Goal: Task Accomplishment & Management: Manage account settings

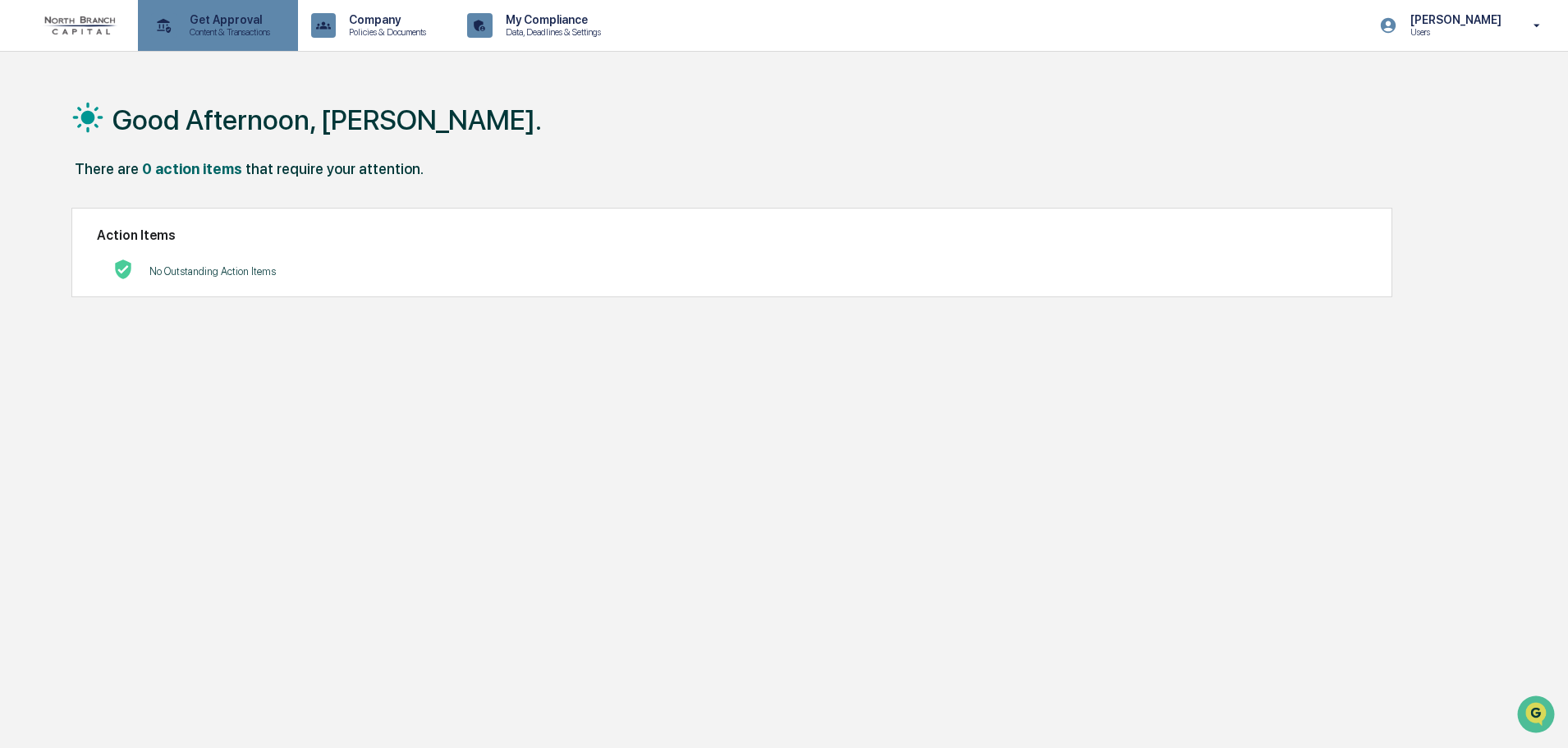
click at [244, 37] on p "Content & Transactions" at bounding box center [227, 32] width 102 height 12
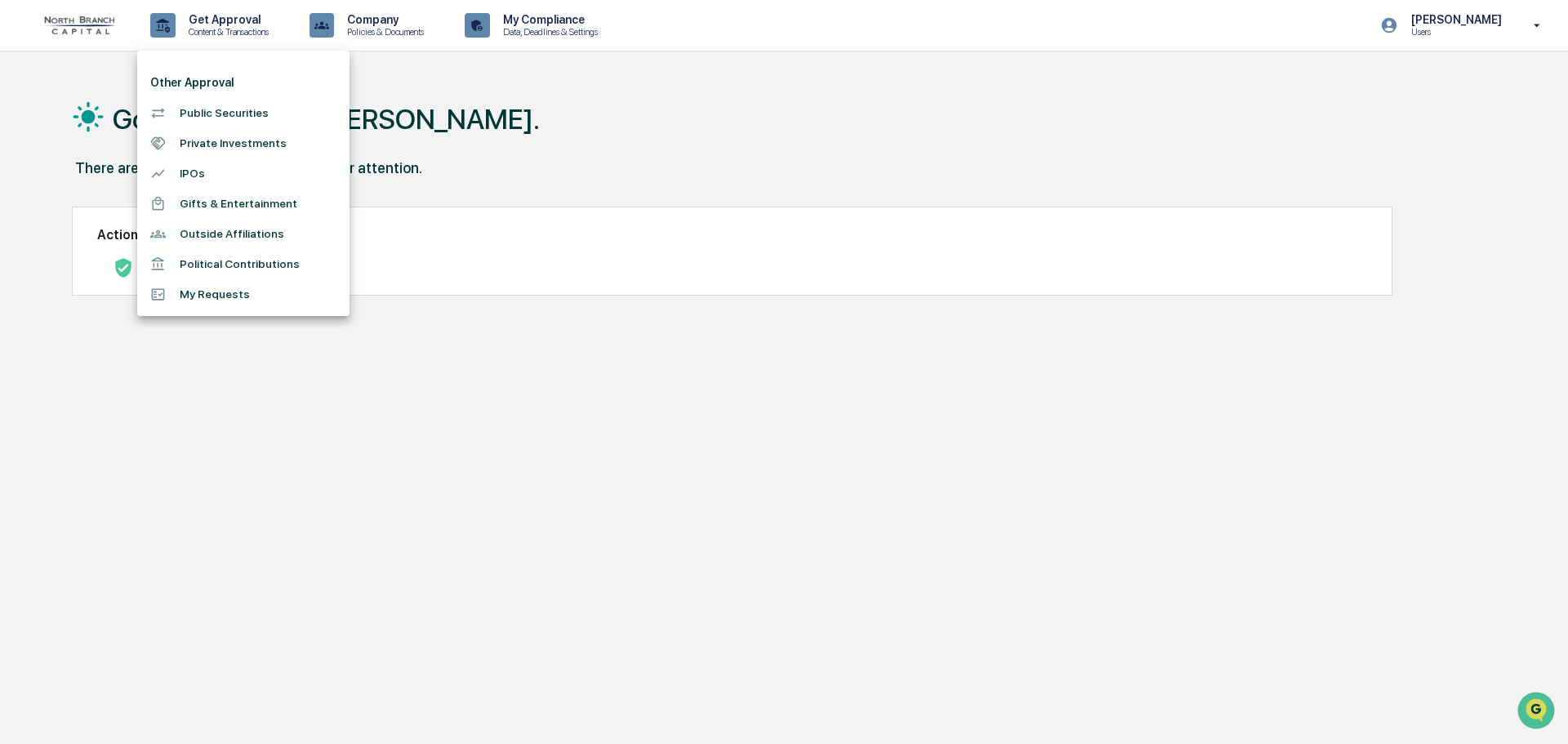
click at [387, 31] on div at bounding box center [784, 372] width 1568 height 744
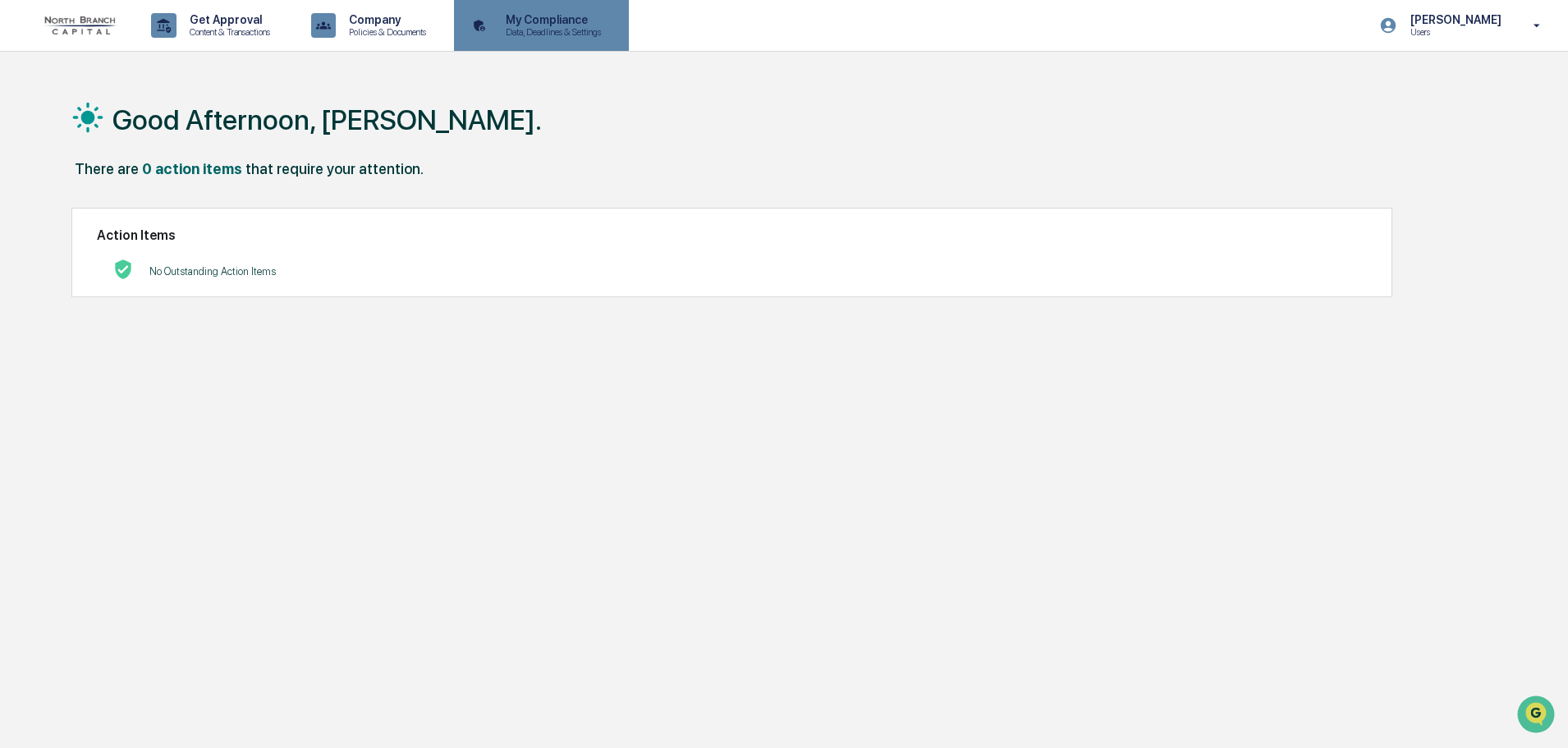
click at [571, 32] on p "Data, Deadlines & Settings" at bounding box center [550, 32] width 117 height 12
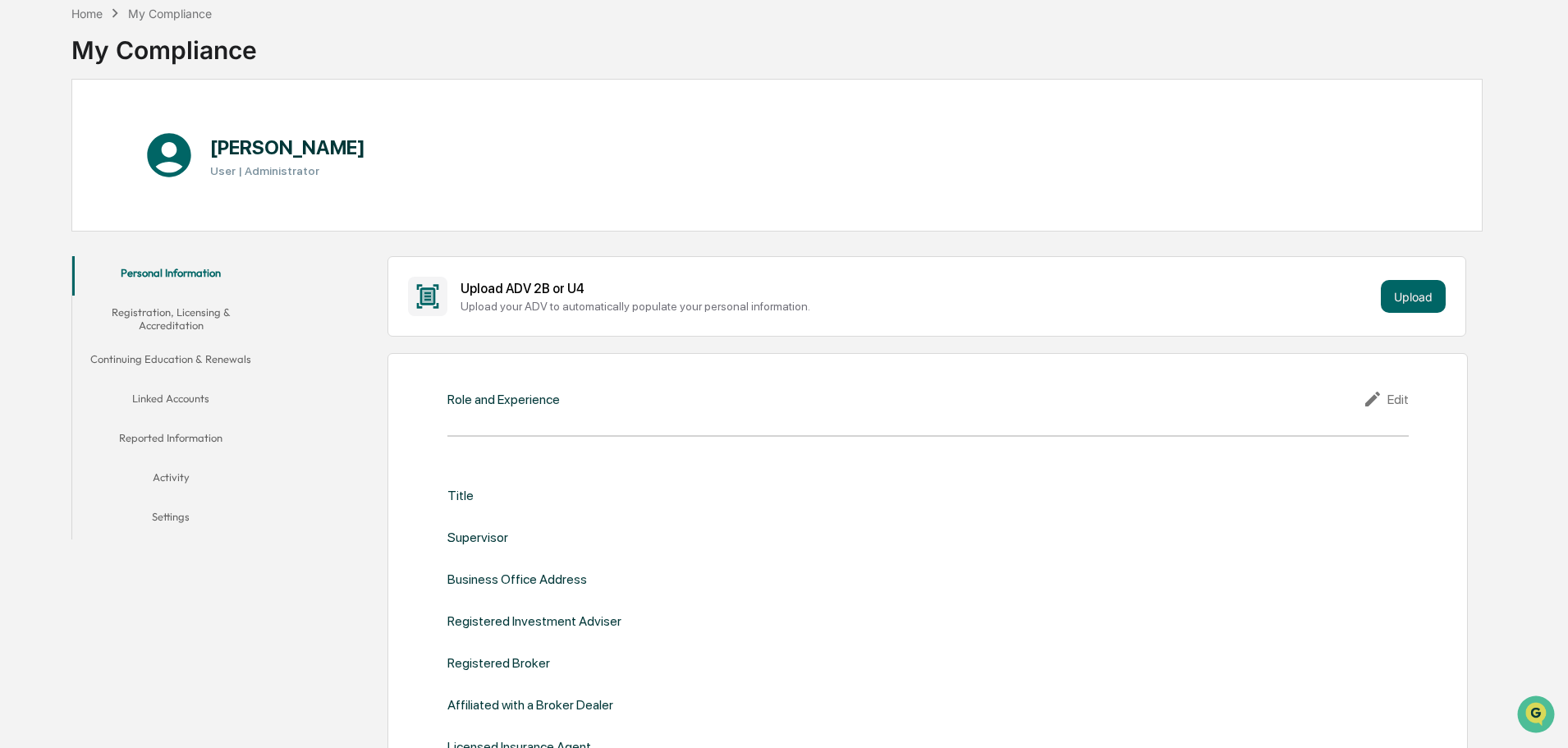
scroll to position [82, 0]
click at [168, 439] on button "Reported Information" at bounding box center [170, 441] width 197 height 40
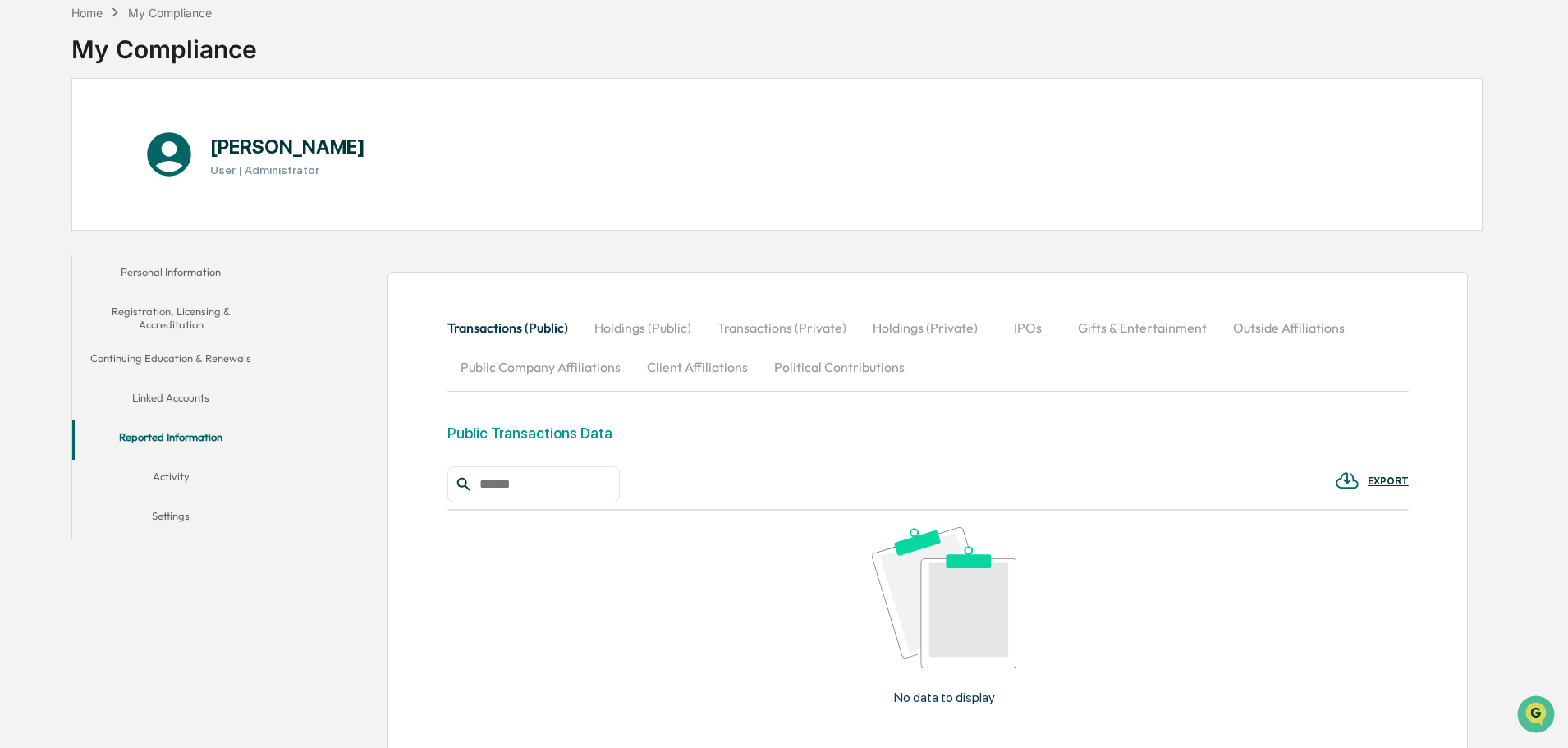
click at [174, 398] on button "Linked Accounts" at bounding box center [170, 401] width 197 height 40
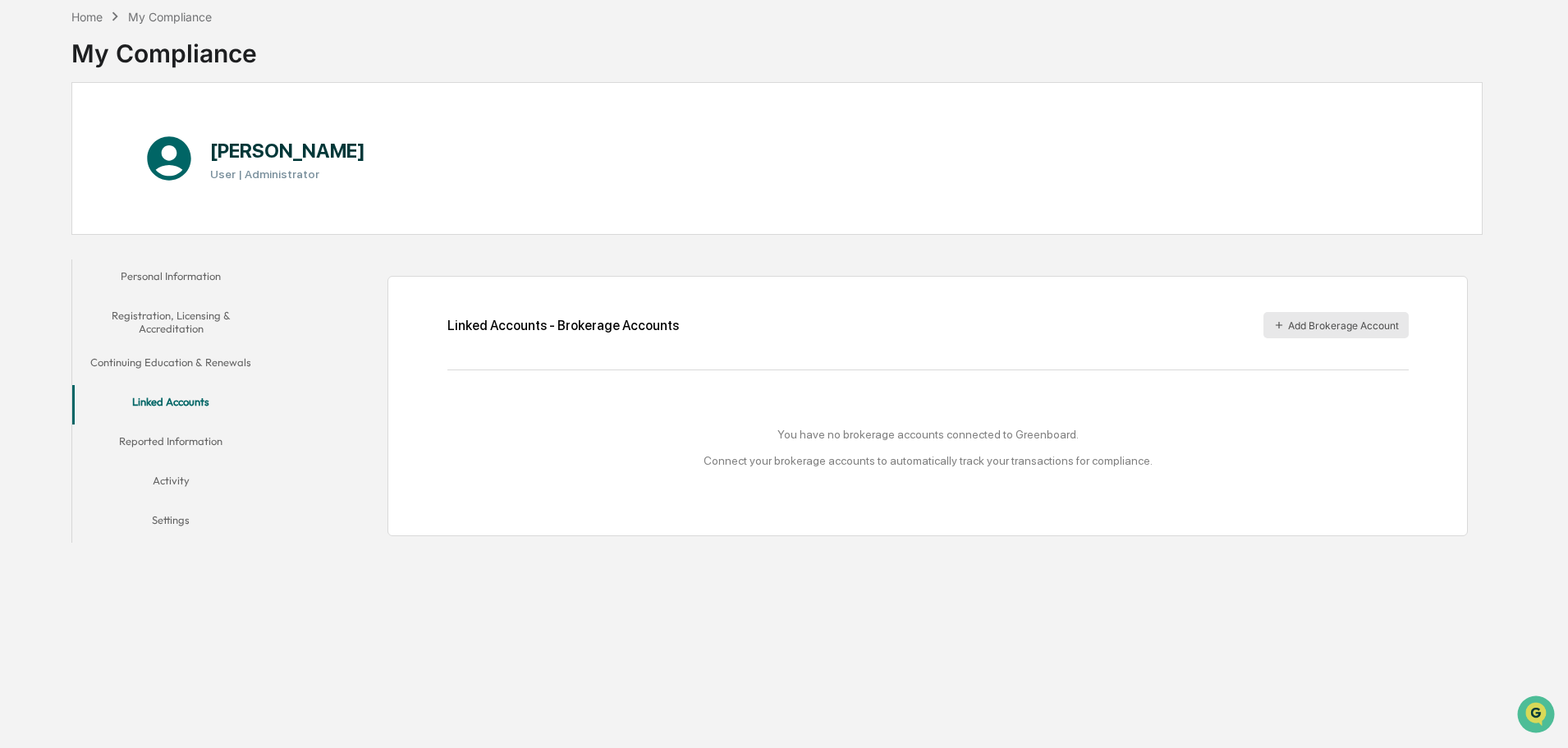
click at [1311, 329] on button "Add Brokerage Account" at bounding box center [1336, 325] width 146 height 26
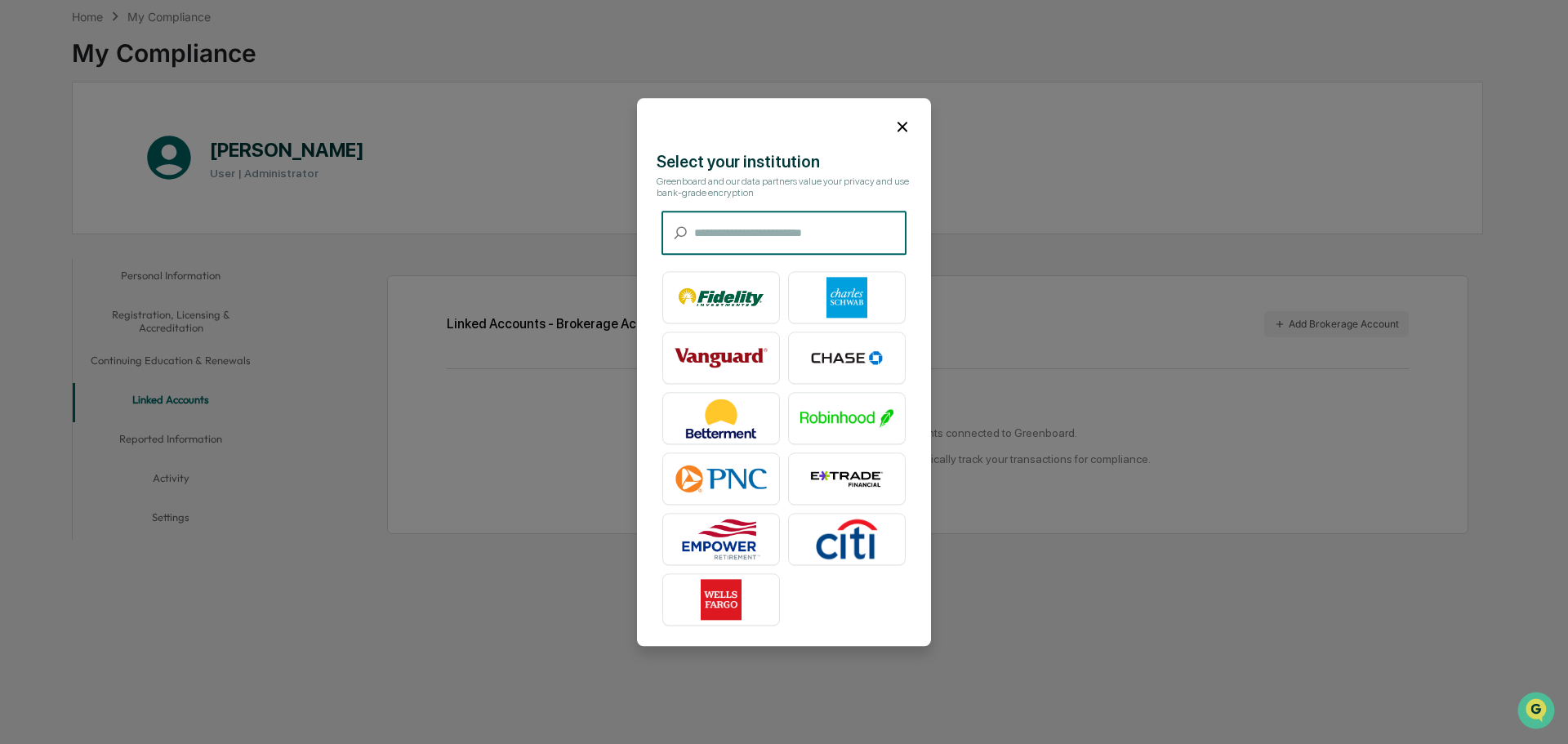
click at [723, 233] on input "text" at bounding box center [800, 233] width 212 height 44
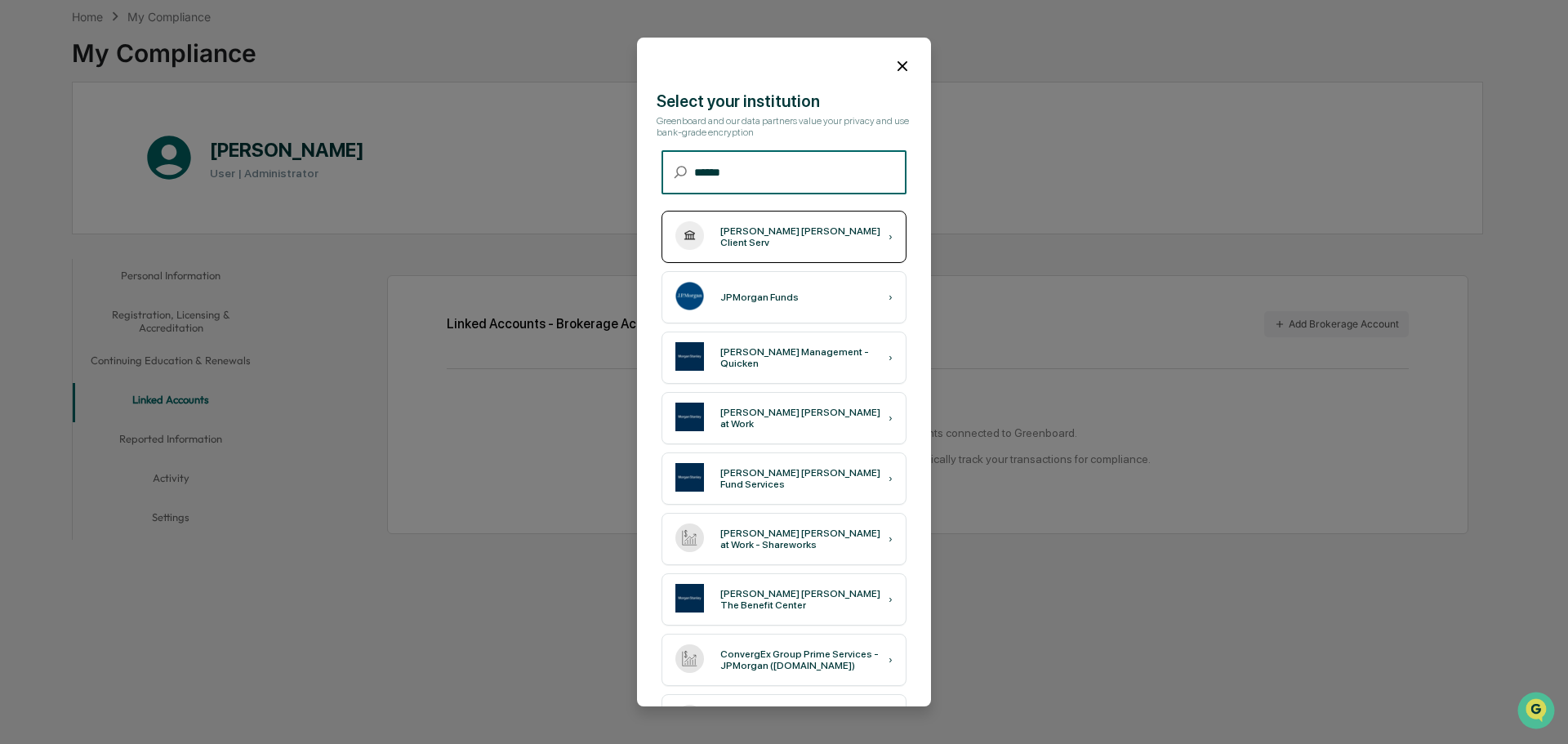
type input "******"
click at [750, 228] on div "[PERSON_NAME] [PERSON_NAME] Client Serv ›" at bounding box center [784, 236] width 245 height 53
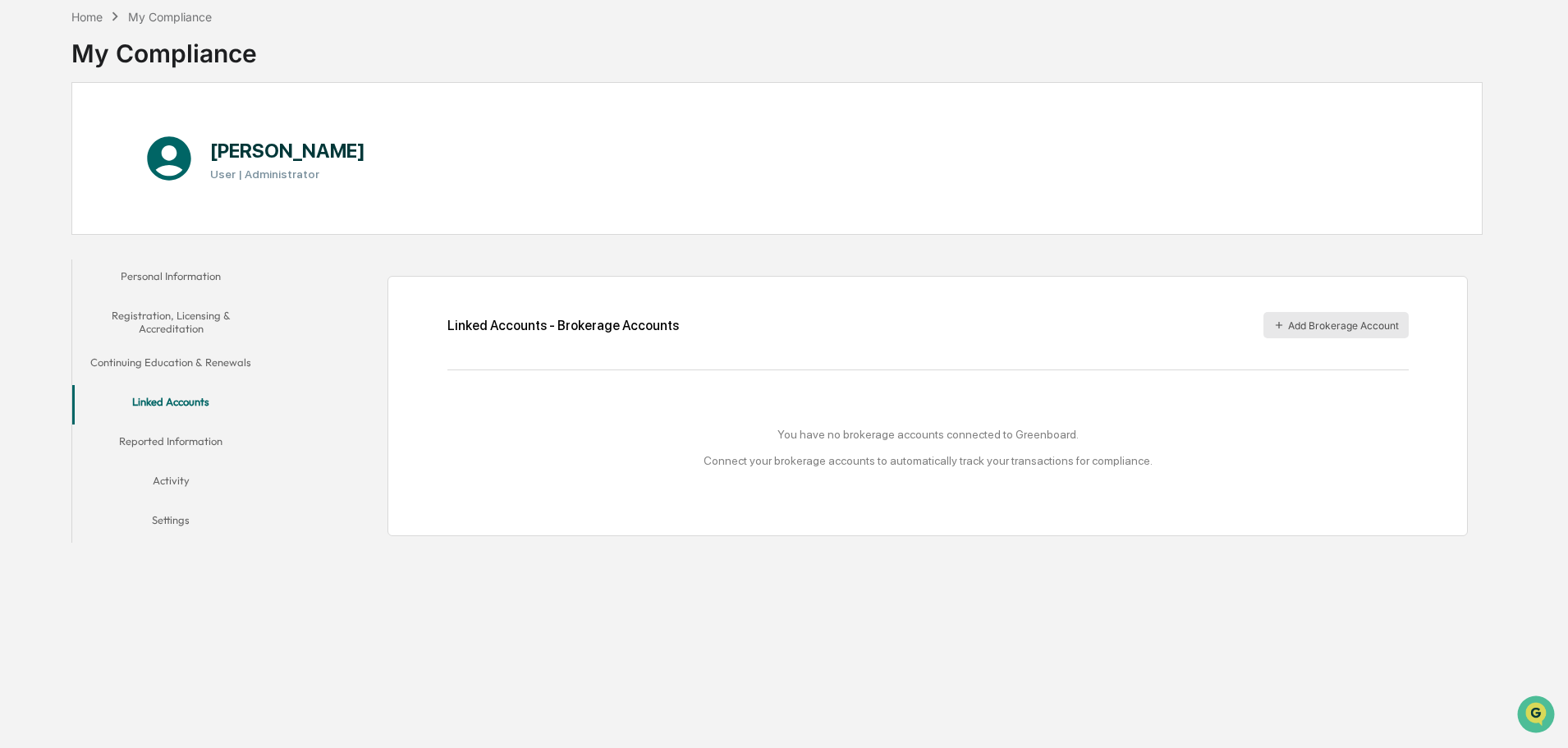
click at [1305, 323] on button "Add Brokerage Account" at bounding box center [1336, 325] width 146 height 26
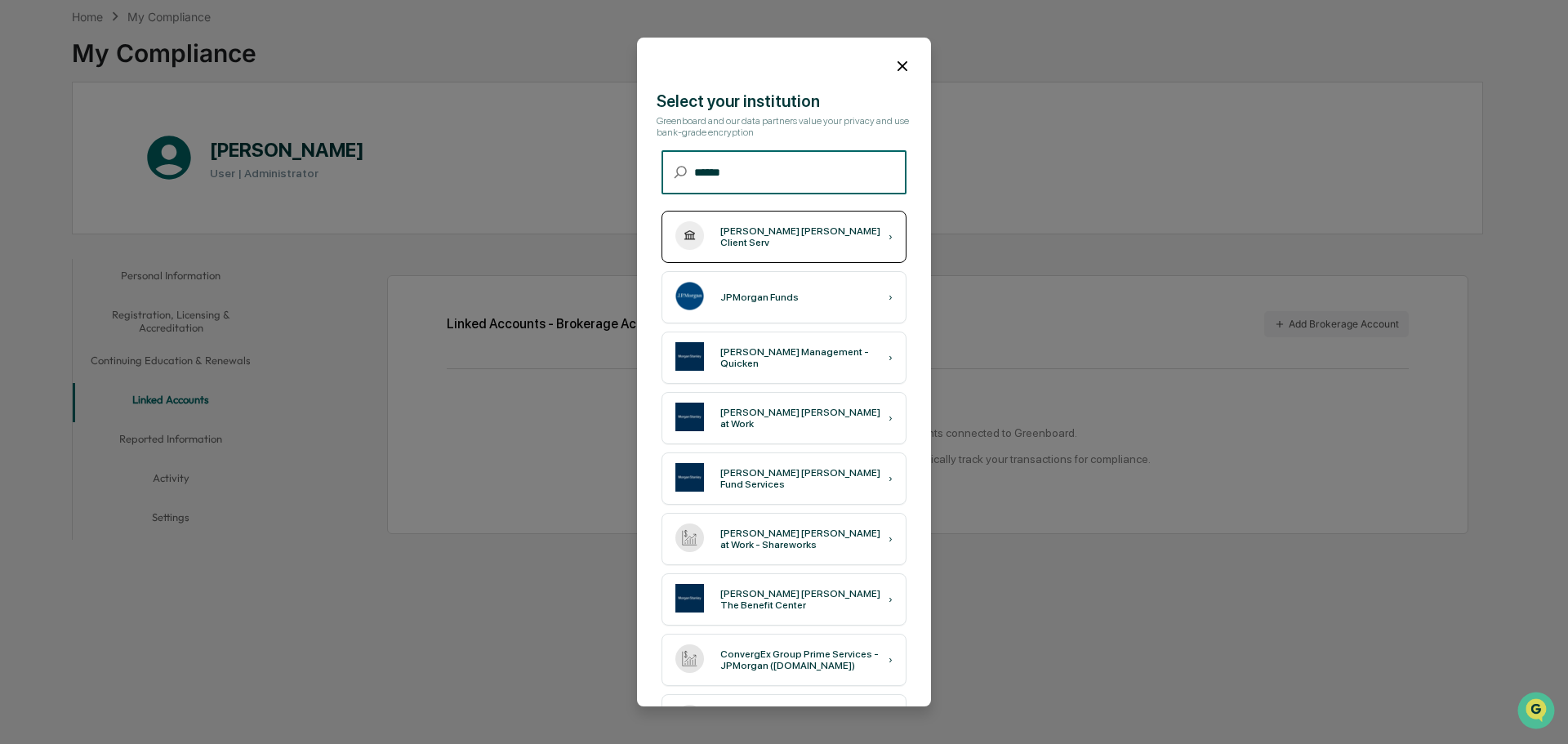
type input "******"
click at [766, 247] on div "[PERSON_NAME] [PERSON_NAME] Client Serv ›" at bounding box center [784, 236] width 245 height 53
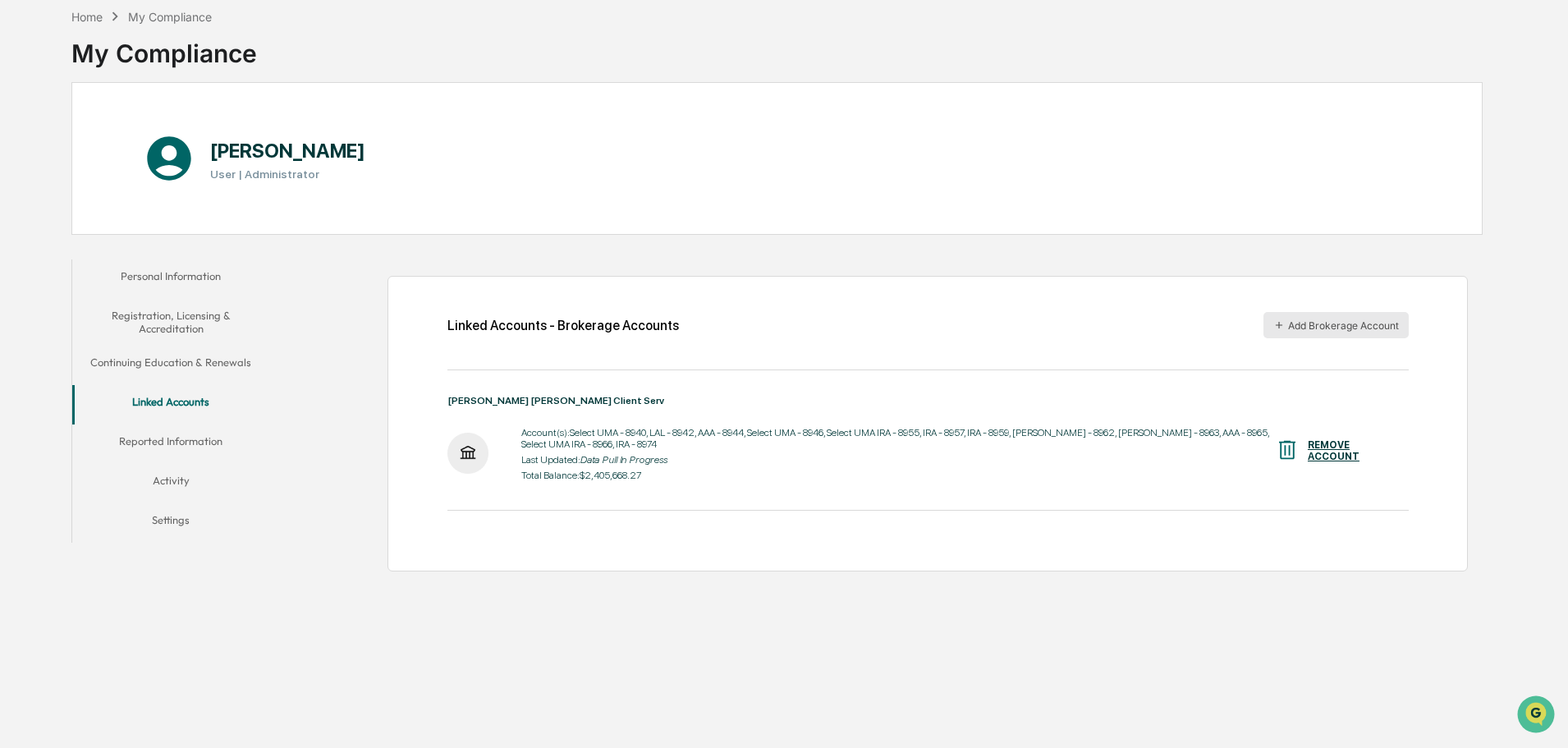
click at [1320, 325] on button "Add Brokerage Account" at bounding box center [1336, 325] width 146 height 26
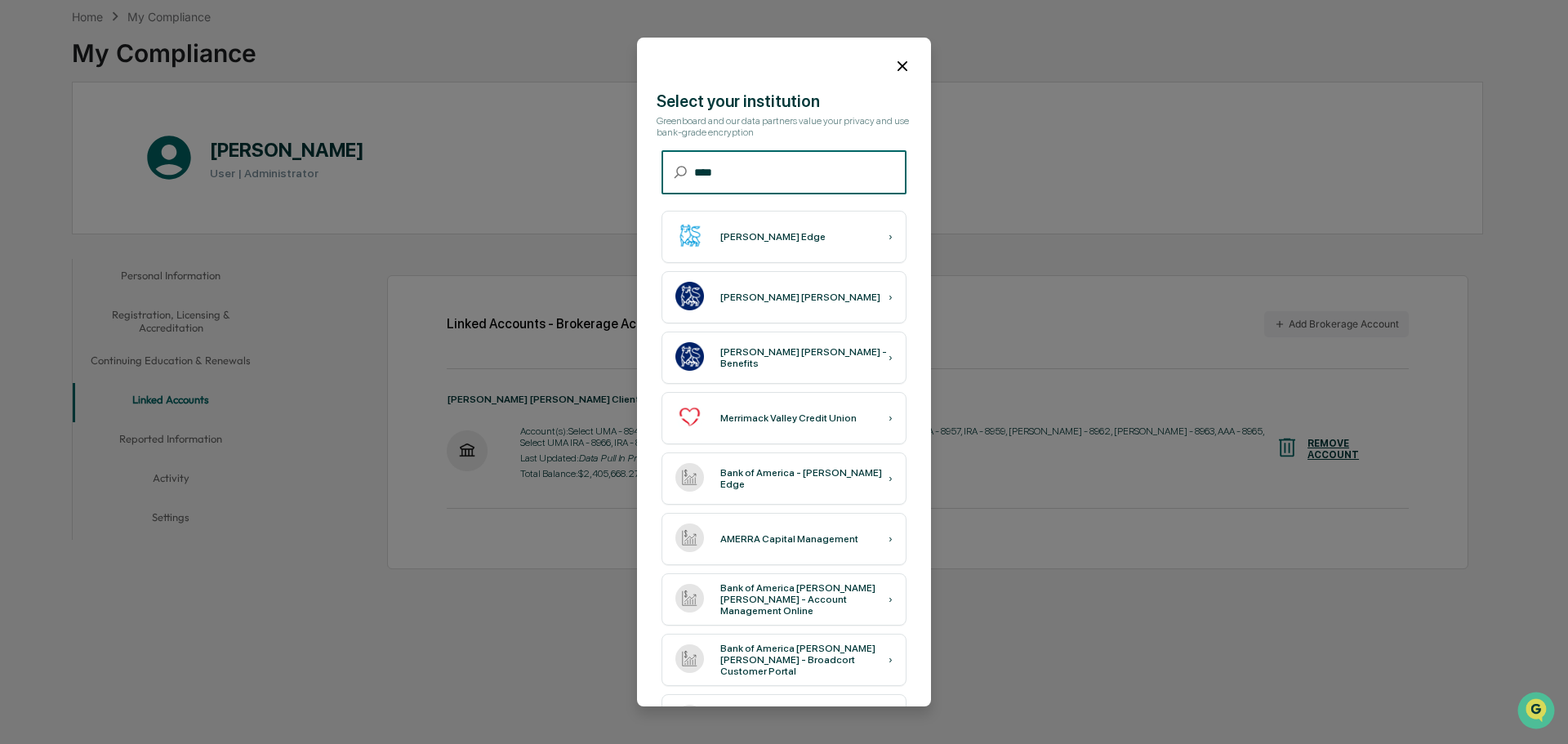
type input "****"
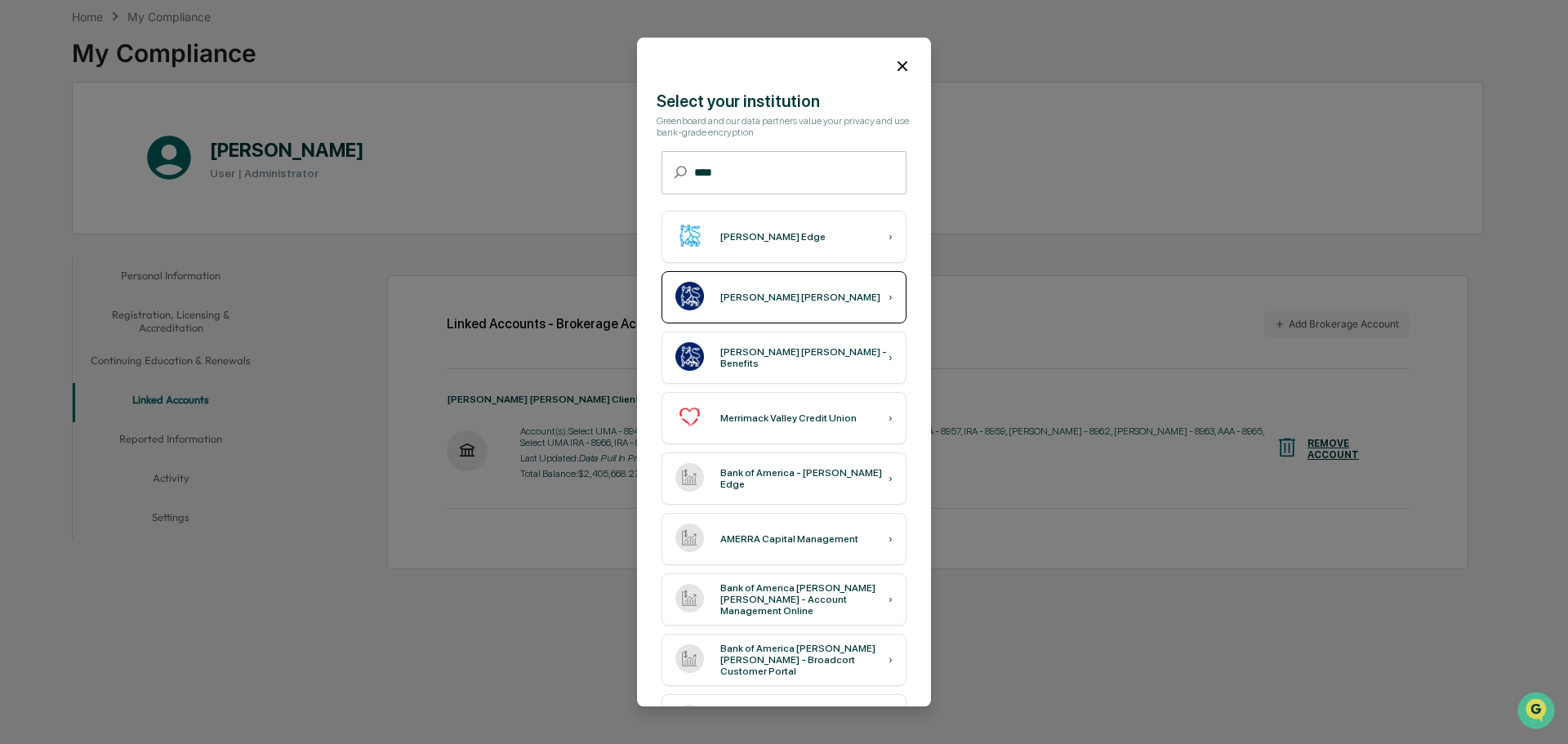
click at [796, 303] on div "Merrill Lynch ›" at bounding box center [784, 297] width 245 height 53
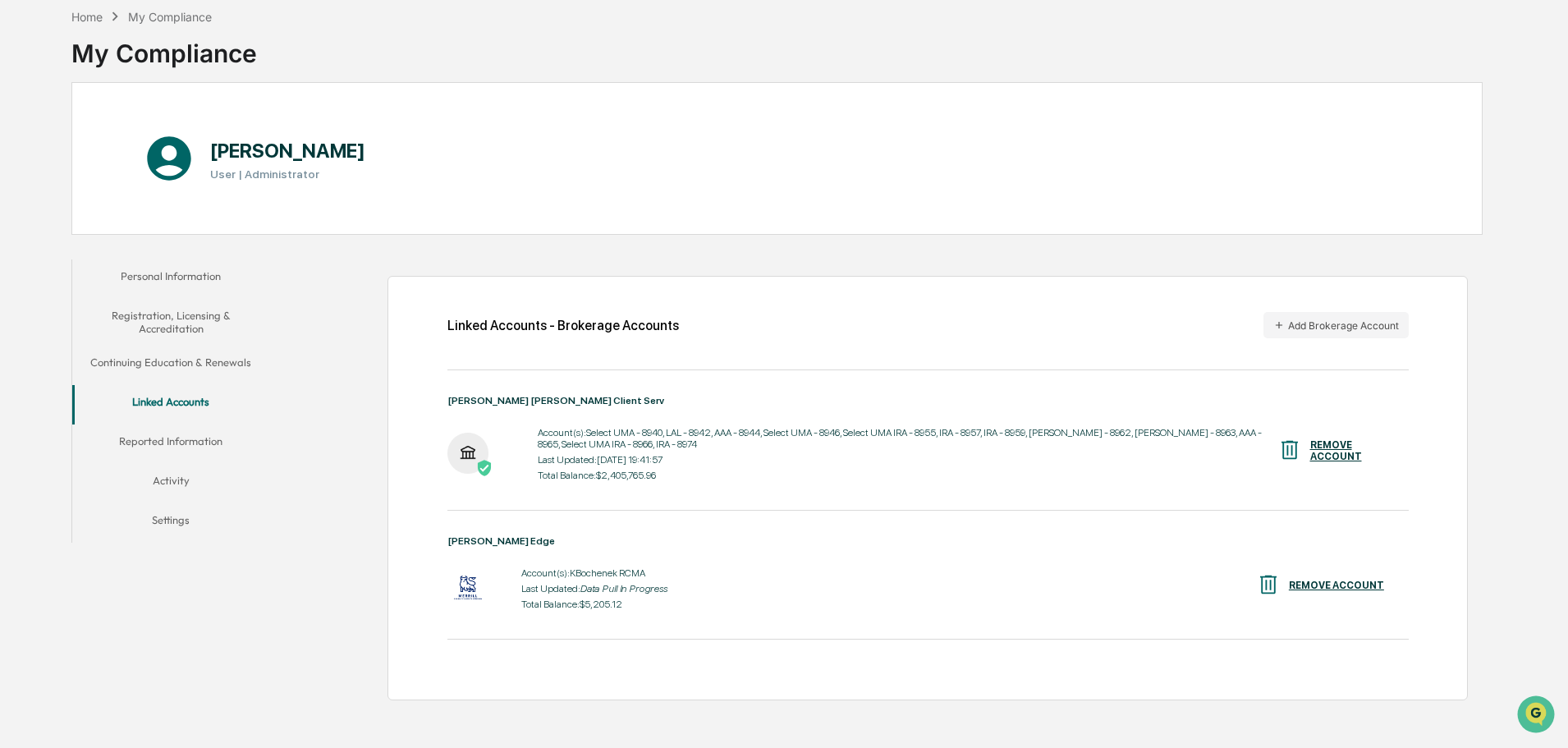
click at [170, 438] on button "Reported Information" at bounding box center [170, 445] width 197 height 40
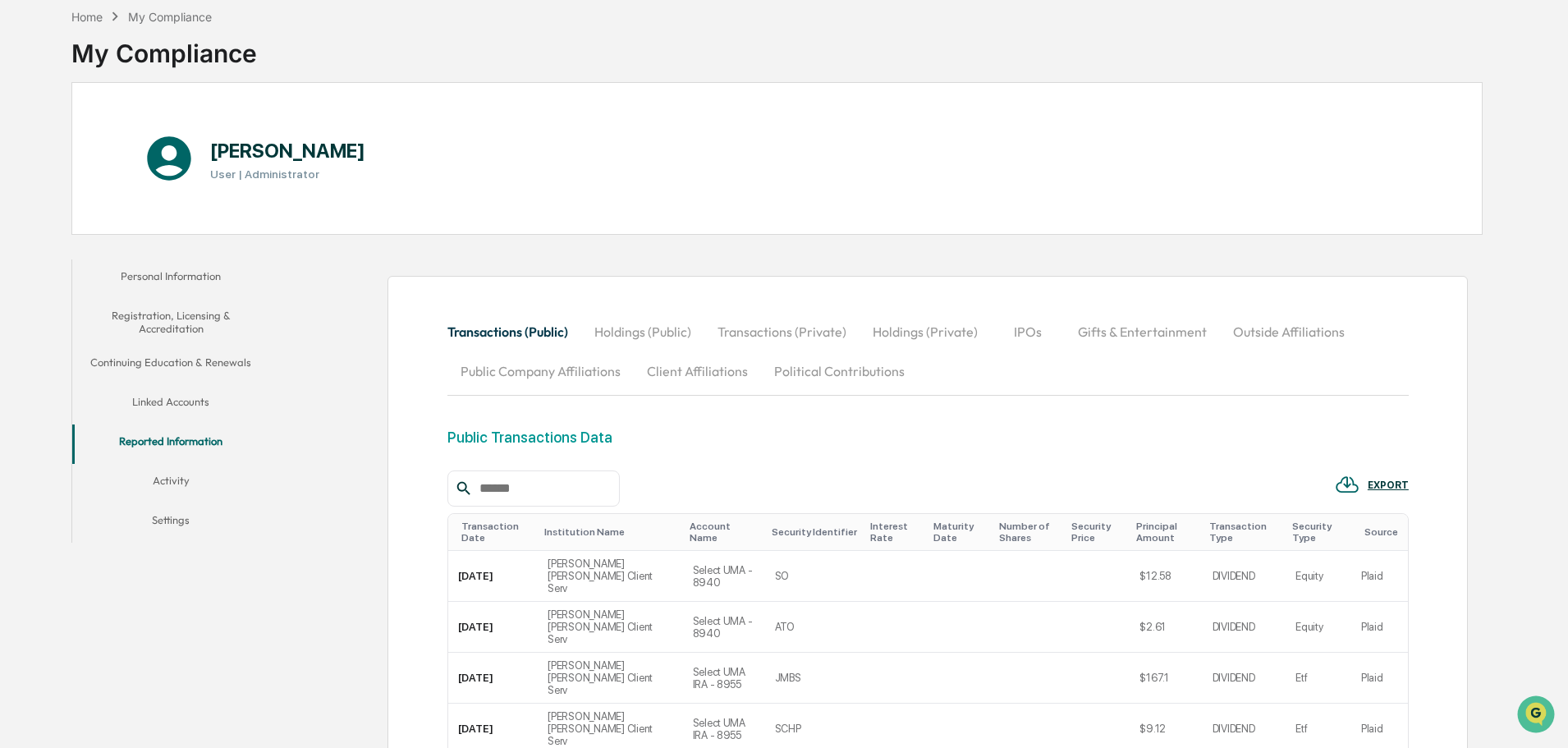
click at [928, 329] on button "Holdings (Private)" at bounding box center [925, 332] width 132 height 40
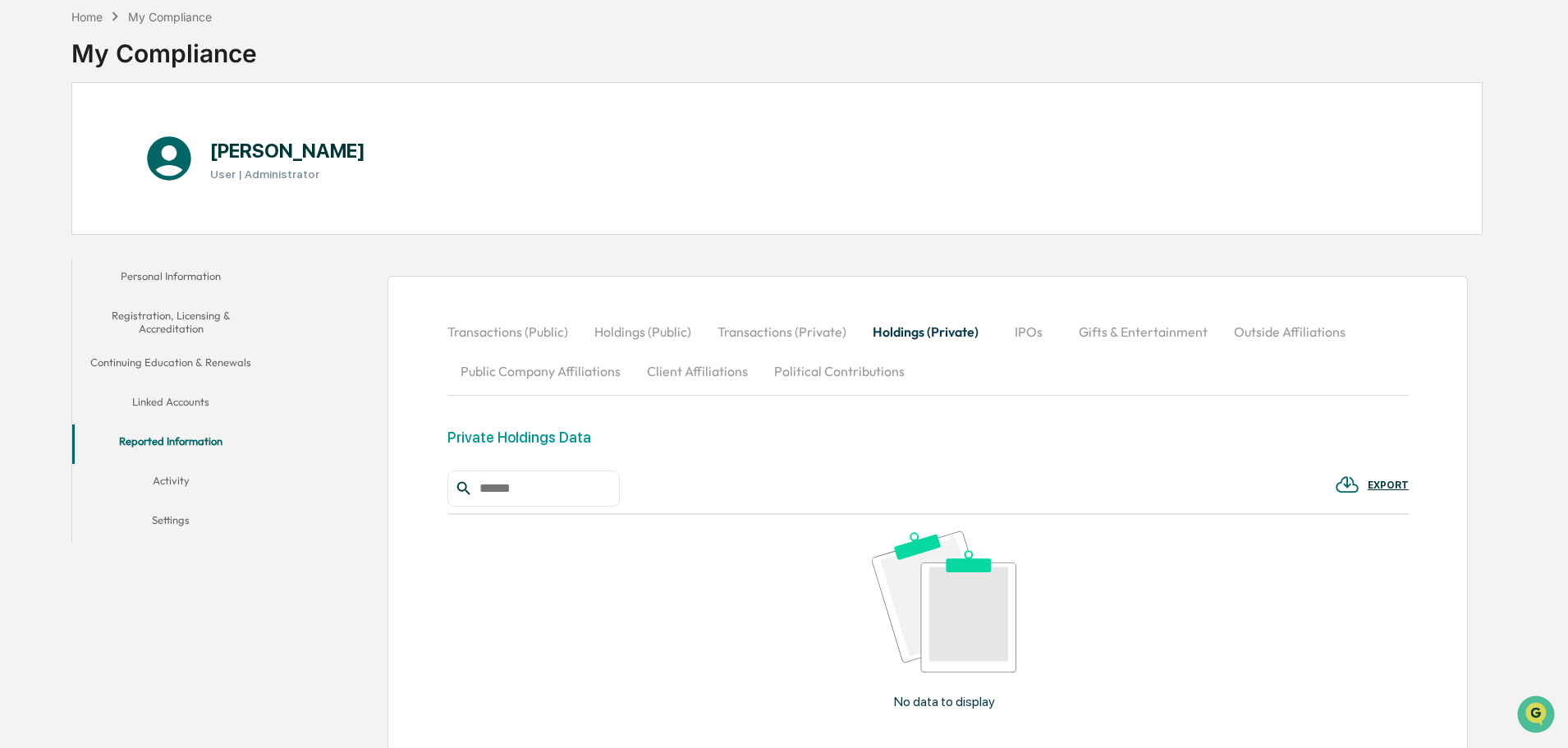
click at [180, 476] on button "Activity" at bounding box center [170, 484] width 197 height 40
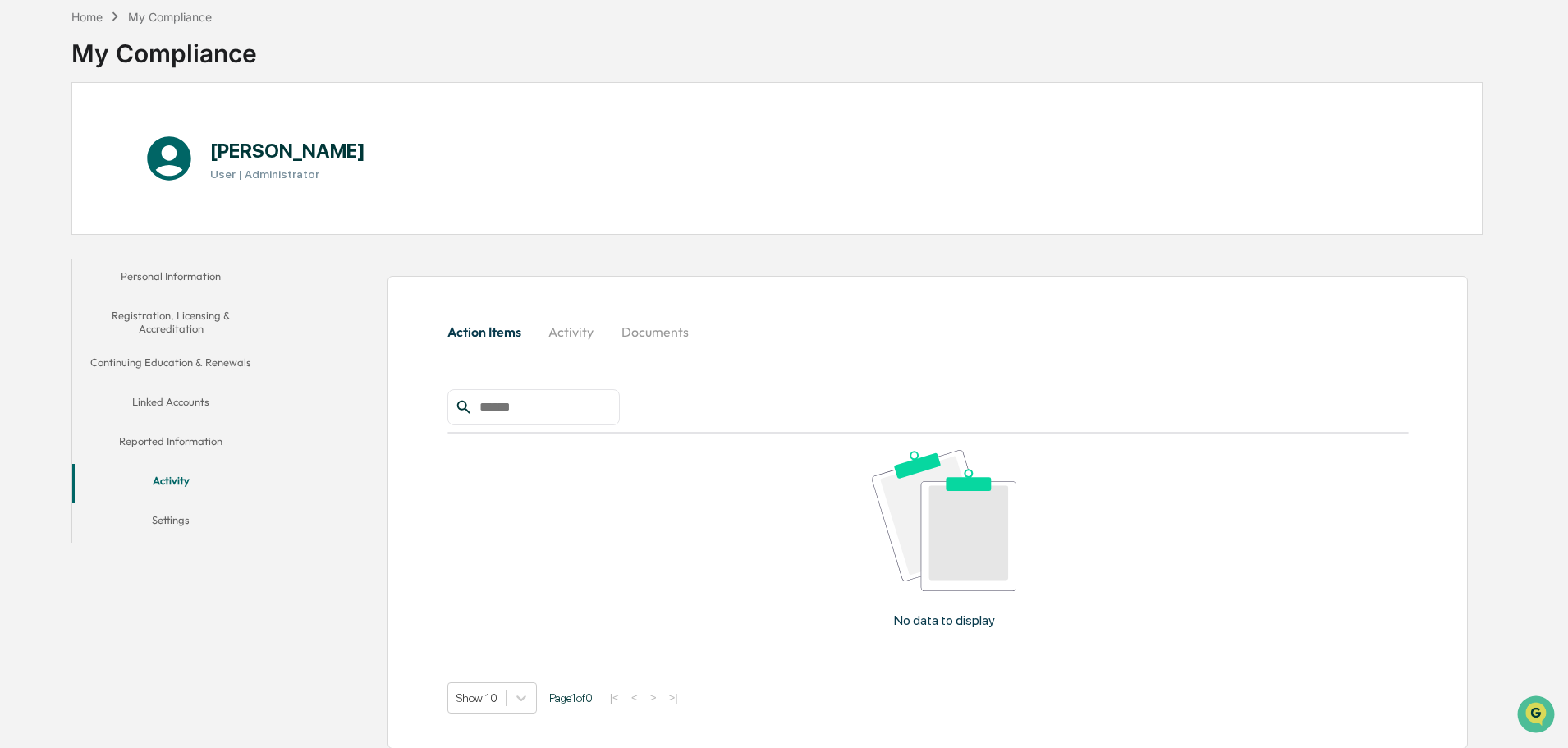
click at [555, 332] on button "Activity" at bounding box center [571, 332] width 74 height 40
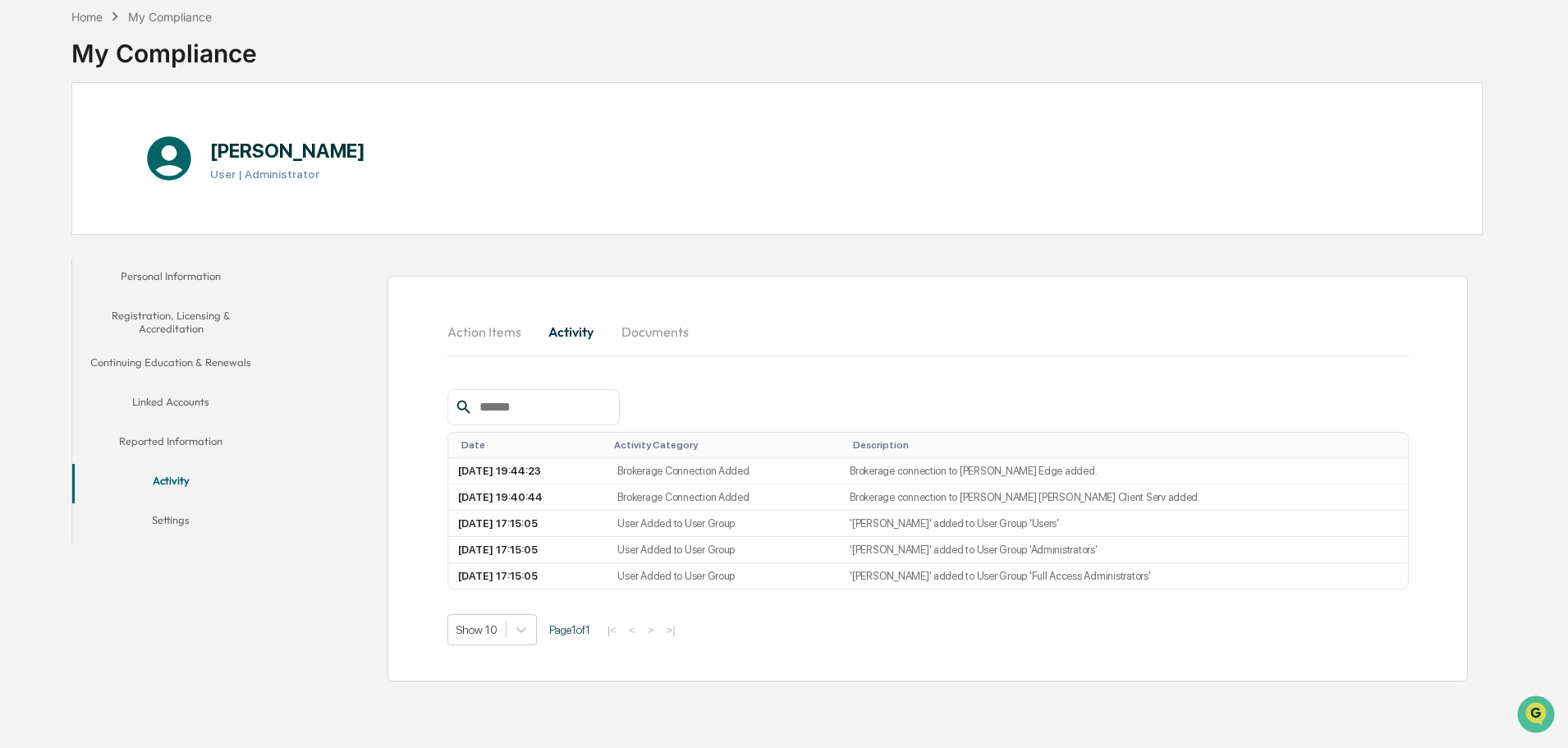
click at [662, 328] on button "Documents" at bounding box center [655, 332] width 94 height 40
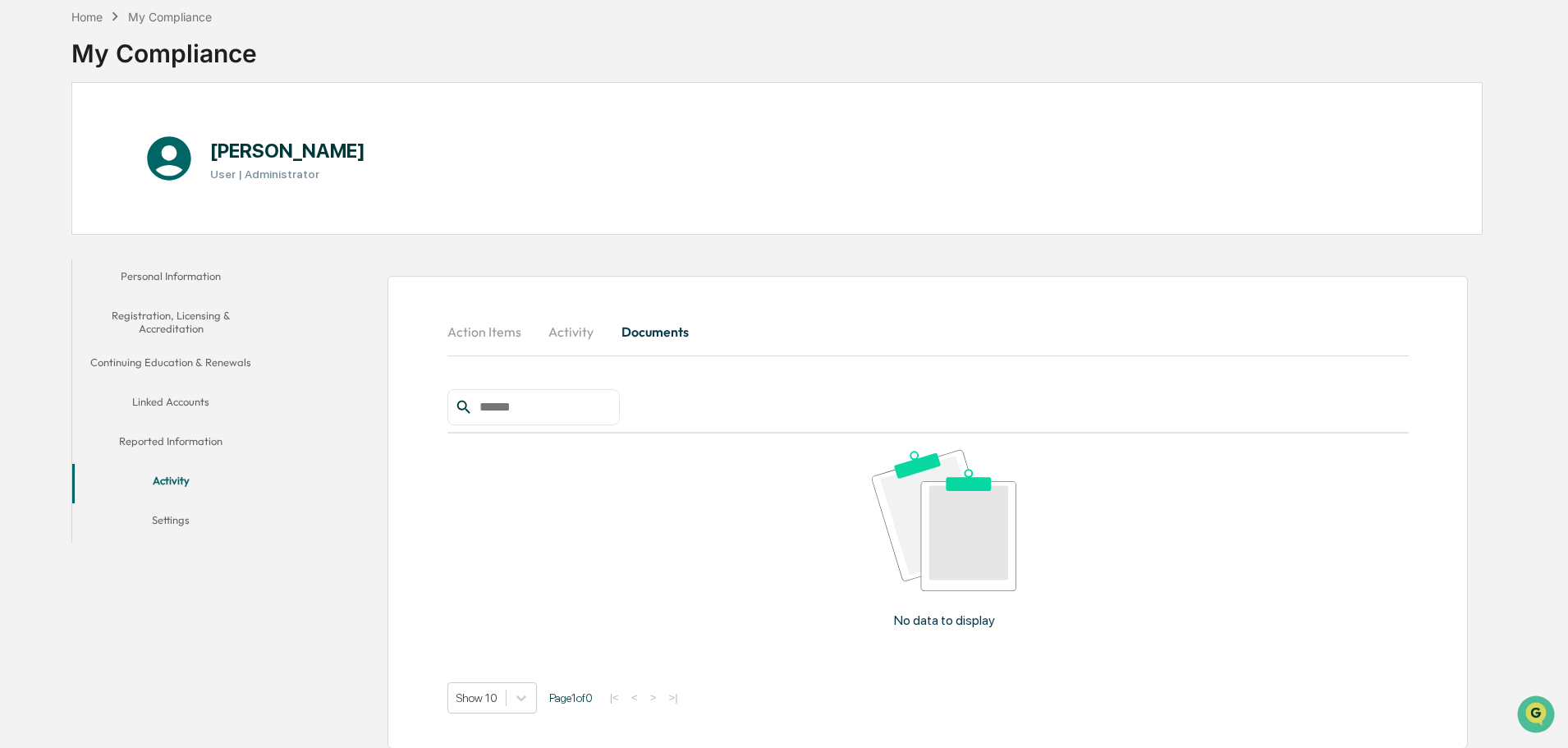
click at [509, 328] on button "Action Items" at bounding box center [490, 332] width 87 height 40
click at [166, 519] on button "Settings" at bounding box center [170, 524] width 197 height 40
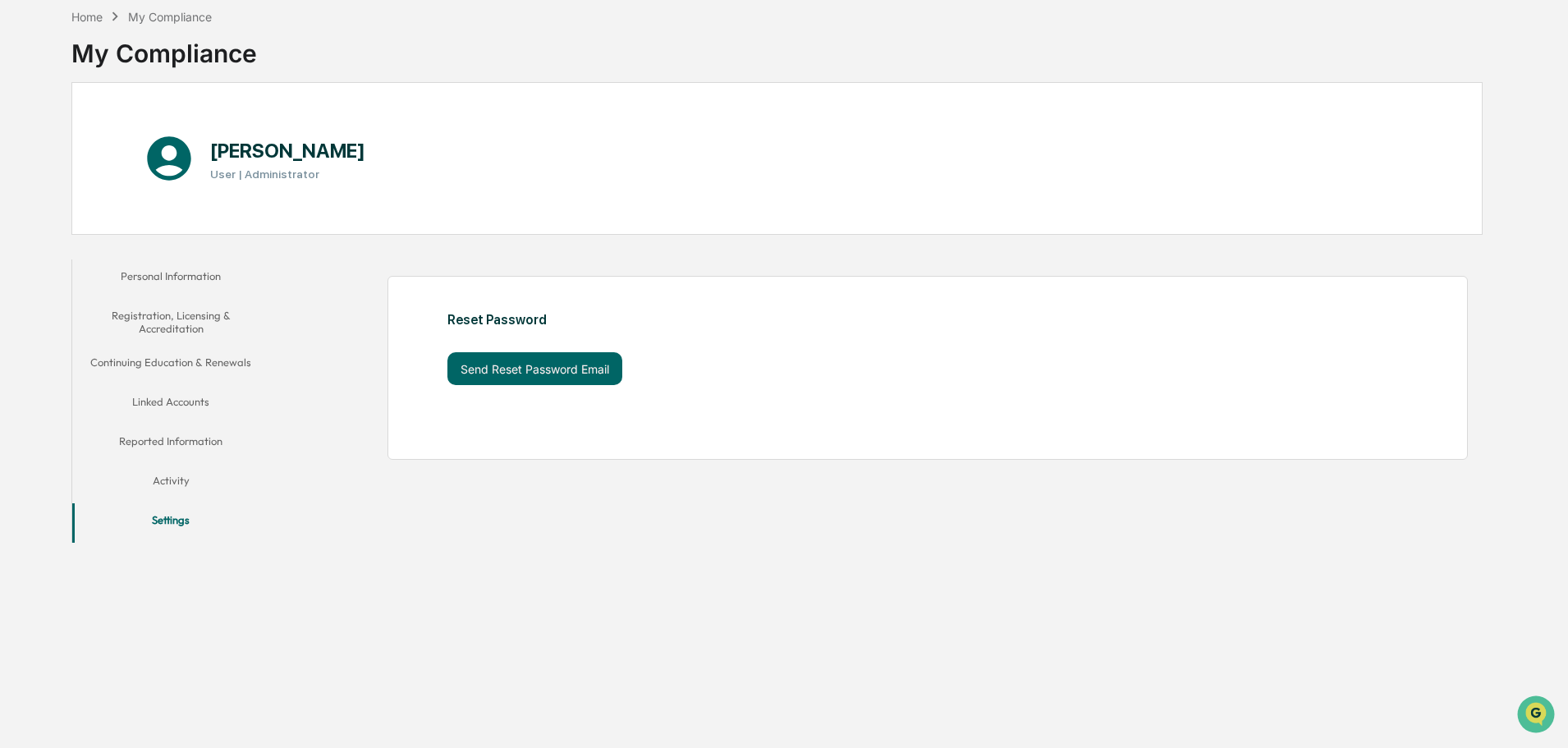
click at [205, 269] on button "Personal Information" at bounding box center [170, 279] width 197 height 40
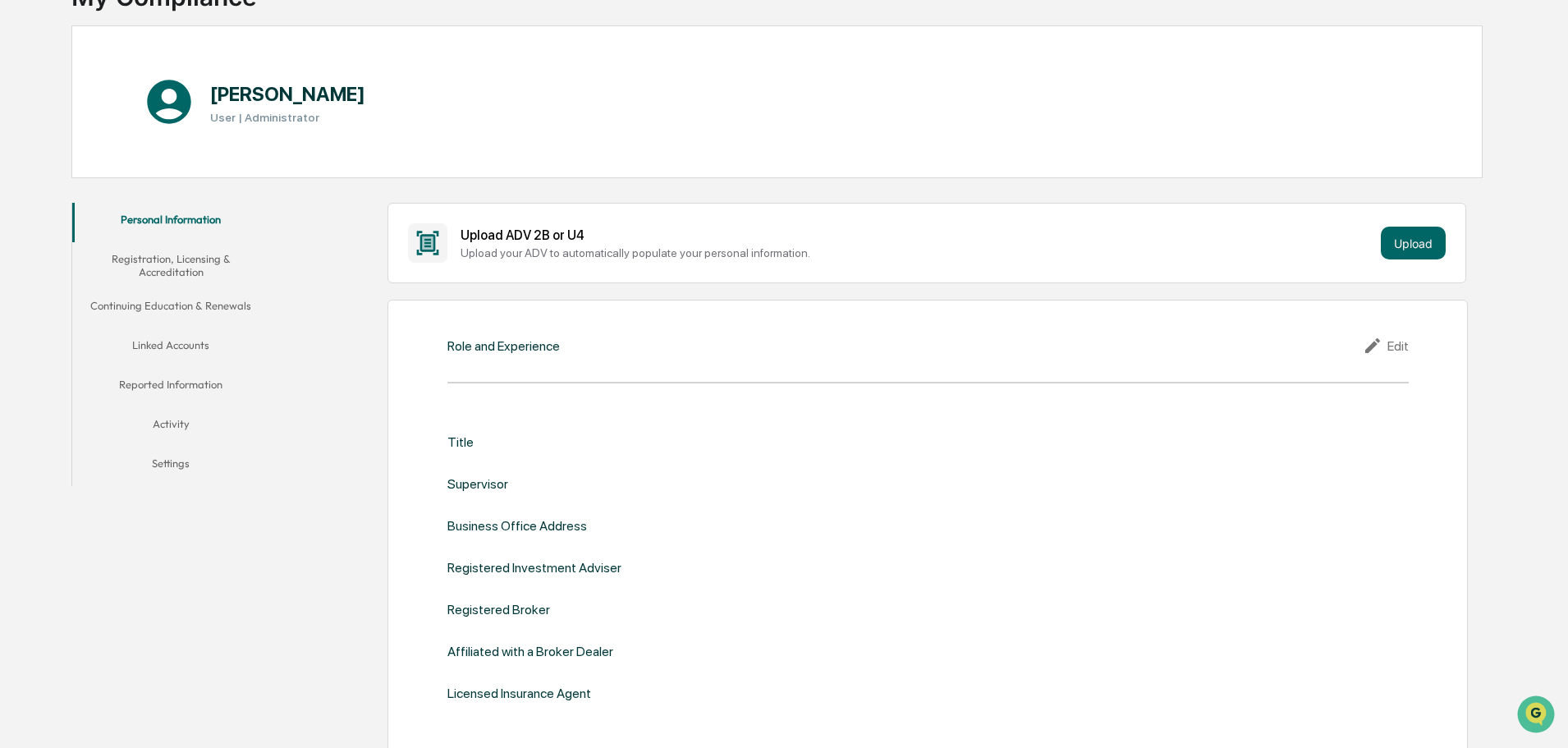
scroll to position [161, 0]
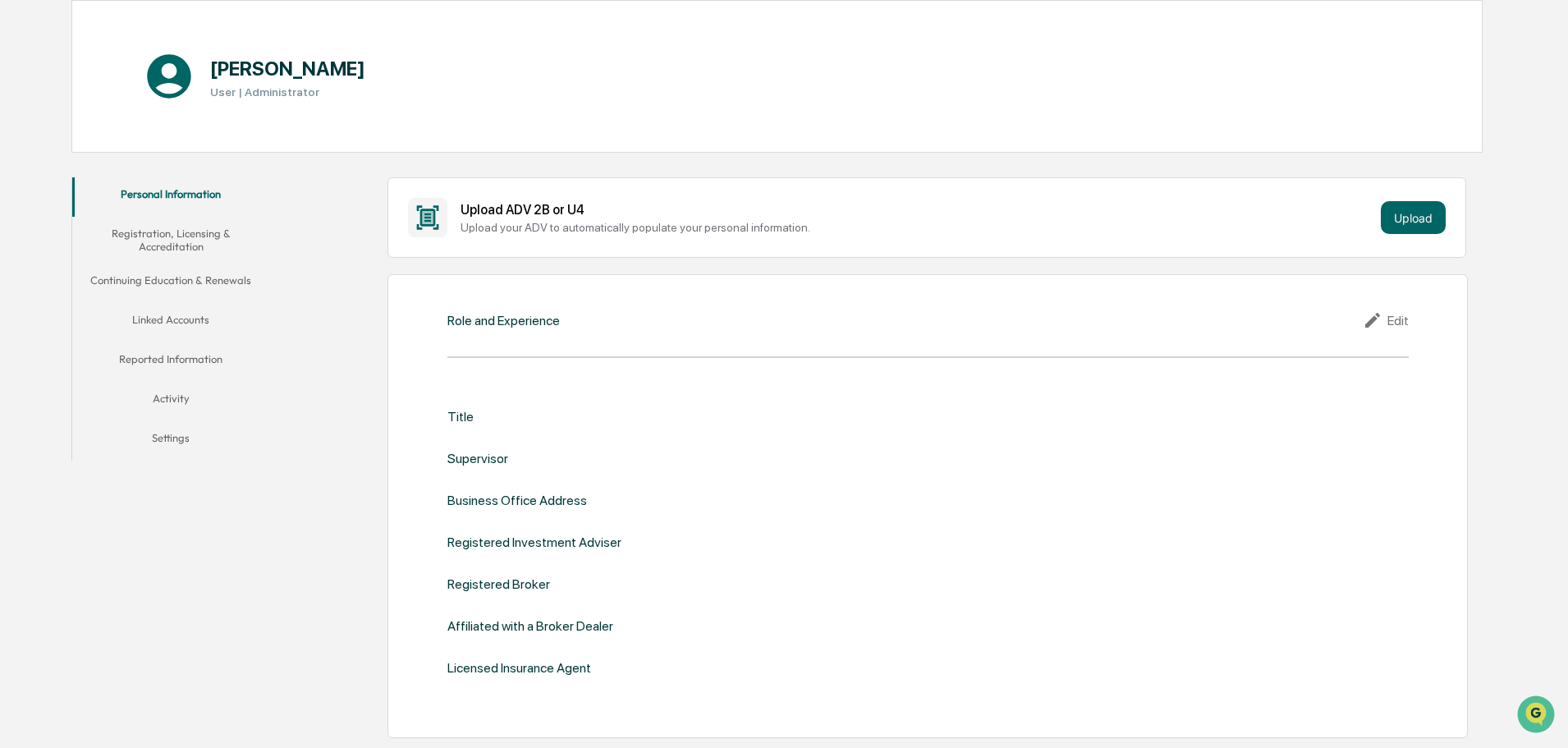
click at [182, 238] on button "Registration, Licensing & Accreditation" at bounding box center [170, 239] width 197 height 47
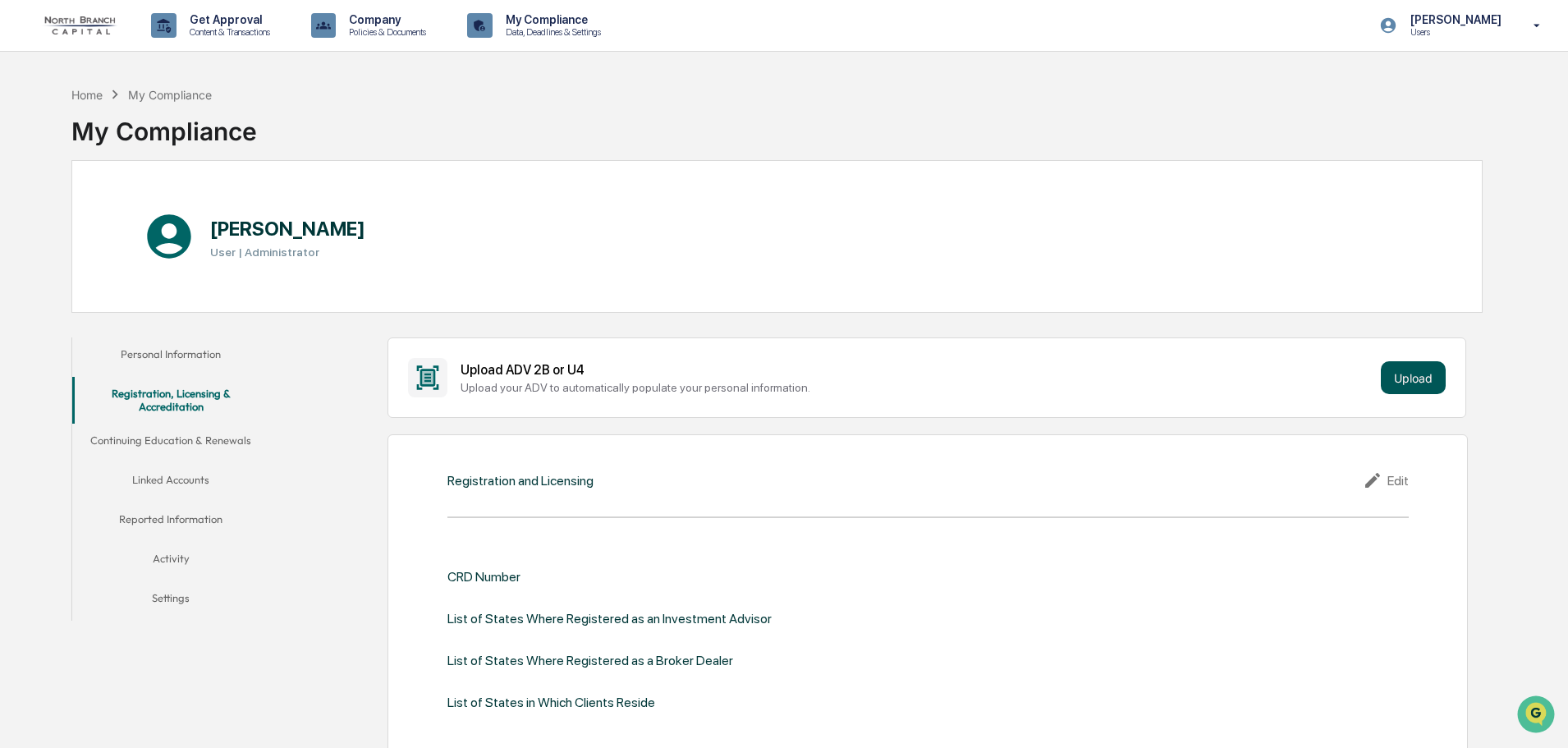
click at [1411, 380] on button "Upload" at bounding box center [1412, 377] width 65 height 33
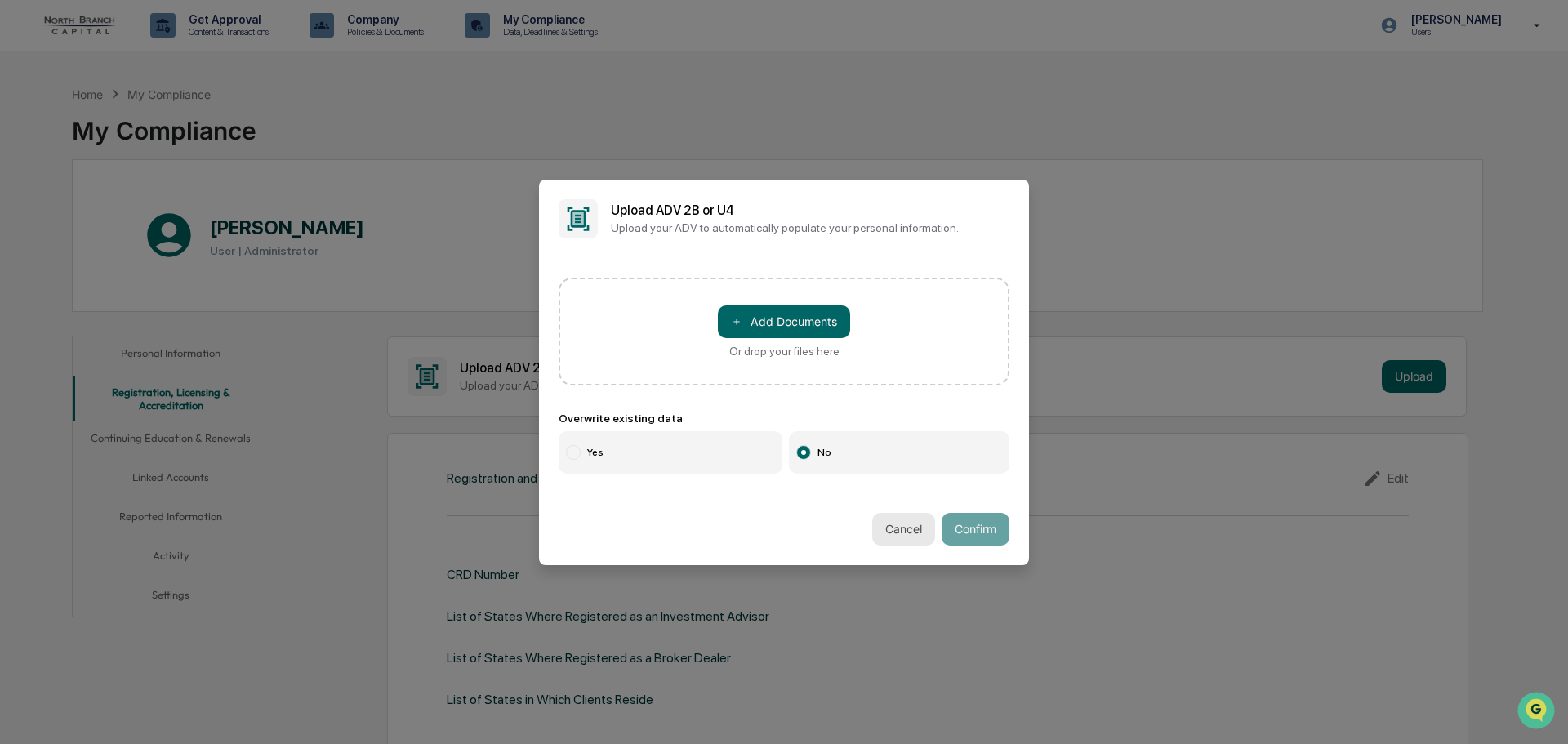
click at [907, 530] on button "Cancel" at bounding box center [903, 529] width 62 height 33
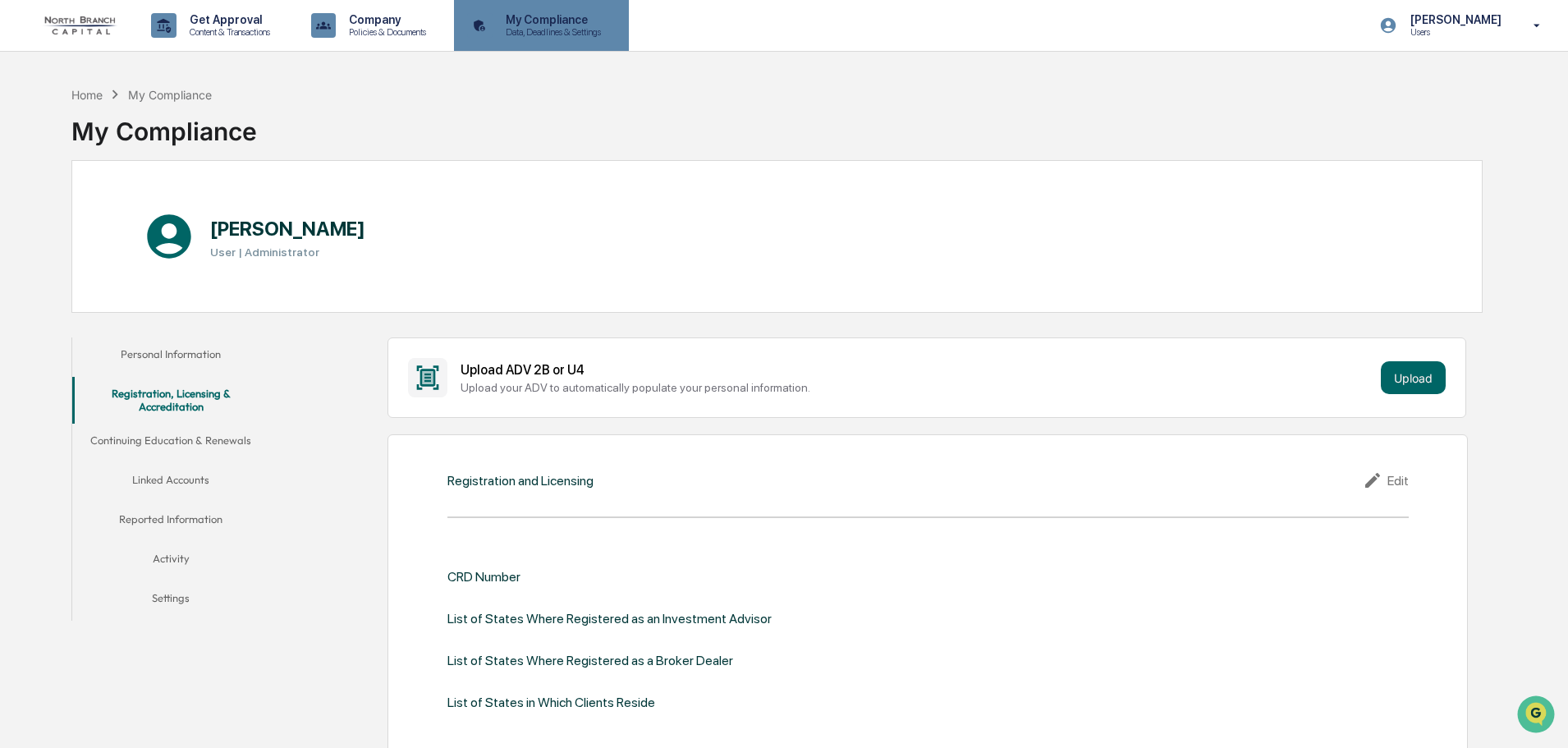
click at [551, 36] on p "Data, Deadlines & Settings" at bounding box center [550, 32] width 117 height 12
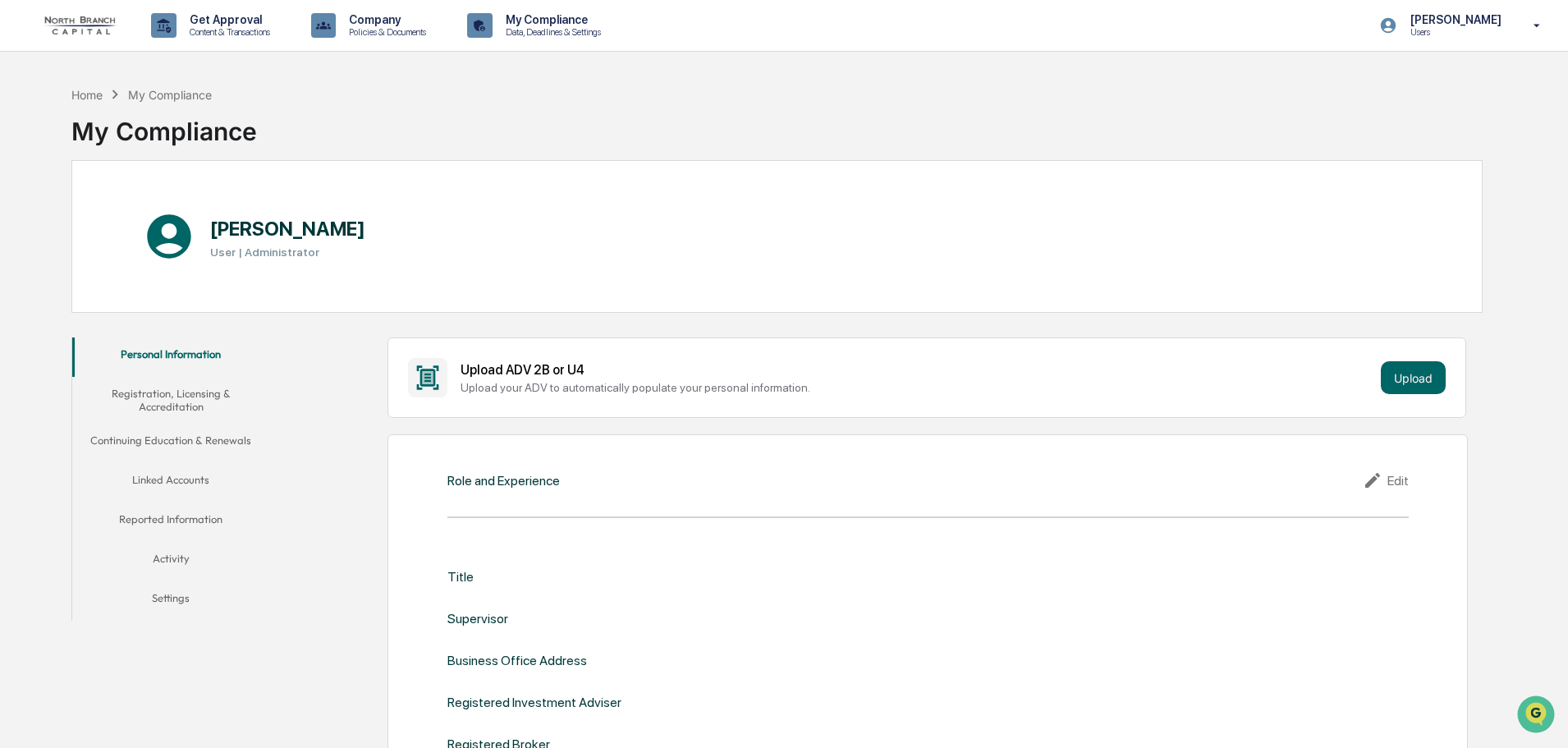
click at [179, 398] on button "Registration, Licensing & Accreditation" at bounding box center [170, 400] width 197 height 47
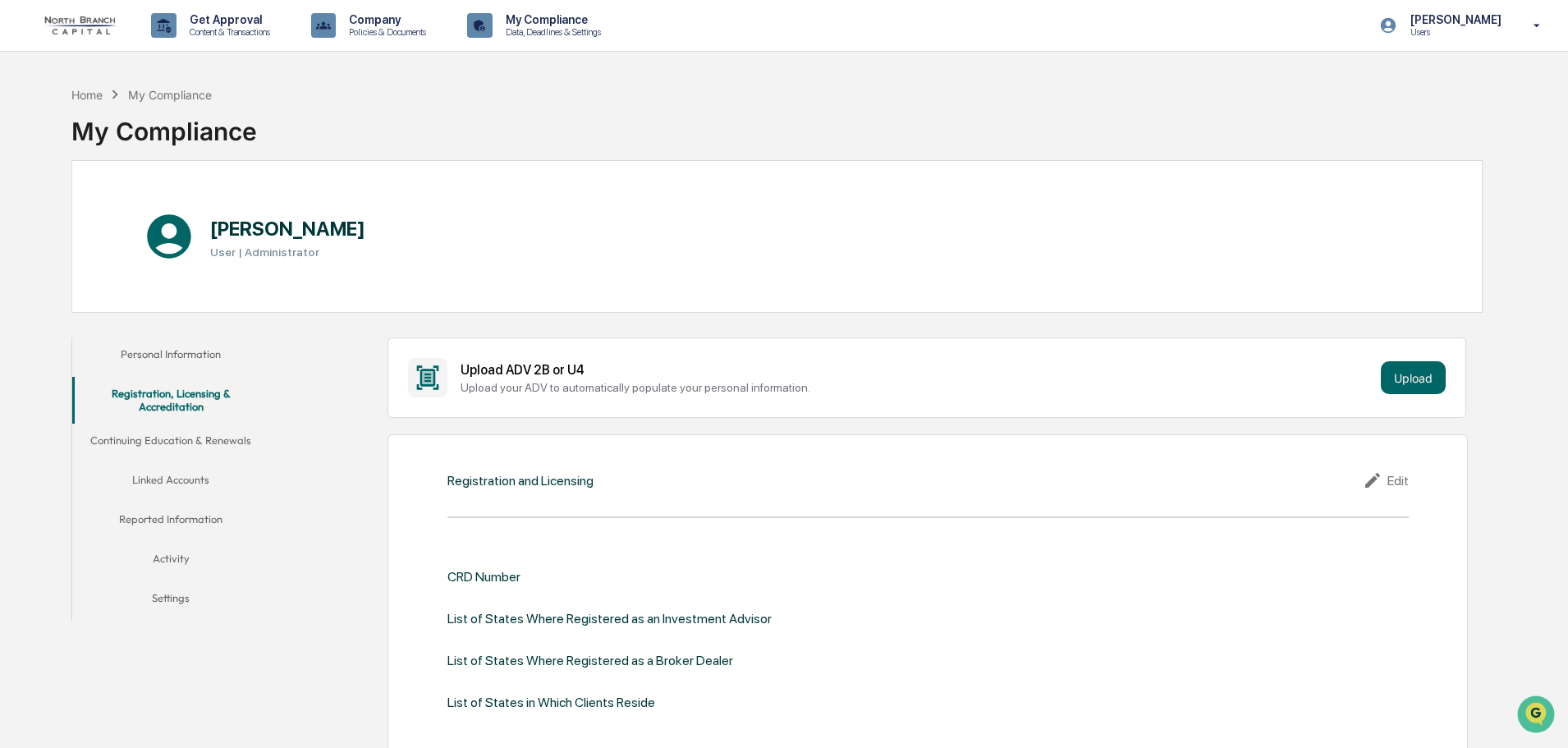
click at [194, 437] on button "Continuing Education & Renewals" at bounding box center [170, 444] width 197 height 40
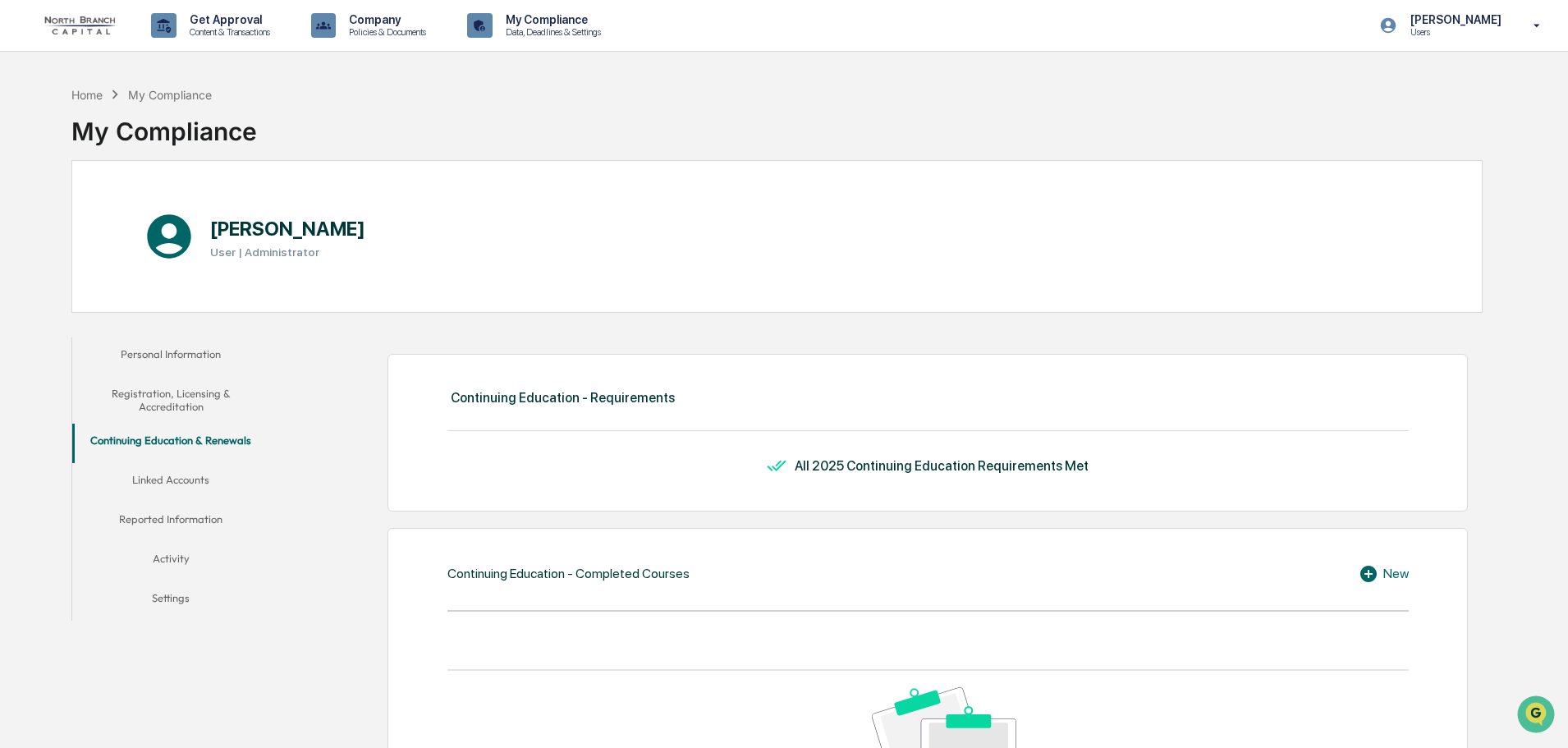
click at [184, 481] on button "Linked Accounts" at bounding box center [170, 483] width 197 height 40
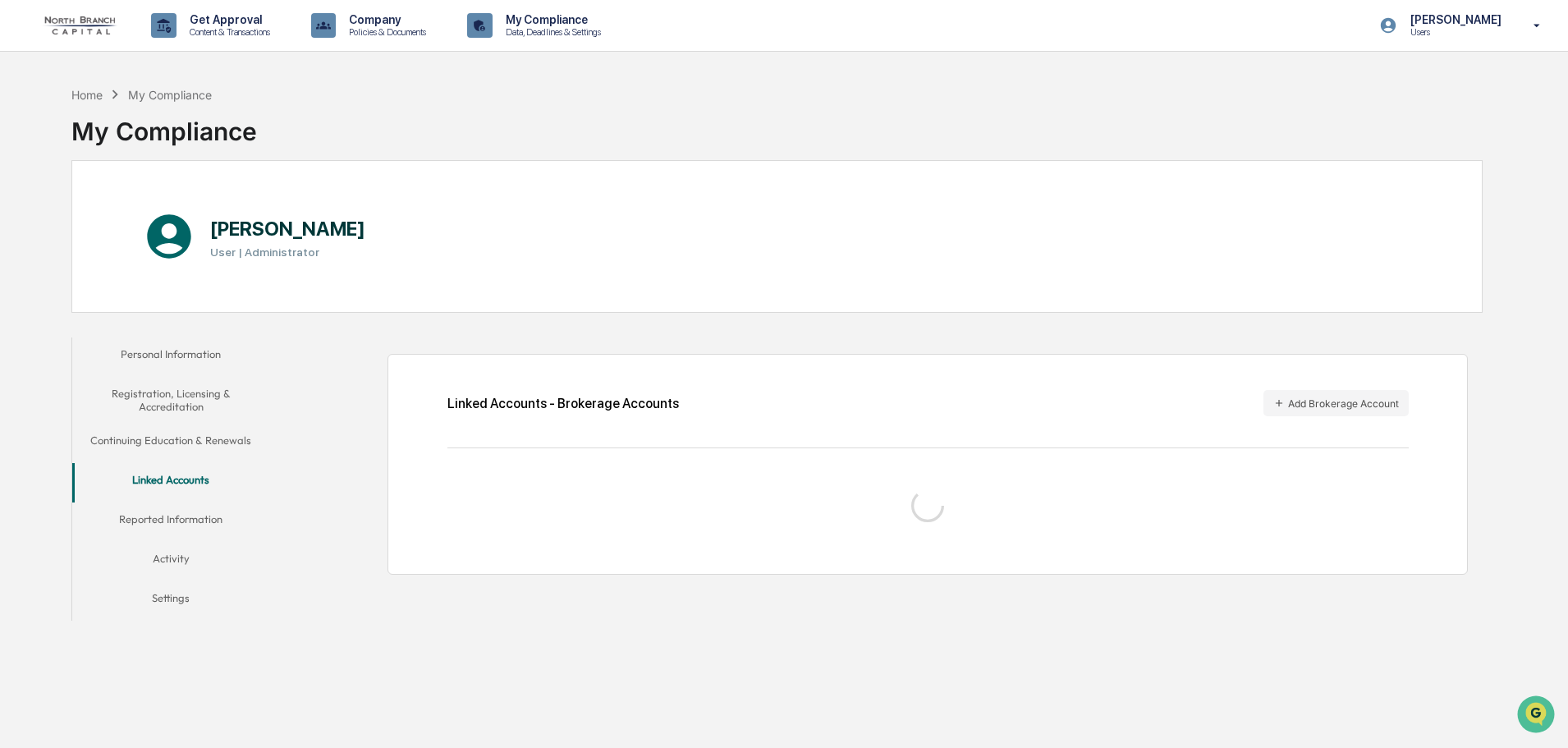
click at [197, 509] on button "Reported Information" at bounding box center [170, 523] width 197 height 40
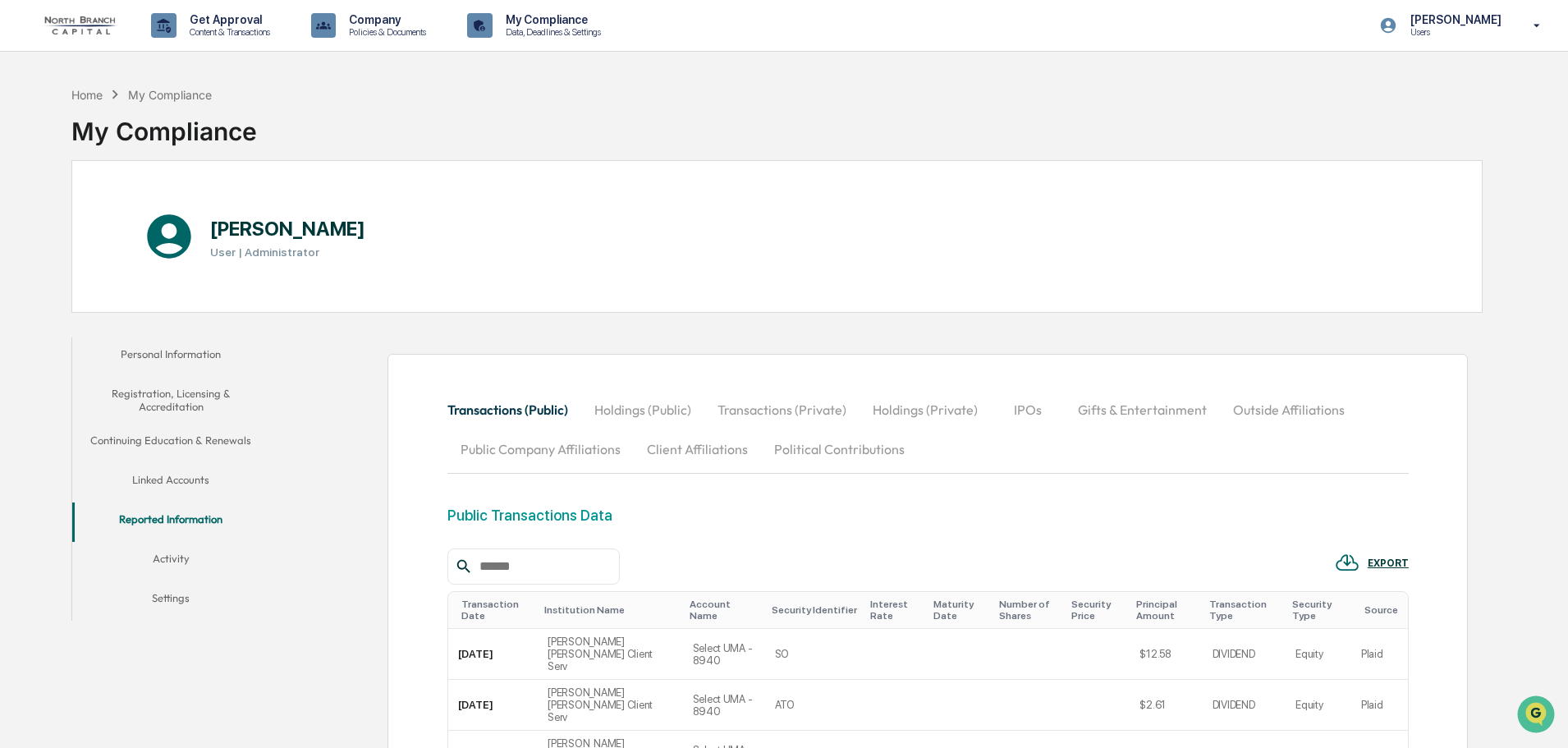
scroll to position [463, 0]
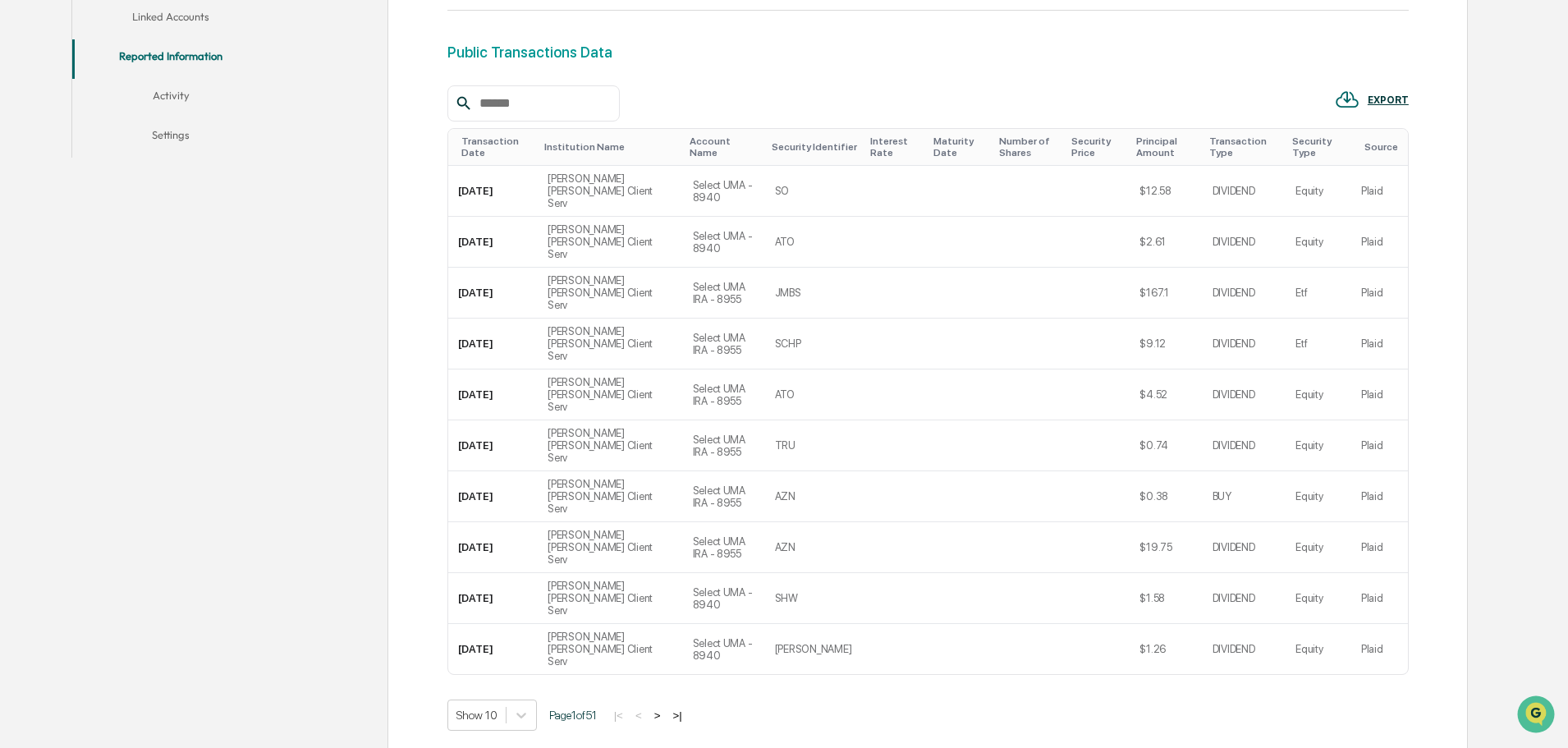
click at [686, 709] on button ">|" at bounding box center [676, 716] width 19 height 14
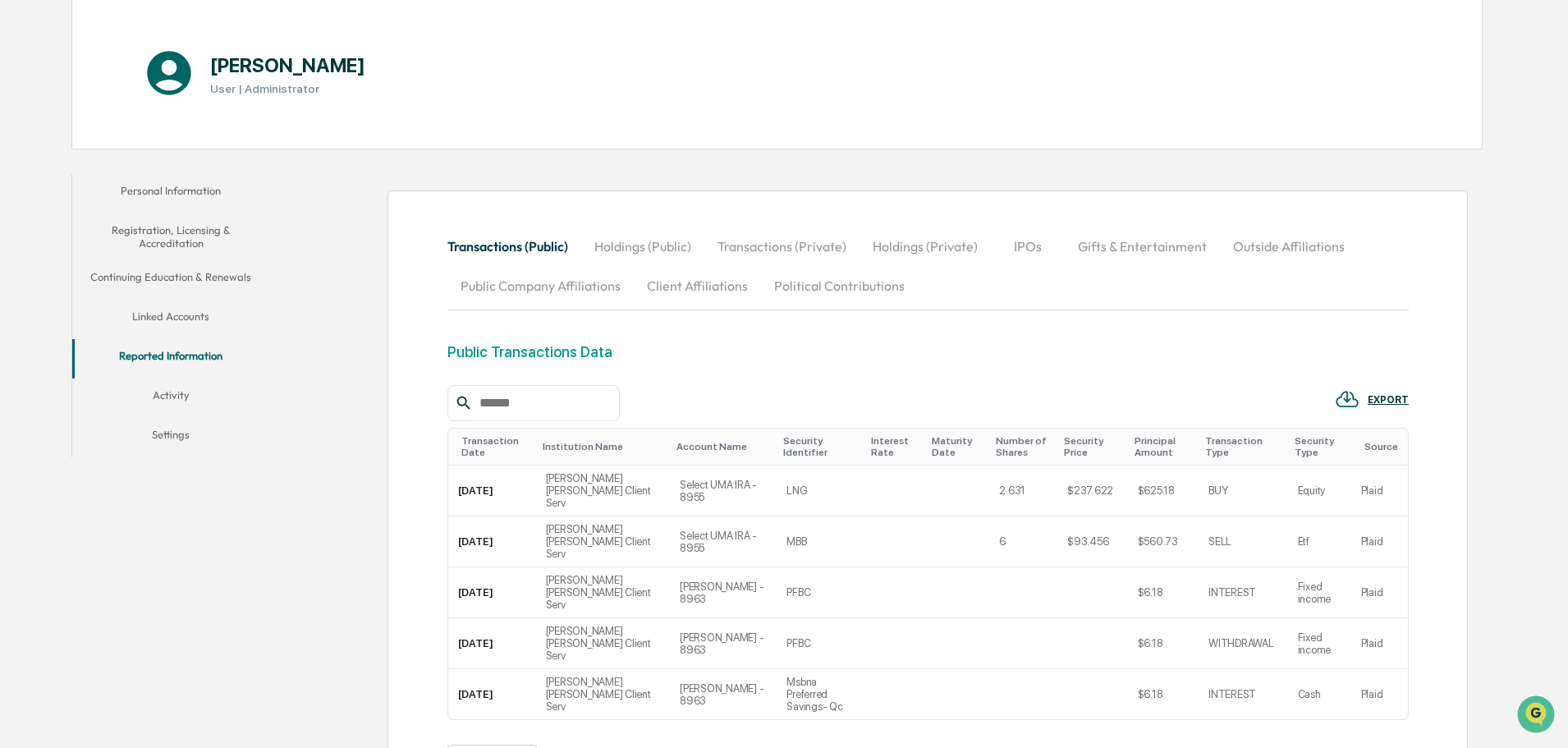
scroll to position [270, 0]
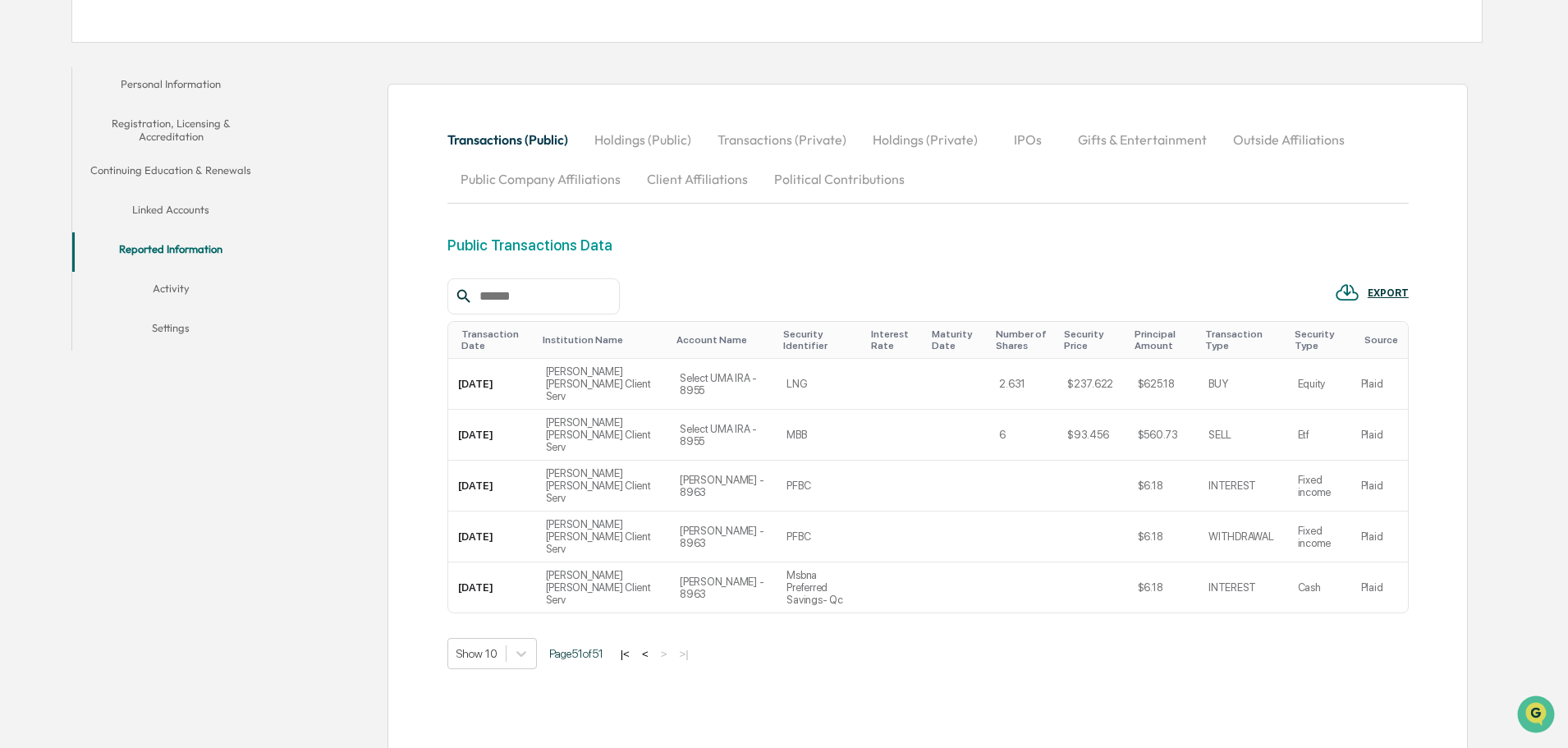
click at [630, 647] on button "|<" at bounding box center [625, 654] width 19 height 14
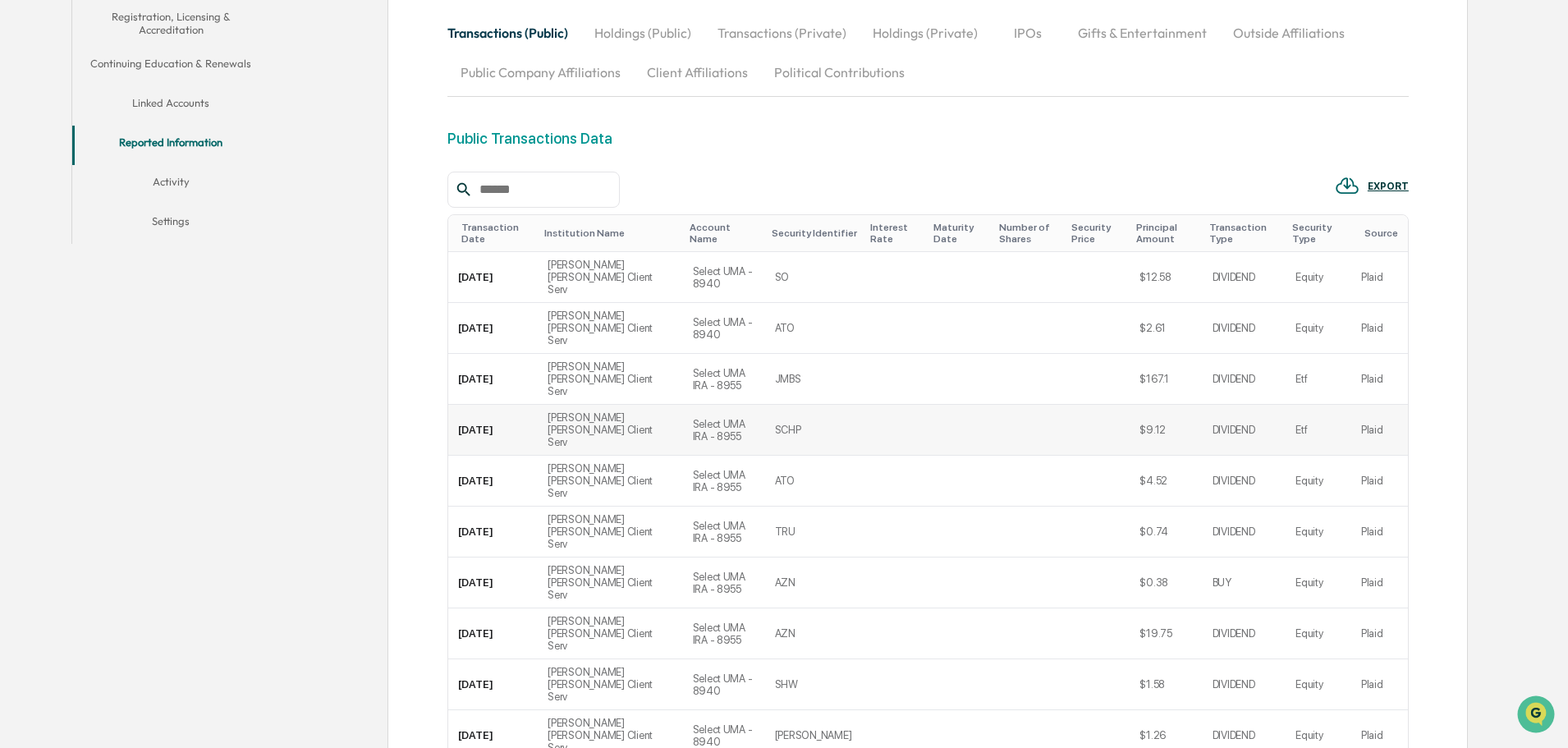
scroll to position [216, 0]
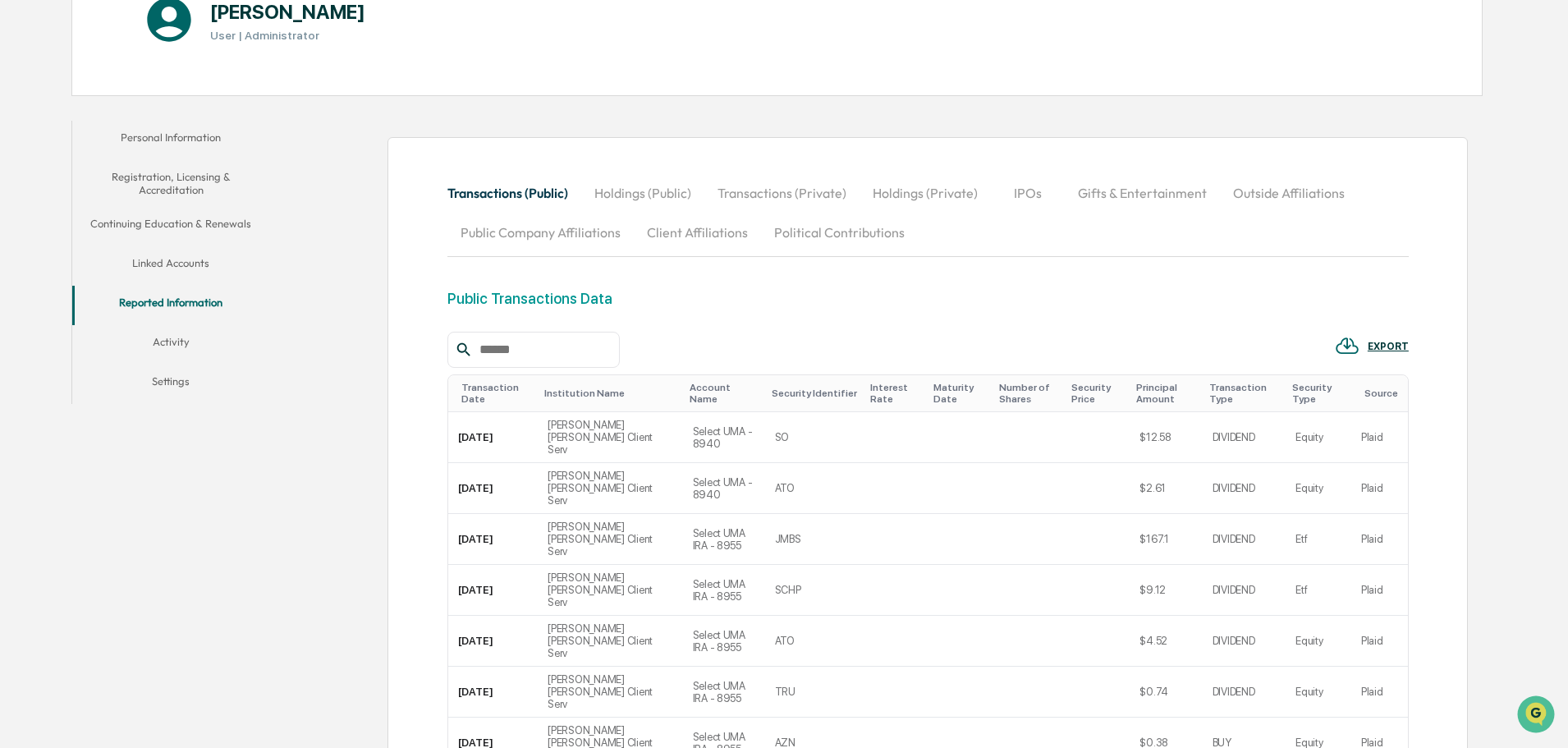
click at [1283, 192] on button "Outside Affiliations" at bounding box center [1289, 193] width 138 height 40
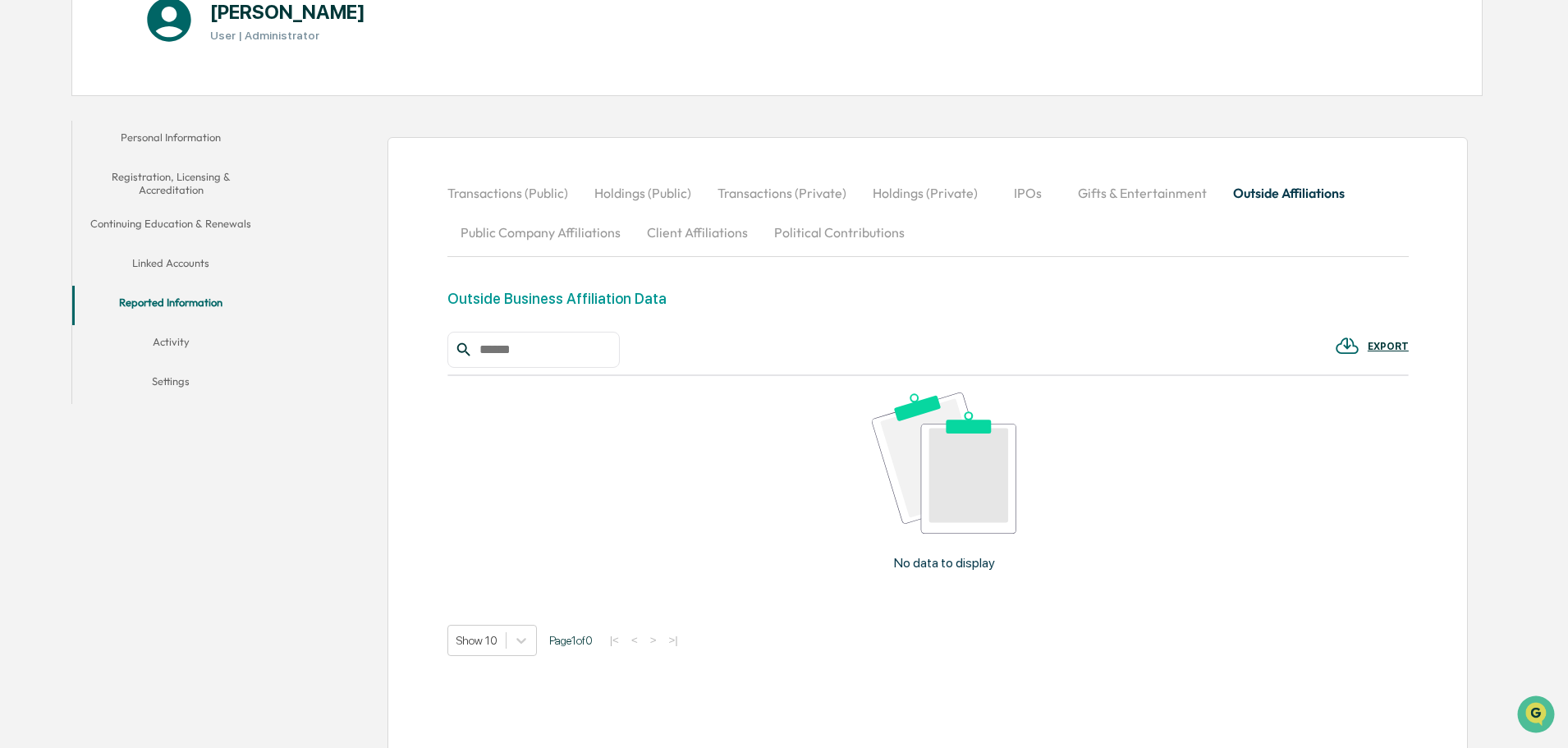
click at [1131, 187] on button "Gifts & Entertainment" at bounding box center [1142, 193] width 156 height 40
click at [1011, 193] on button "IPOs" at bounding box center [1028, 193] width 74 height 40
click at [881, 232] on button "Political Contributions" at bounding box center [838, 232] width 157 height 40
click at [681, 239] on button "Client Affiliations" at bounding box center [698, 232] width 128 height 40
click at [548, 235] on button "Public Company Affiliations" at bounding box center [540, 232] width 186 height 40
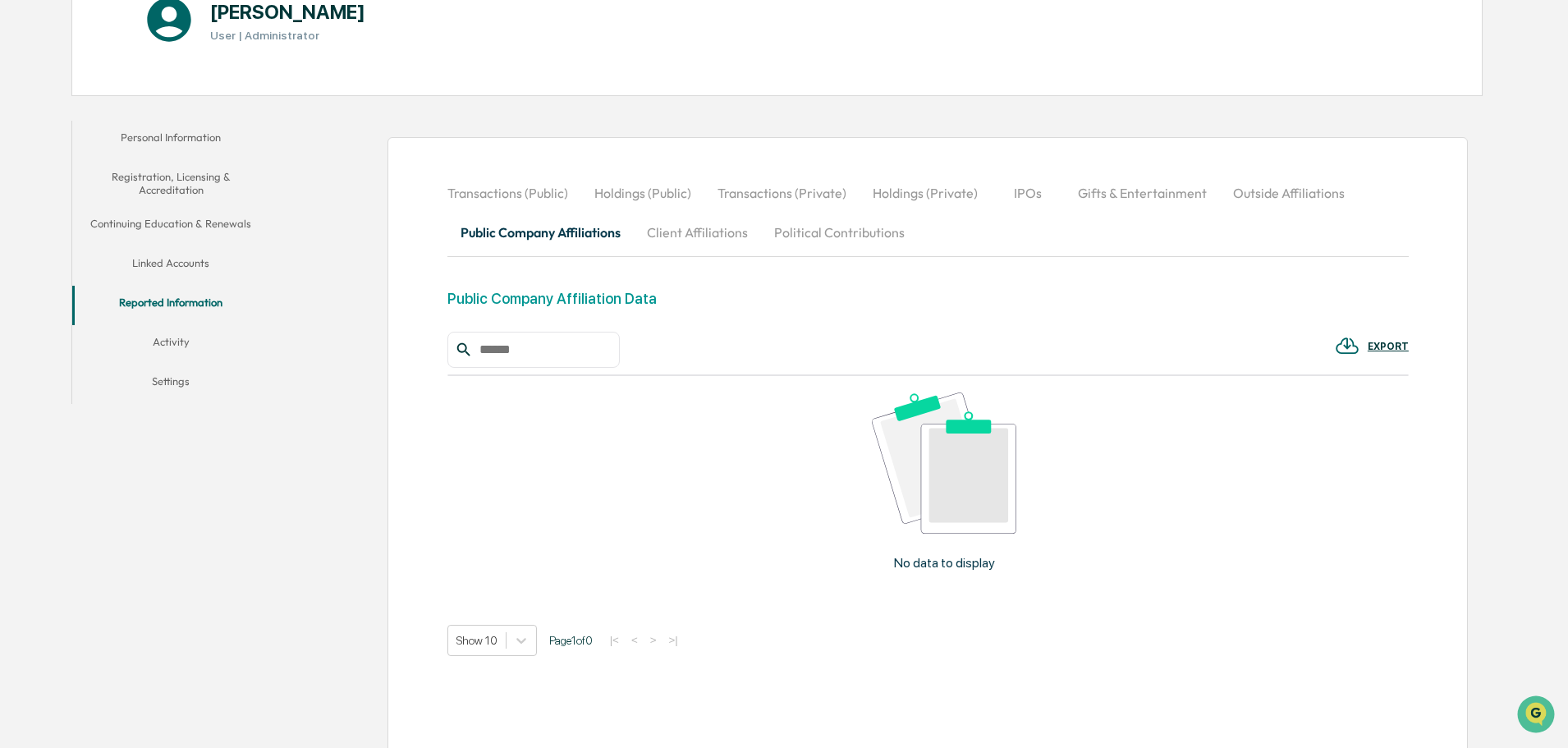
click at [556, 190] on button "Transactions (Public)" at bounding box center [514, 193] width 134 height 40
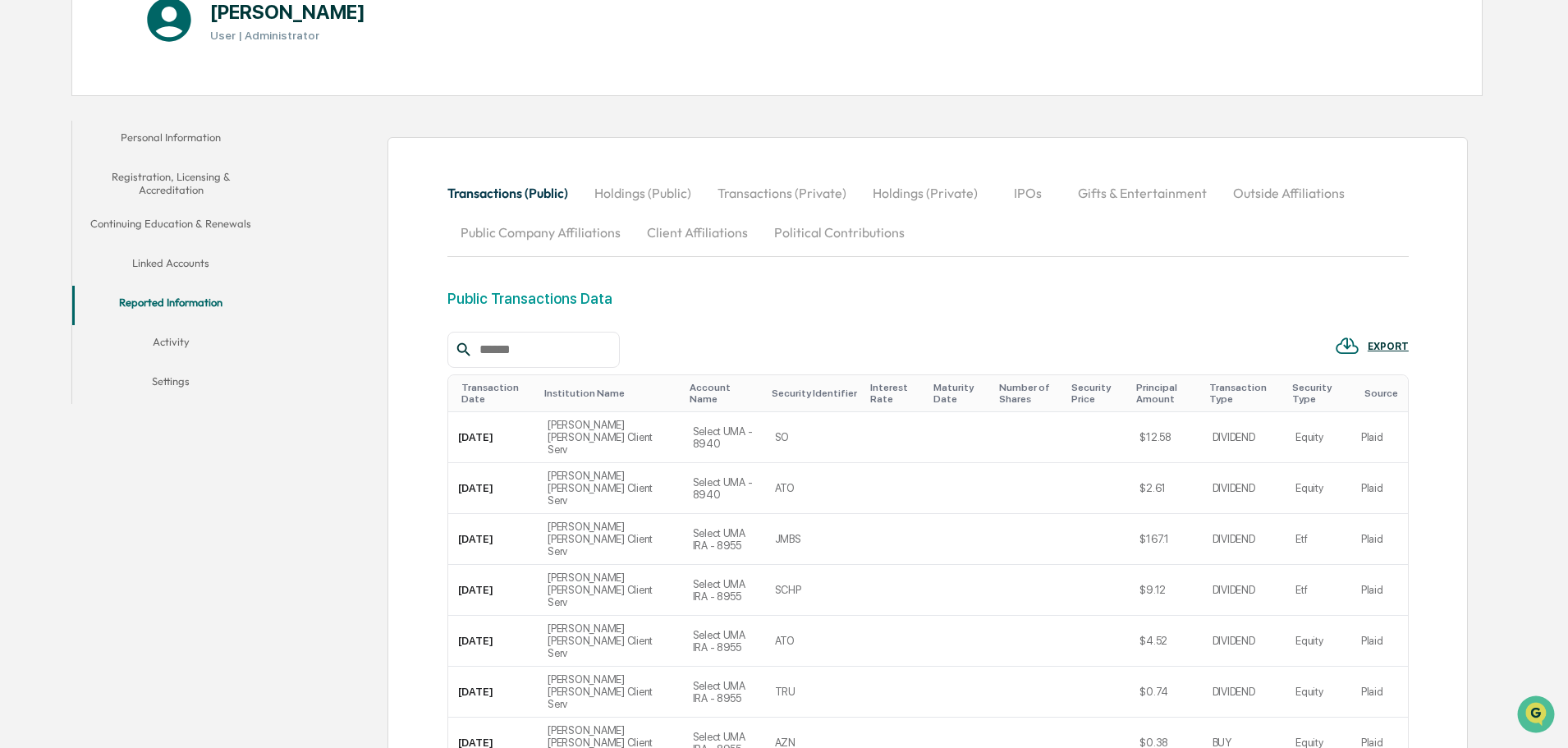
drag, startPoint x: 650, startPoint y: 191, endPoint x: 398, endPoint y: 254, distance: 259.8
click at [483, 230] on div "Transactions (Public) Holdings (Public) Transactions (Private) Holdings (Privat…" at bounding box center [928, 212] width 961 height 79
click at [633, 200] on button "Holdings (Public)" at bounding box center [643, 193] width 124 height 40
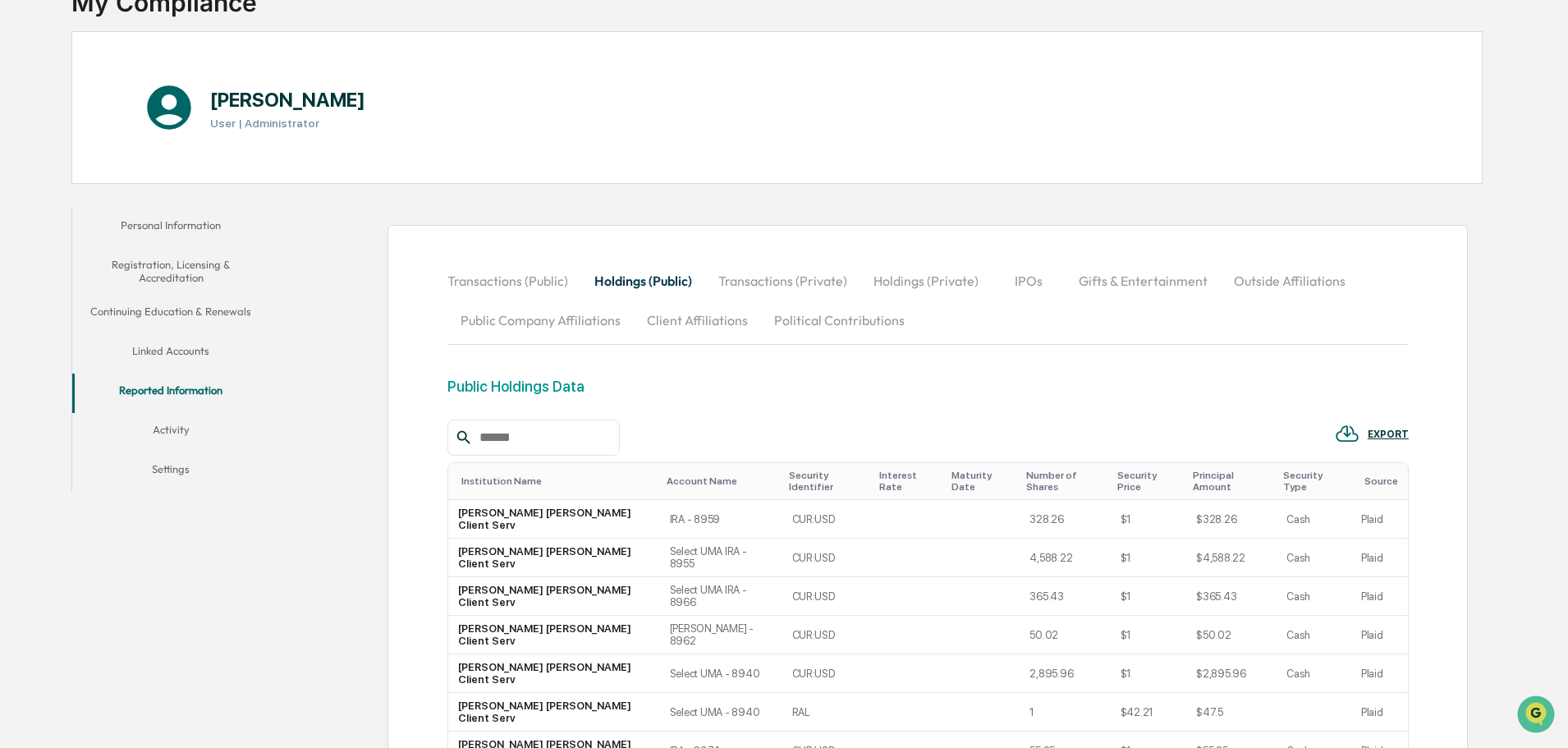
scroll to position [0, 0]
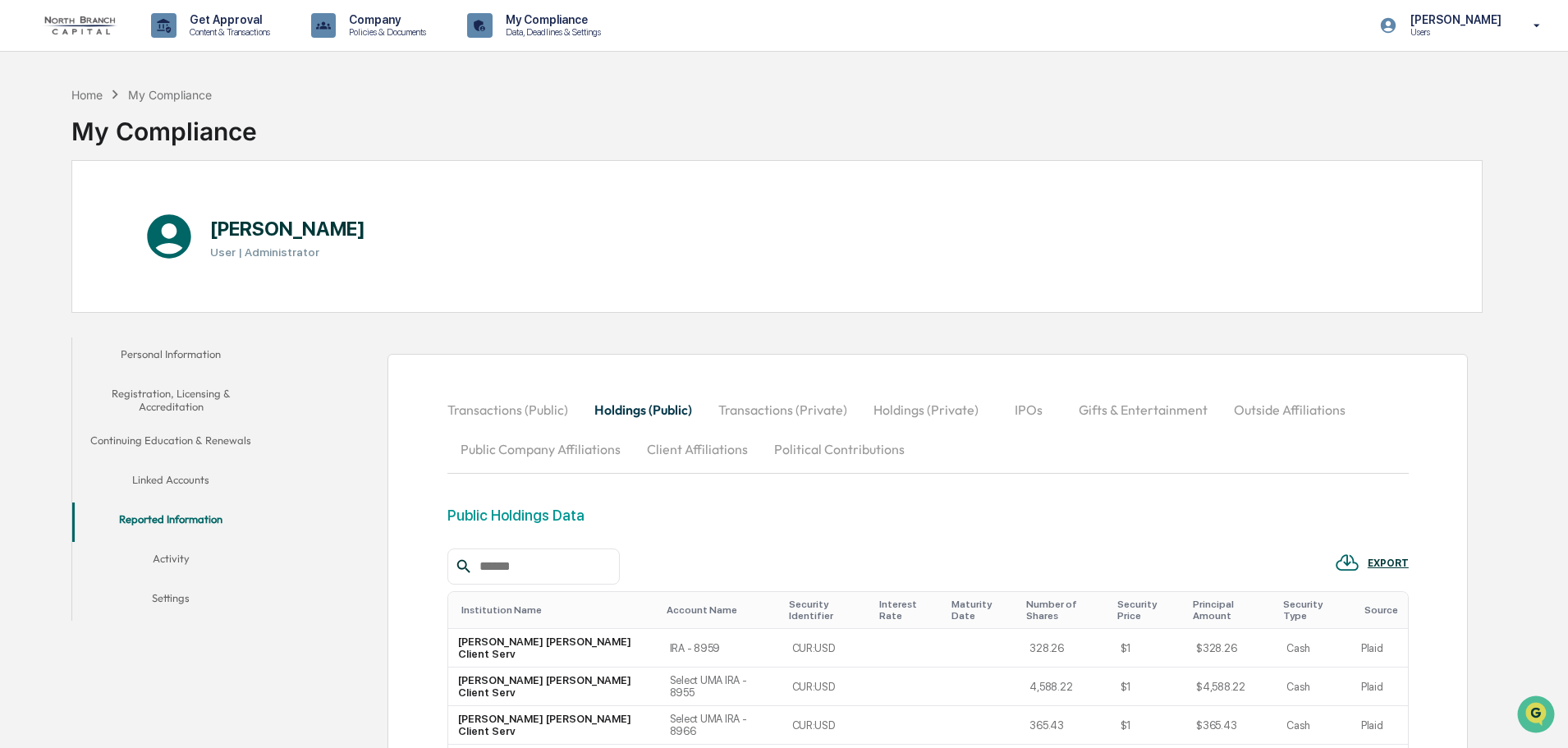
click at [785, 410] on button "Transactions (Private)" at bounding box center [783, 410] width 156 height 40
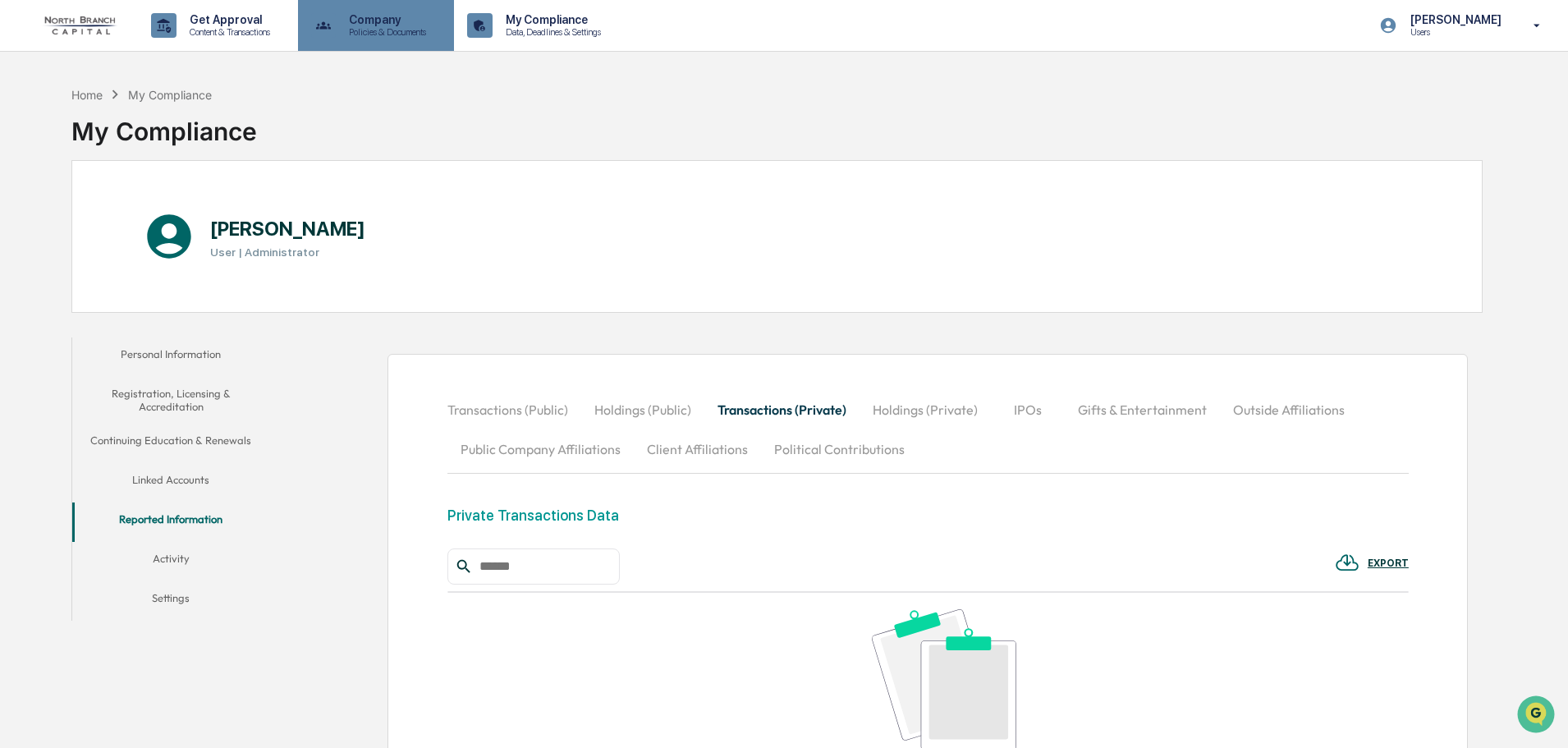
click at [409, 32] on p "Policies & Documents" at bounding box center [385, 32] width 99 height 12
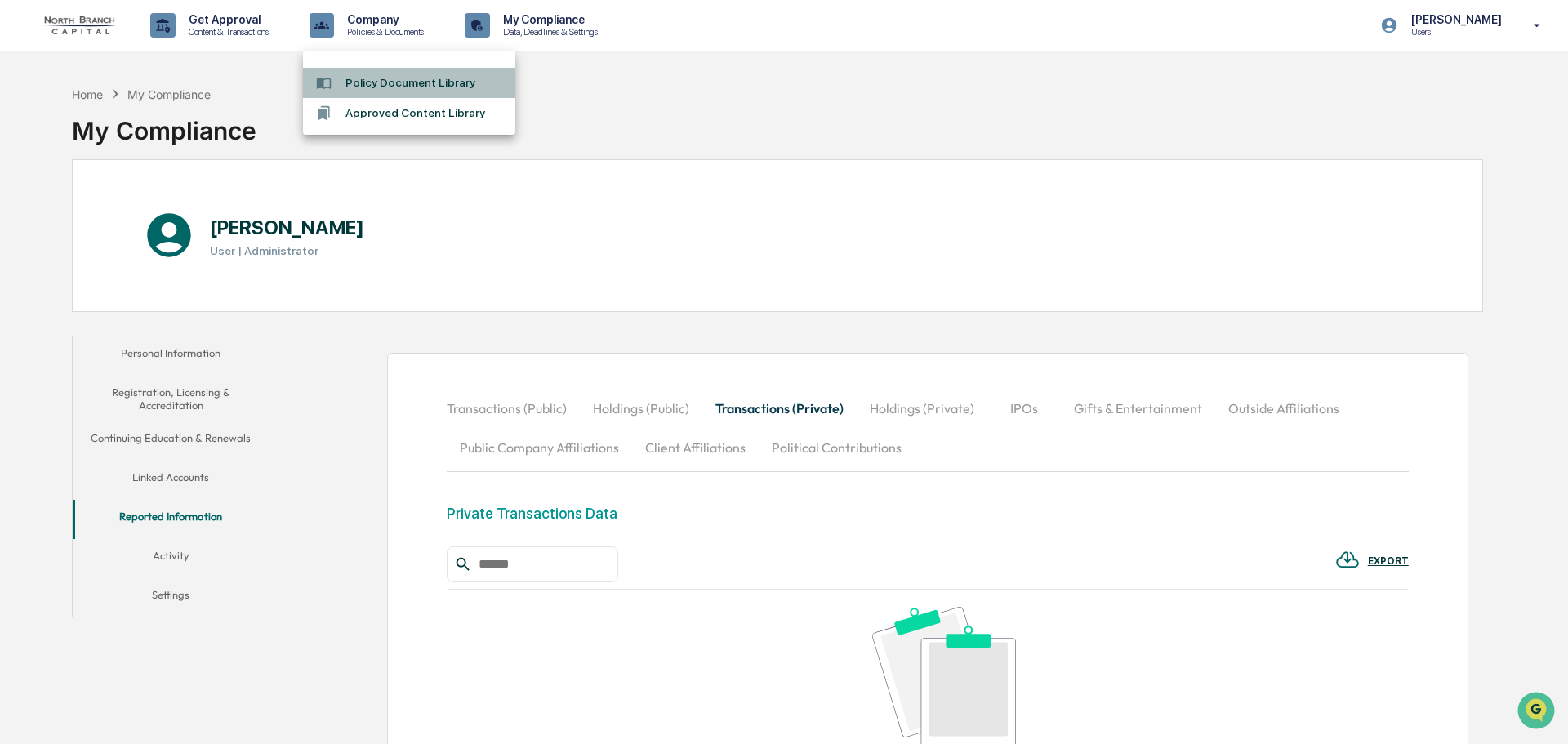
click at [418, 86] on li "Policy Document Library" at bounding box center [409, 82] width 212 height 30
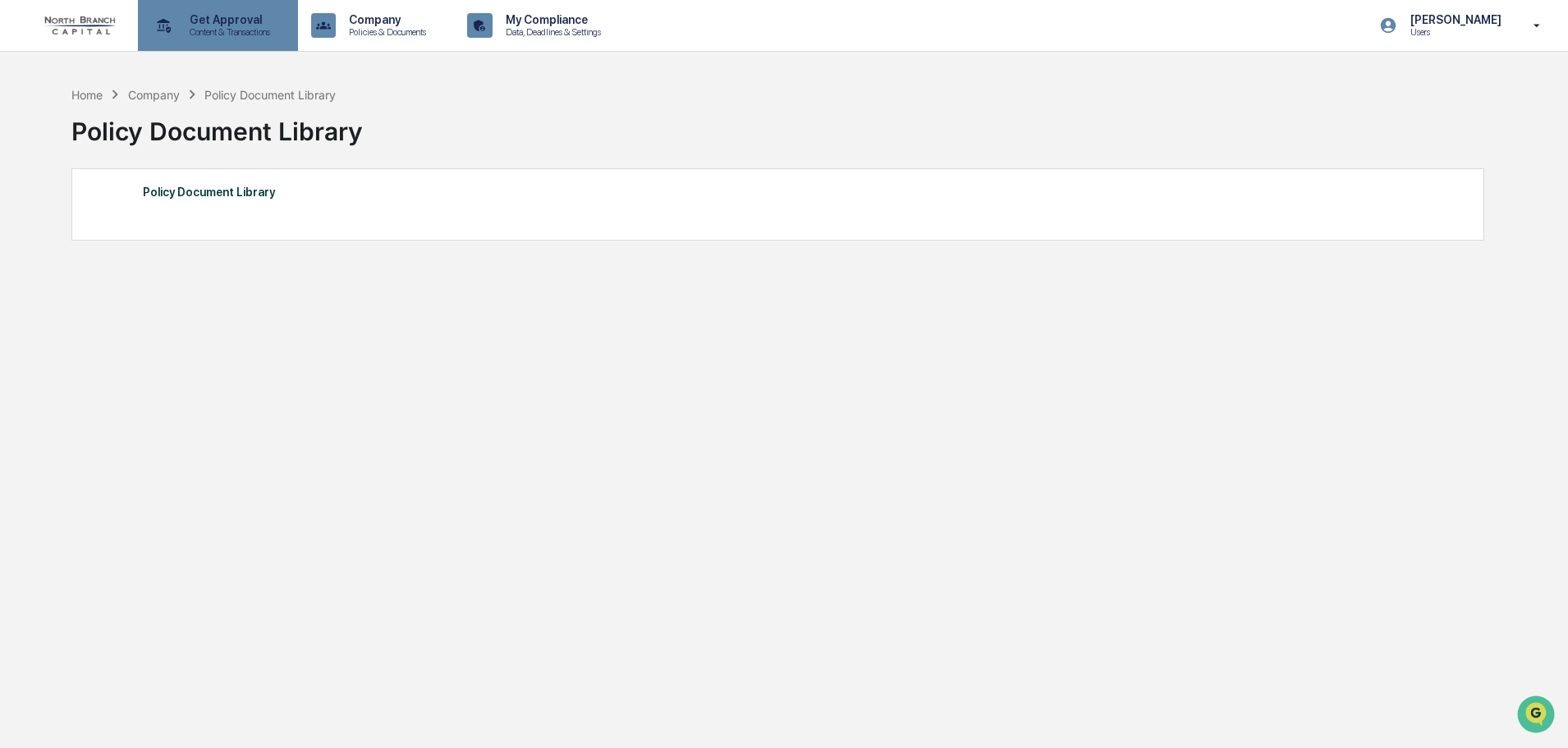
click at [235, 32] on p "Content & Transactions" at bounding box center [227, 32] width 102 height 12
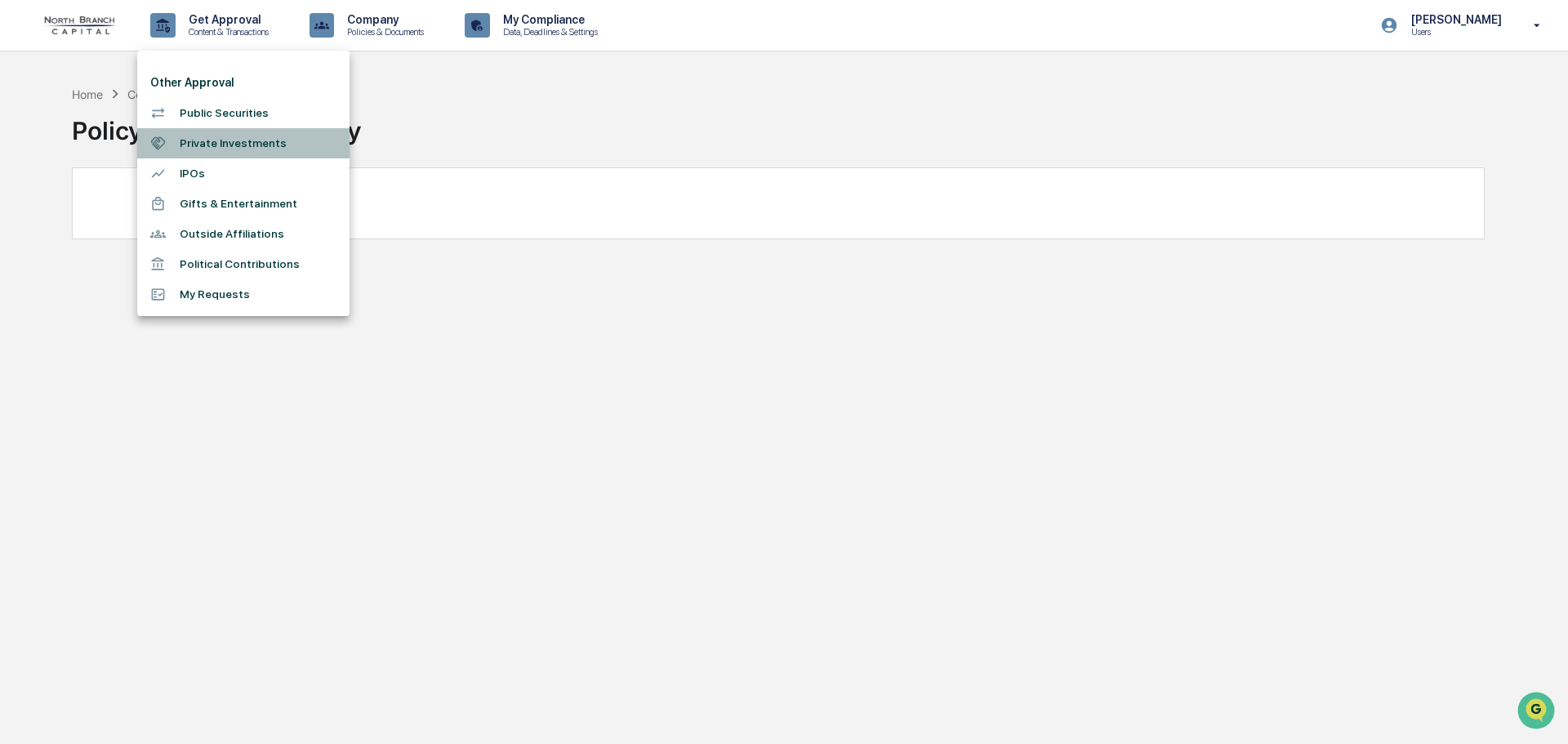
click at [211, 145] on li "Private Investments" at bounding box center [243, 143] width 212 height 30
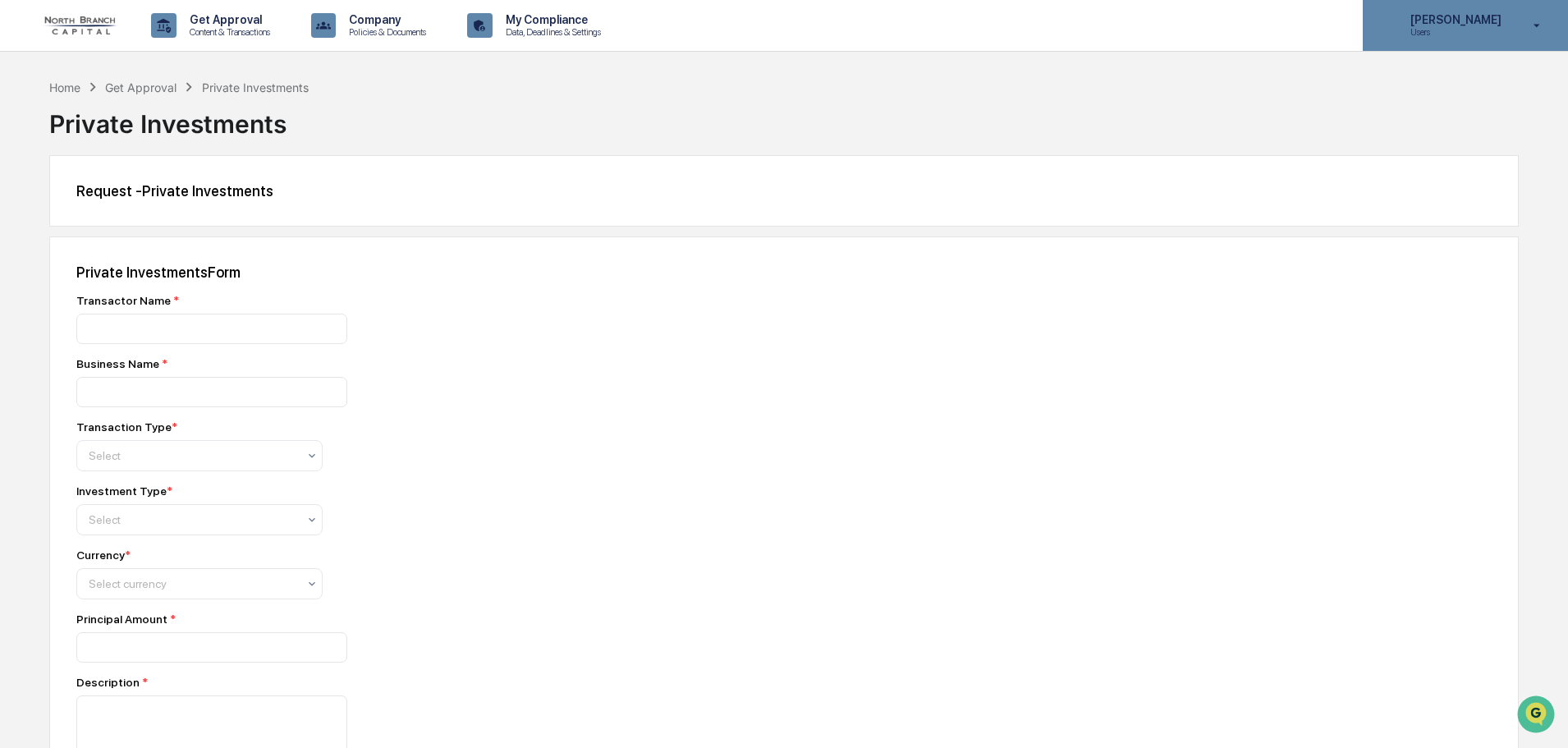
click at [1432, 34] on p "Users" at bounding box center [1452, 32] width 113 height 12
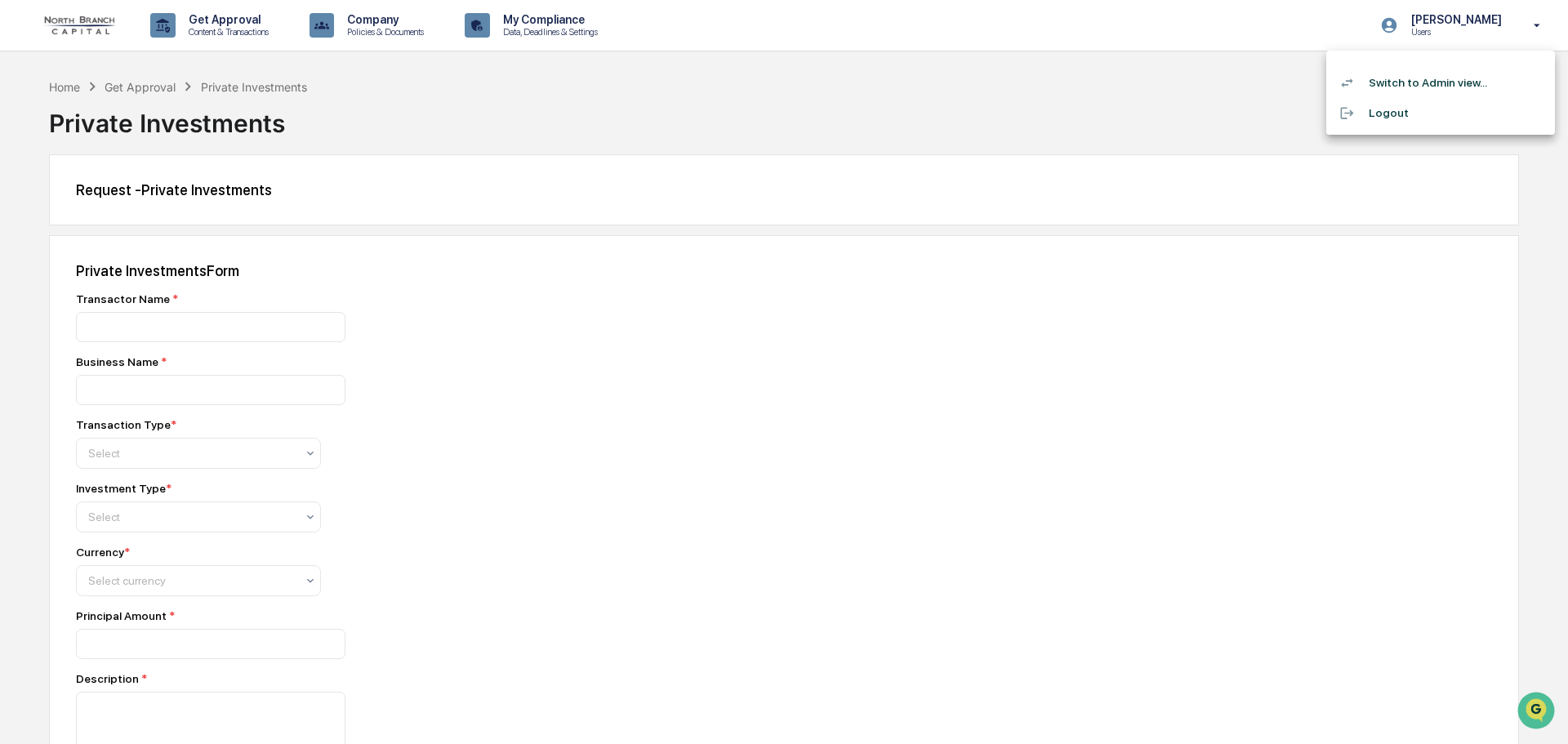
click at [1418, 89] on li "Switch to Admin view..." at bounding box center [1440, 82] width 229 height 30
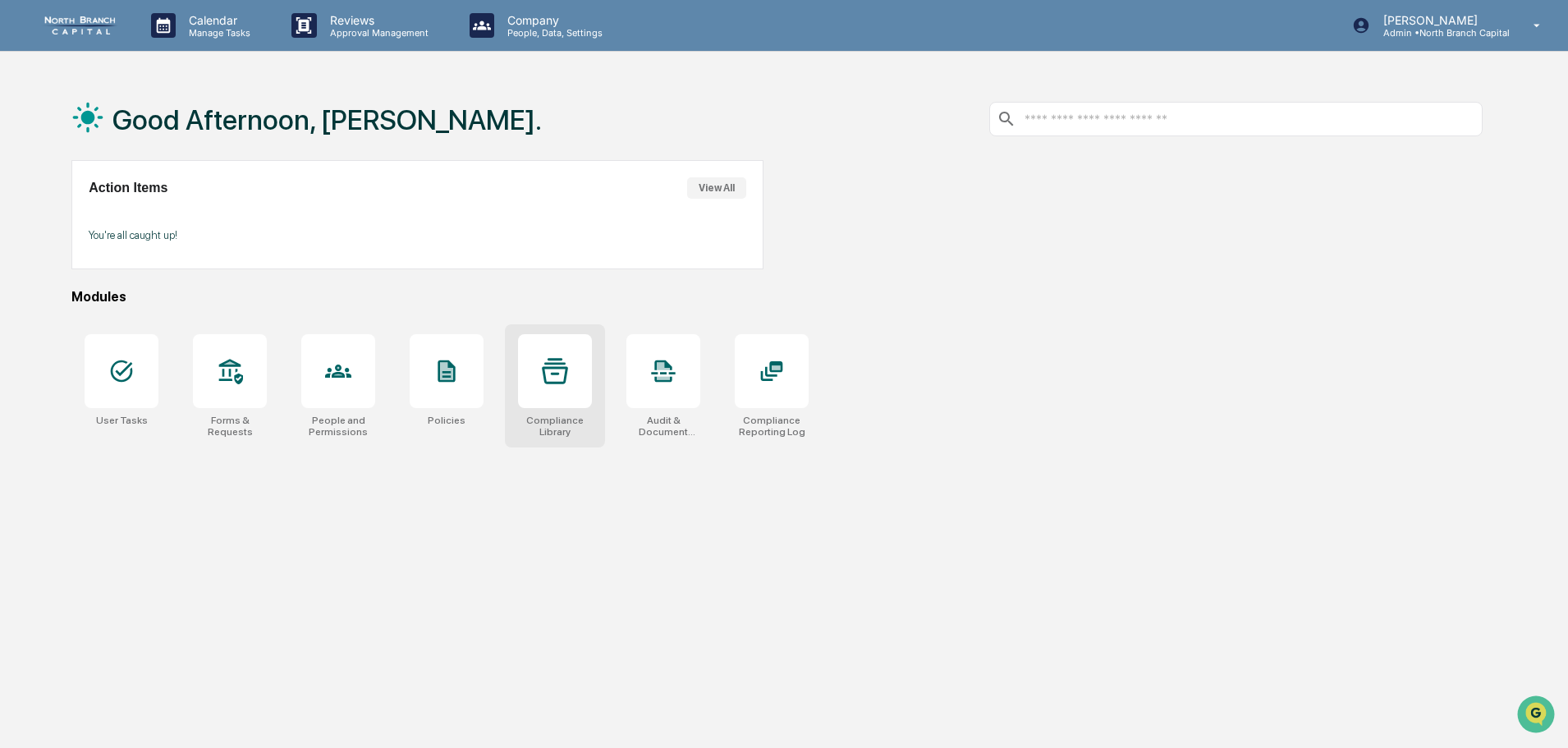
click at [555, 401] on div at bounding box center [555, 371] width 74 height 74
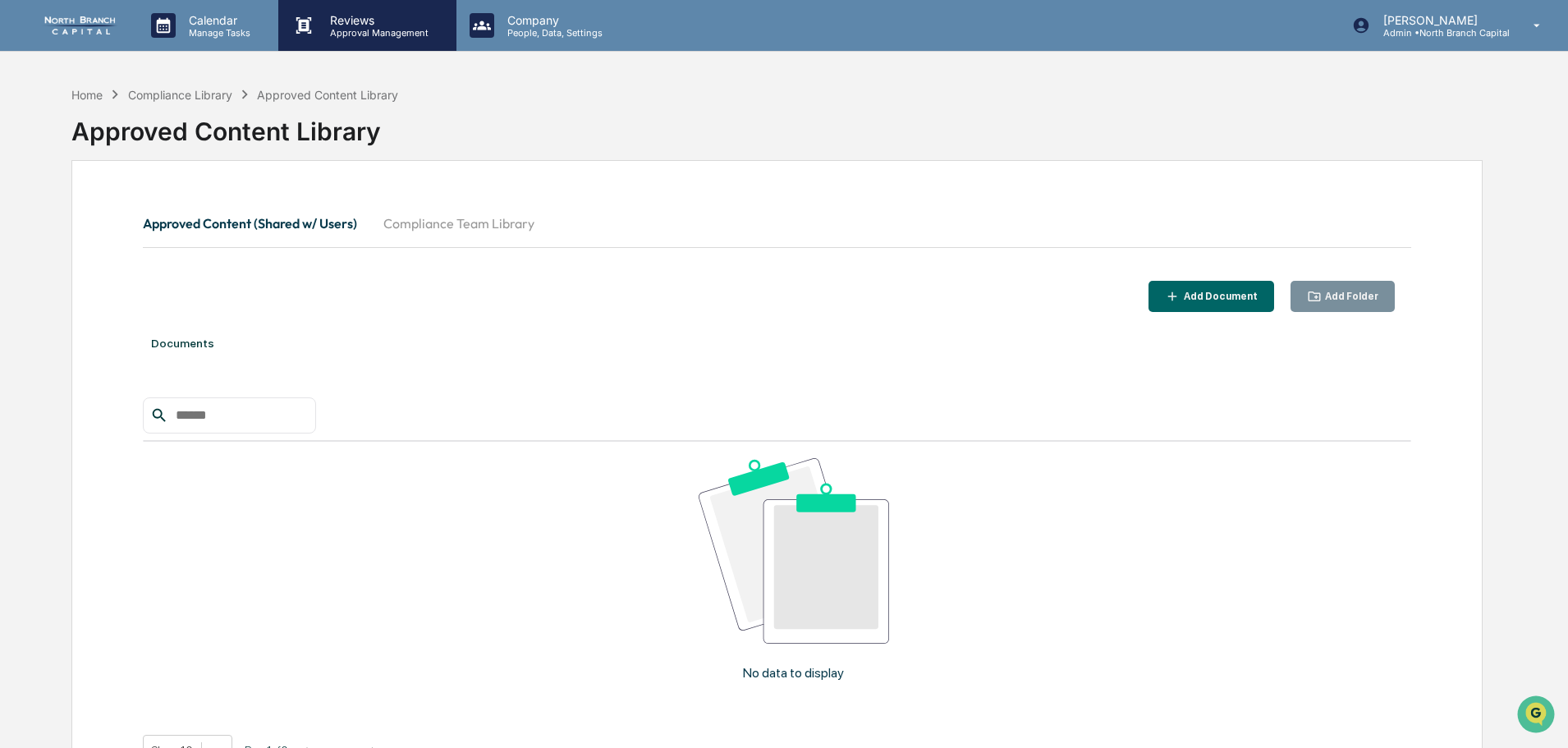
click at [345, 28] on p "Approval Management" at bounding box center [377, 33] width 120 height 12
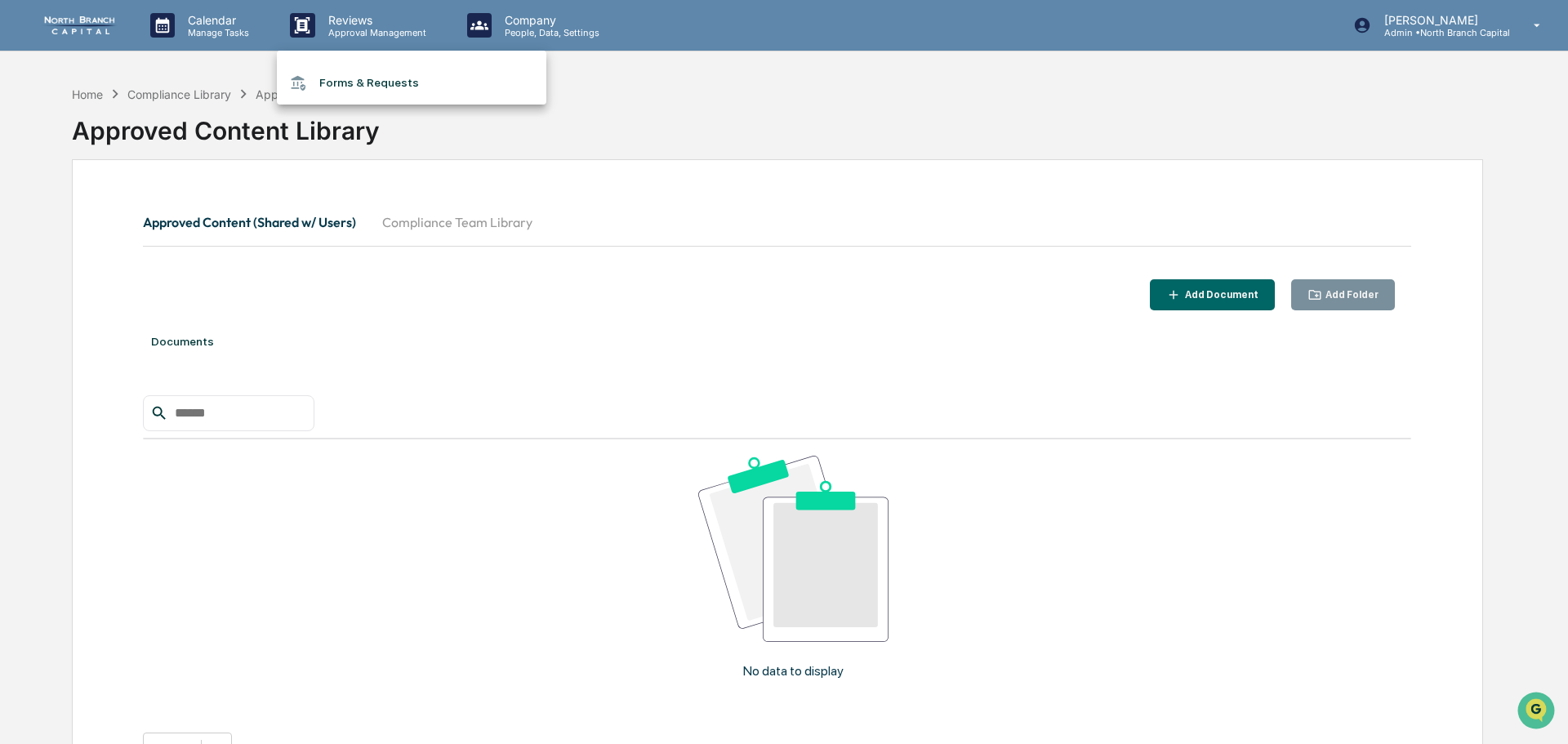
click at [368, 81] on li "Forms & Requests" at bounding box center [412, 82] width 270 height 30
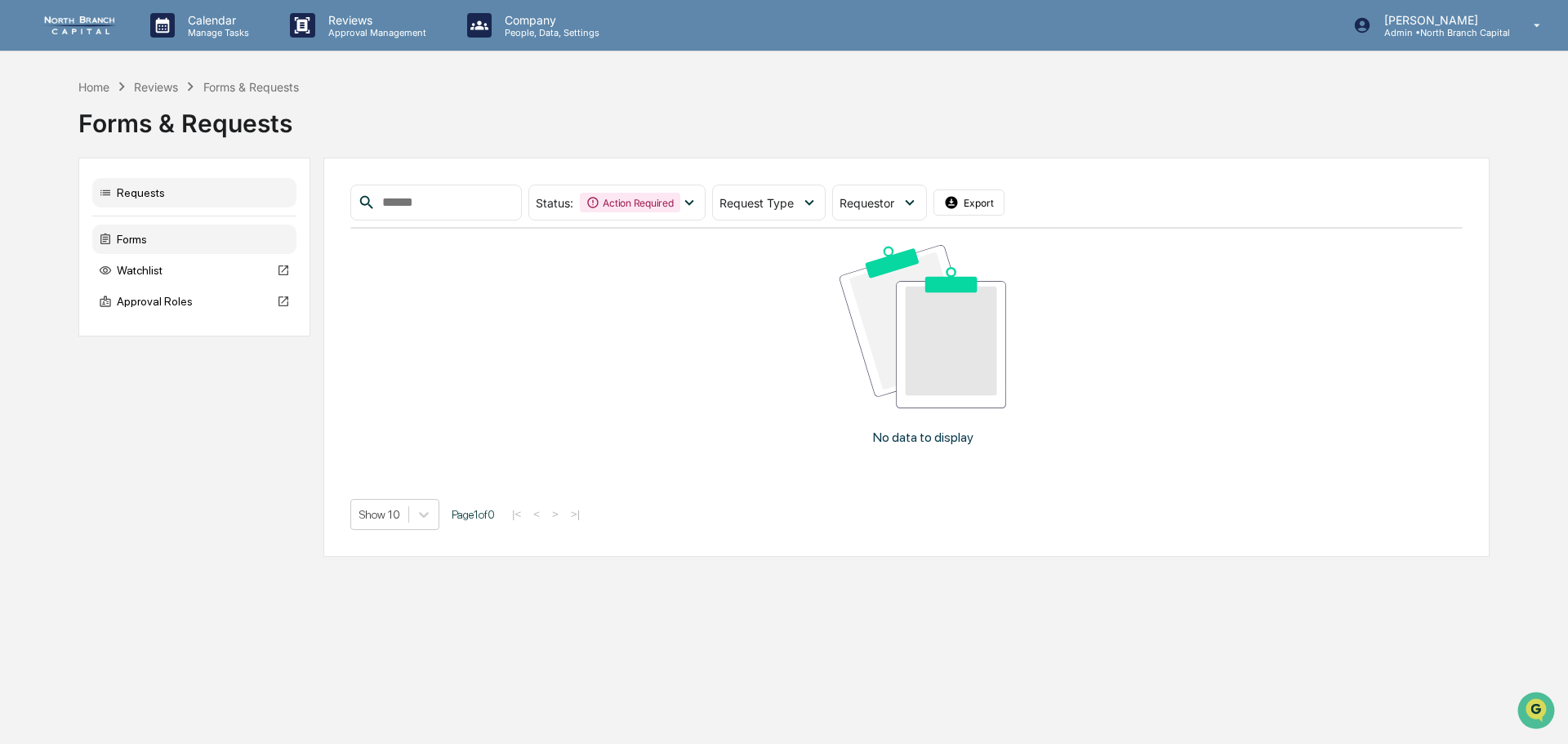
click at [143, 236] on div "Forms" at bounding box center [194, 239] width 204 height 30
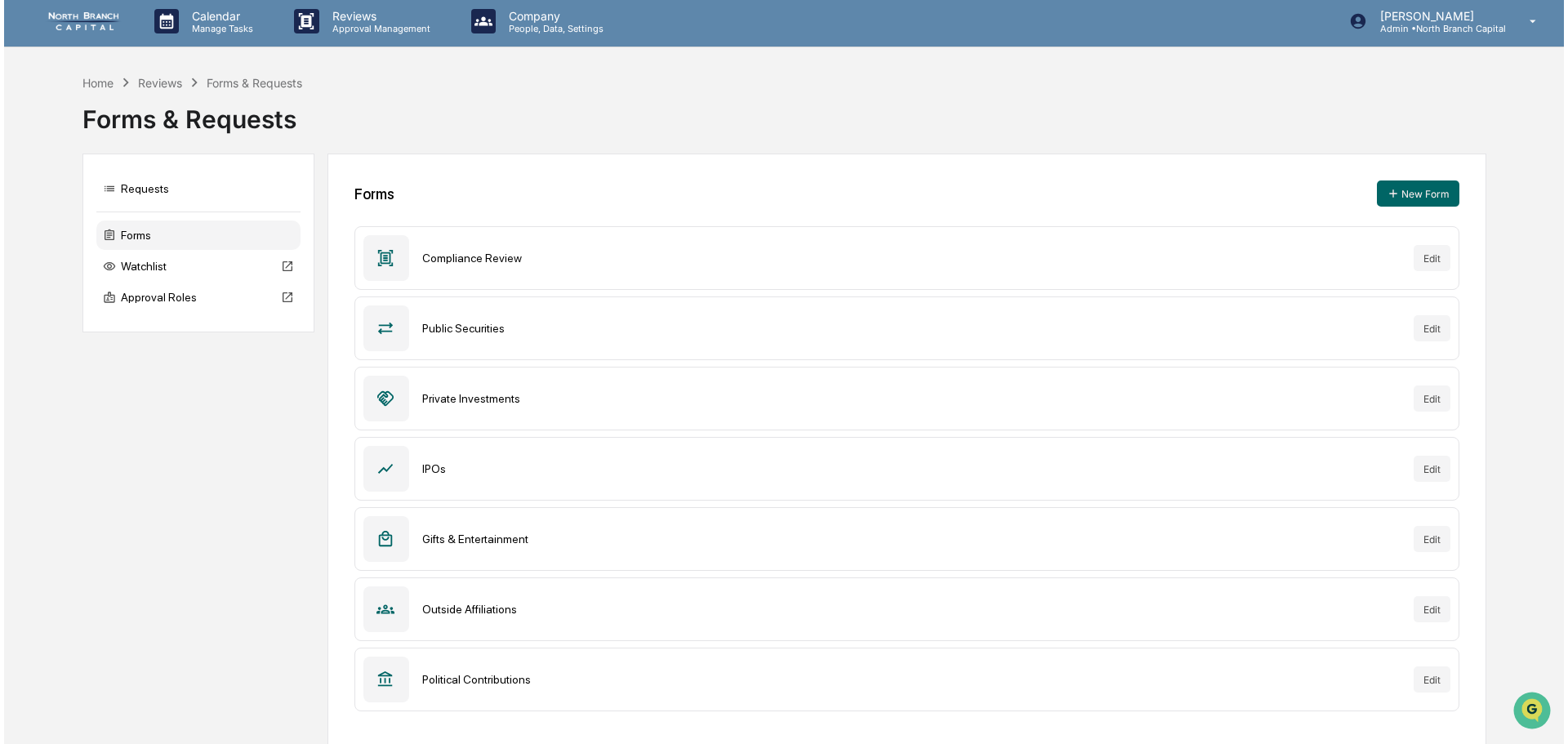
scroll to position [5, 0]
click at [151, 266] on div "Watchlist" at bounding box center [194, 266] width 204 height 30
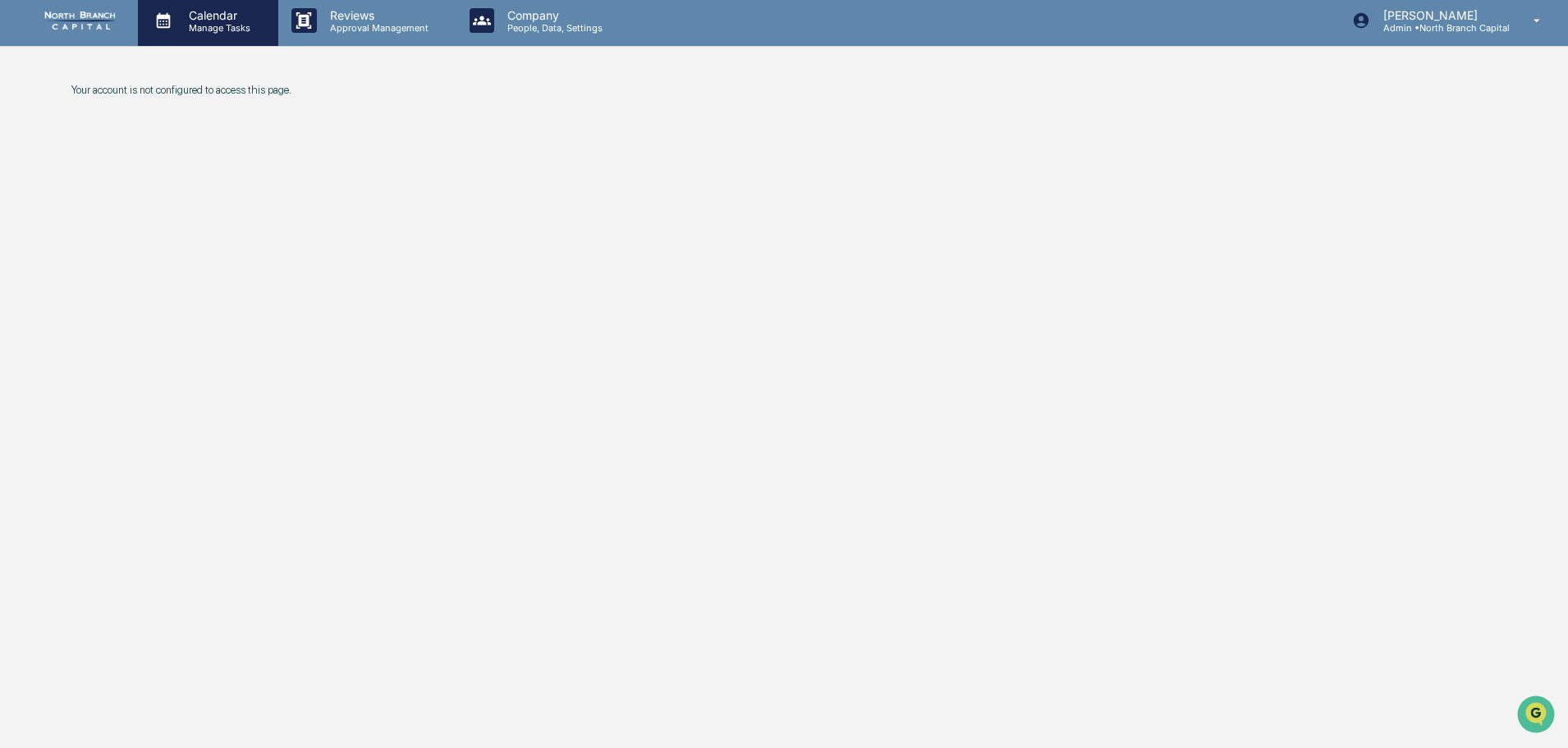
click at [227, 33] on p "Manage Tasks" at bounding box center [216, 28] width 83 height 12
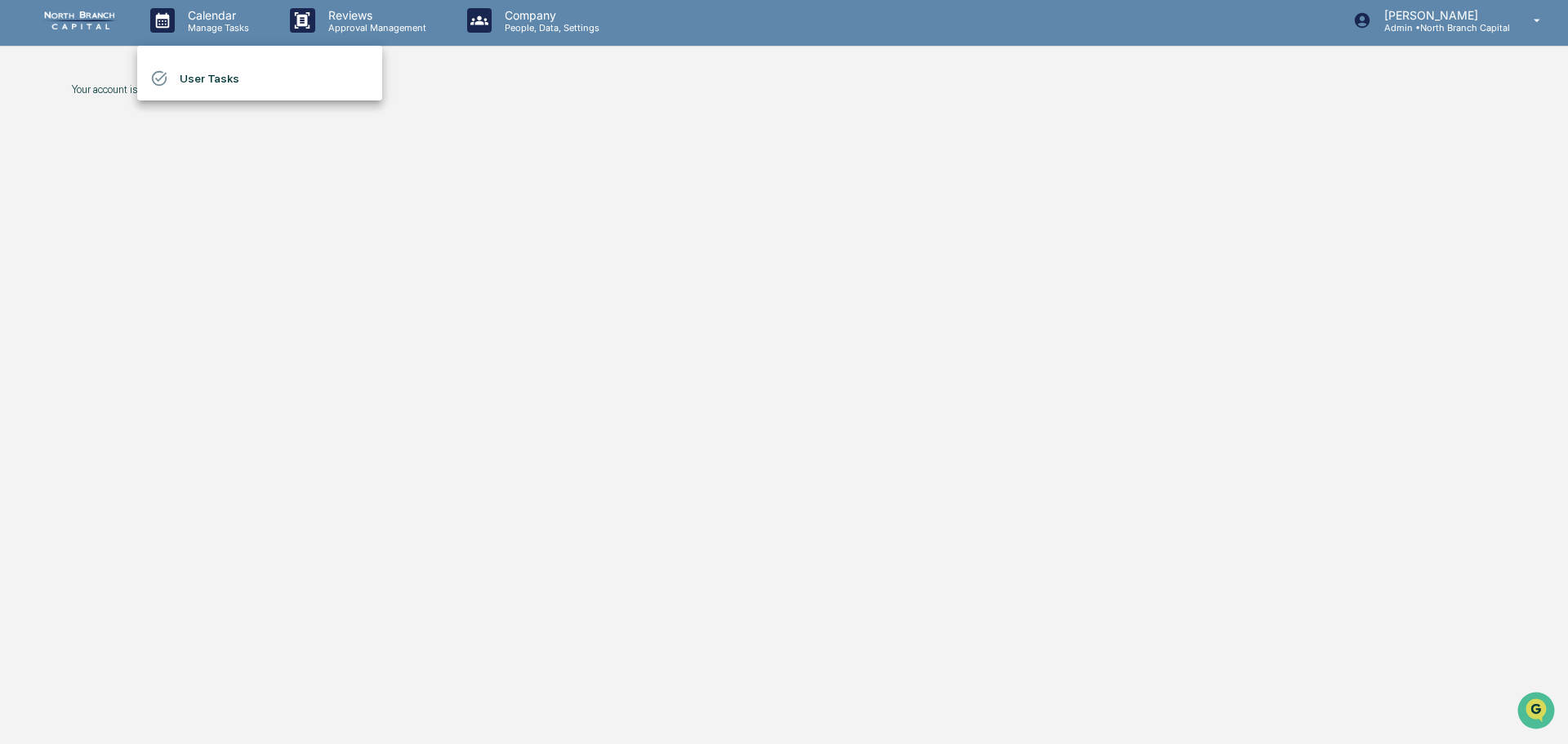
click at [391, 8] on div at bounding box center [784, 372] width 1568 height 744
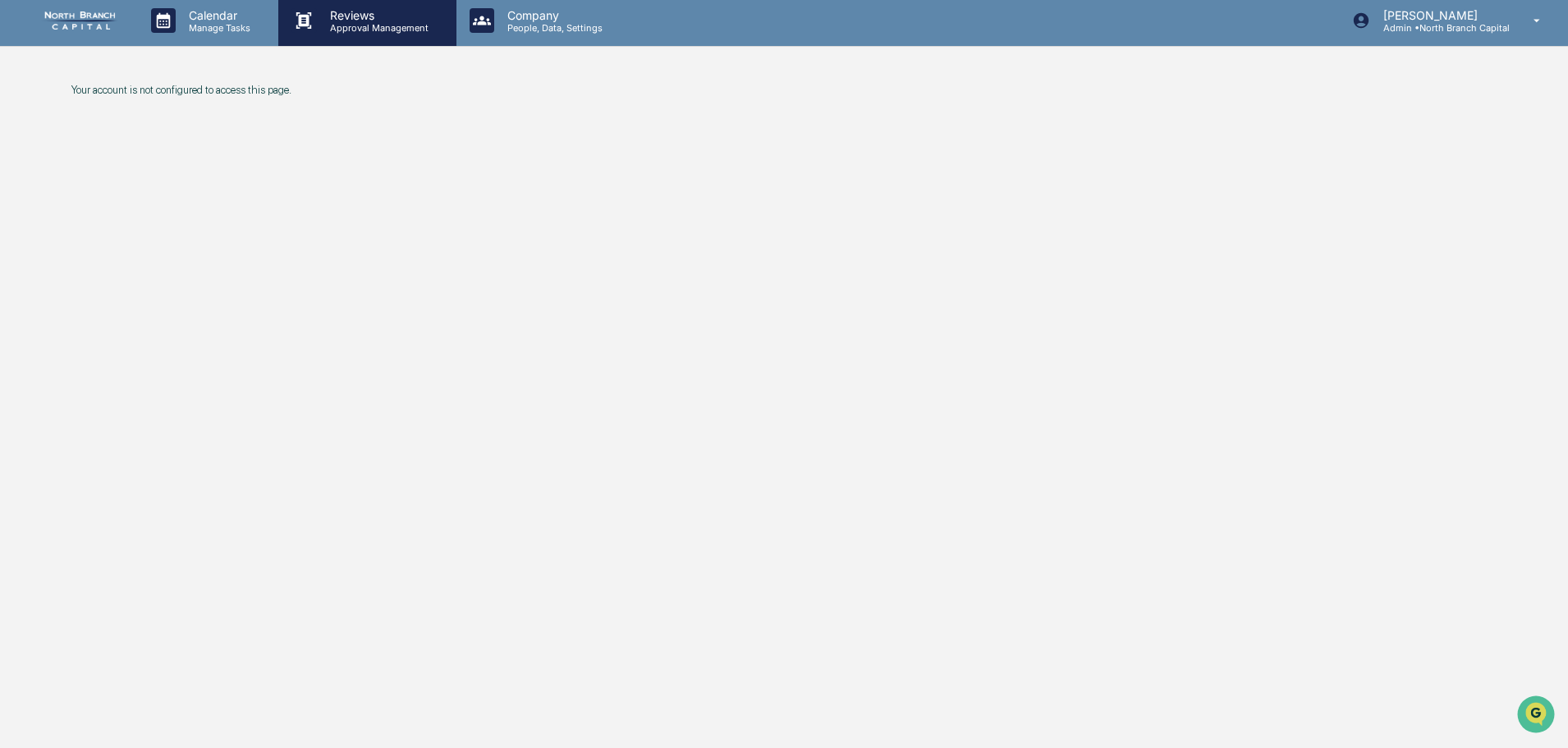
click at [330, 42] on div "Reviews Approval Management" at bounding box center [367, 20] width 177 height 51
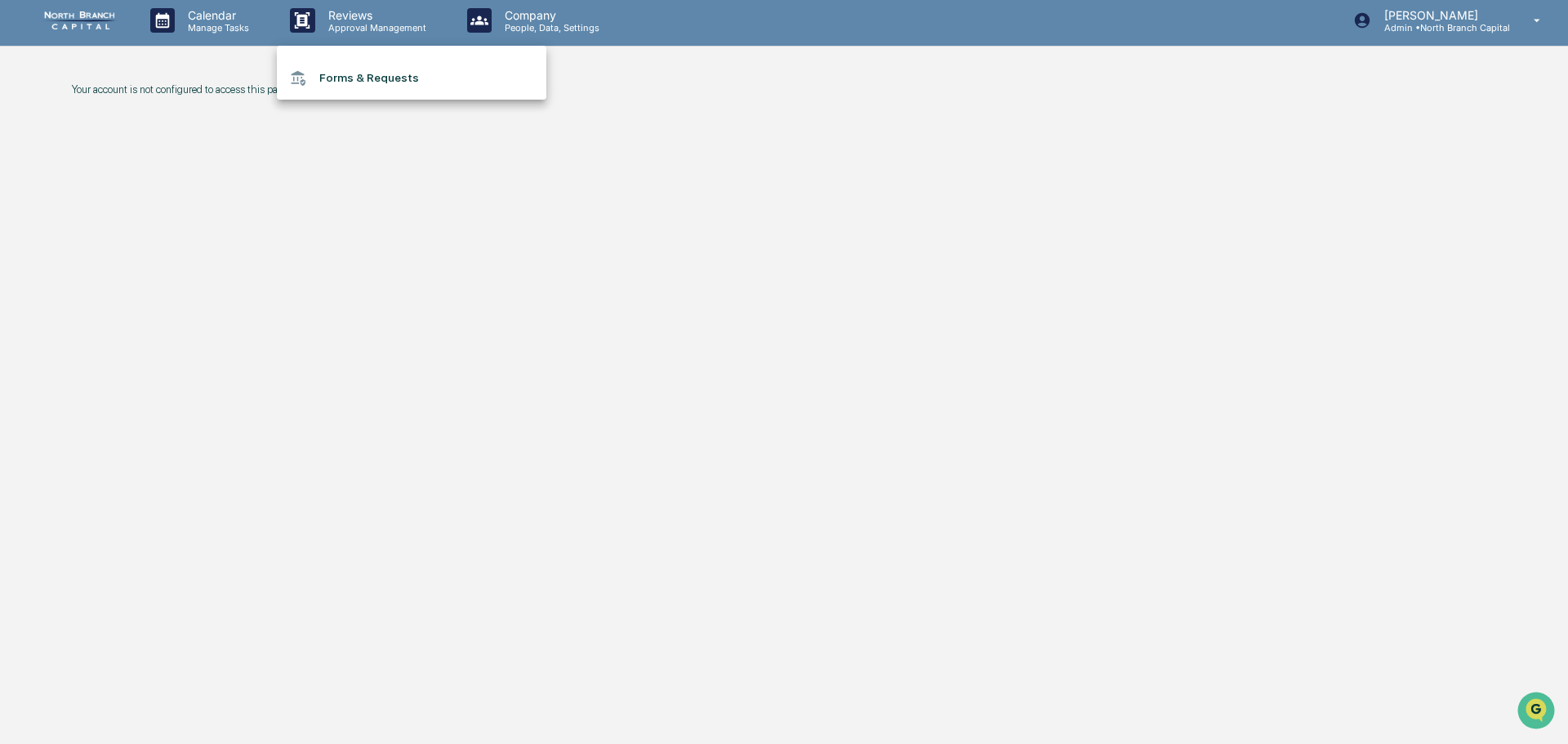
click at [385, 71] on li "Forms & Requests" at bounding box center [412, 77] width 270 height 30
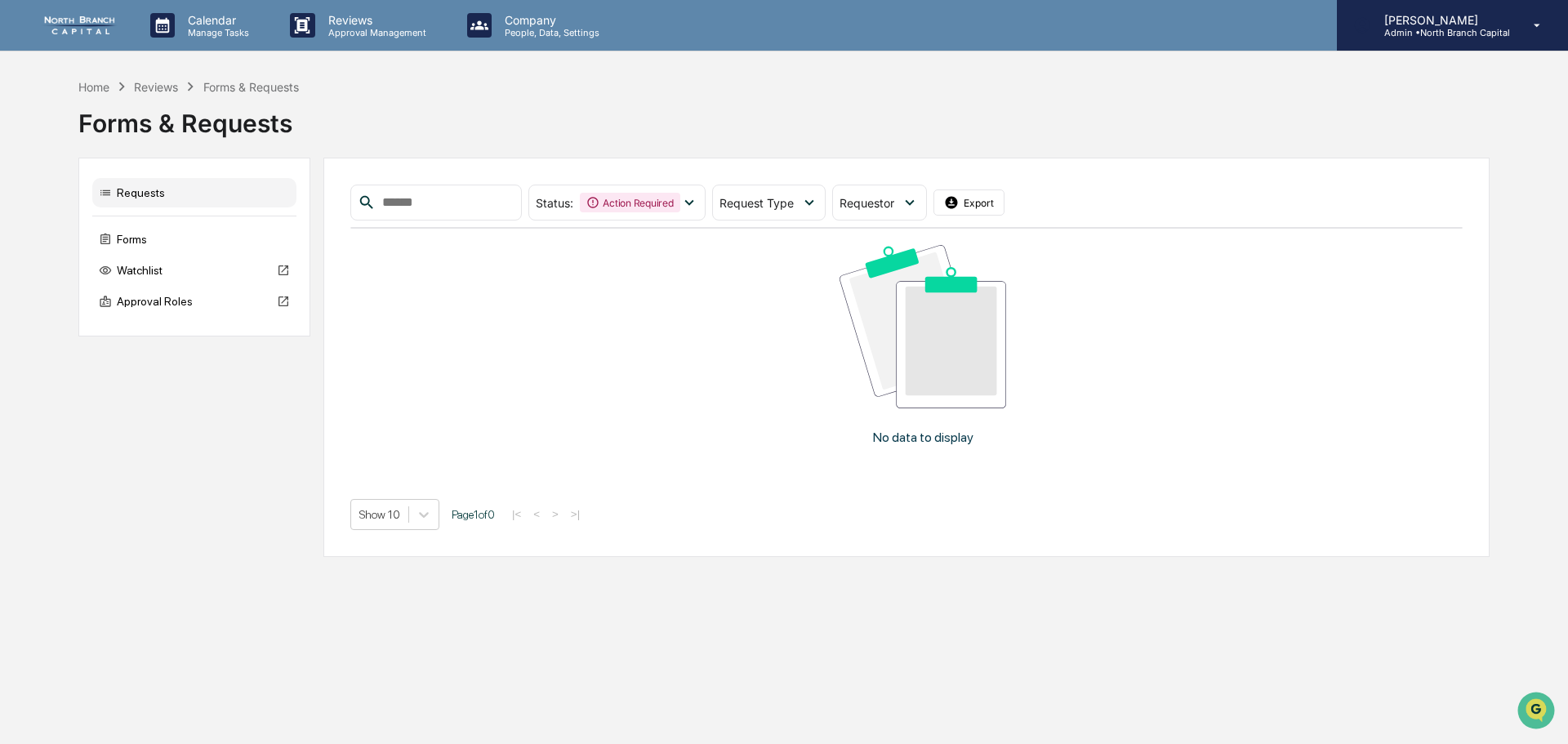
click at [1500, 27] on p "Admin • North Branch Capital" at bounding box center [1440, 33] width 139 height 12
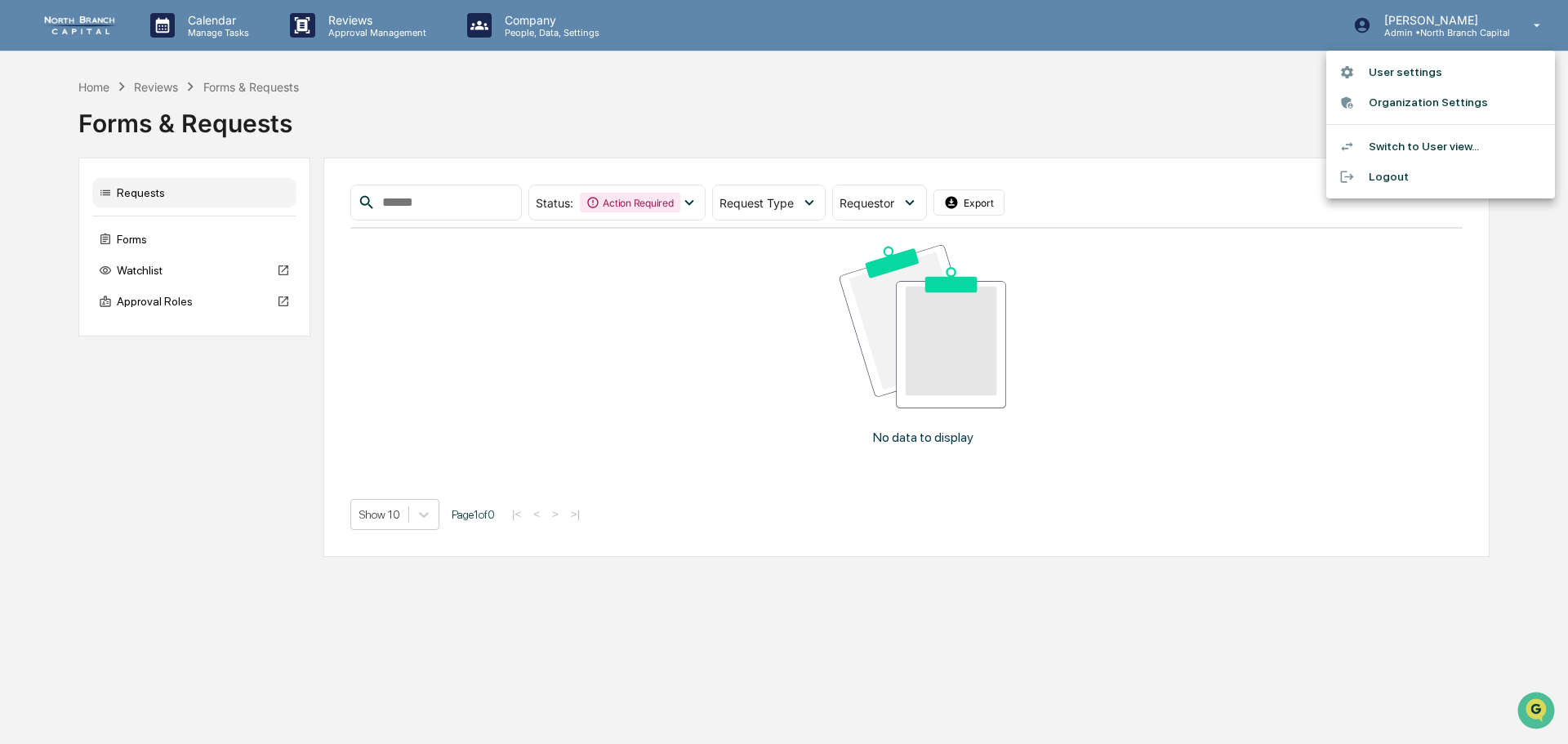
click at [94, 19] on div at bounding box center [784, 372] width 1568 height 744
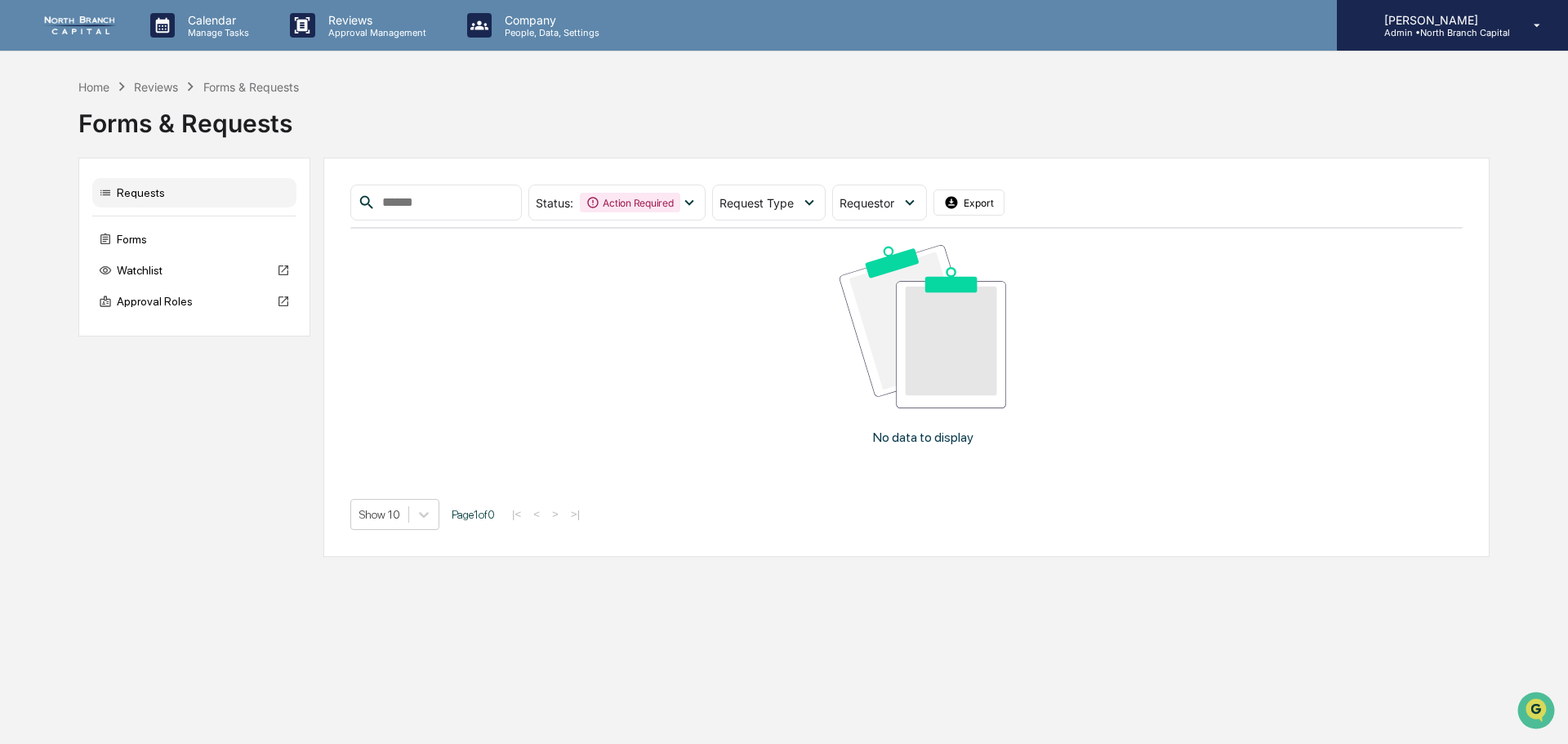
click at [1405, 16] on p "[PERSON_NAME]" at bounding box center [1440, 20] width 139 height 14
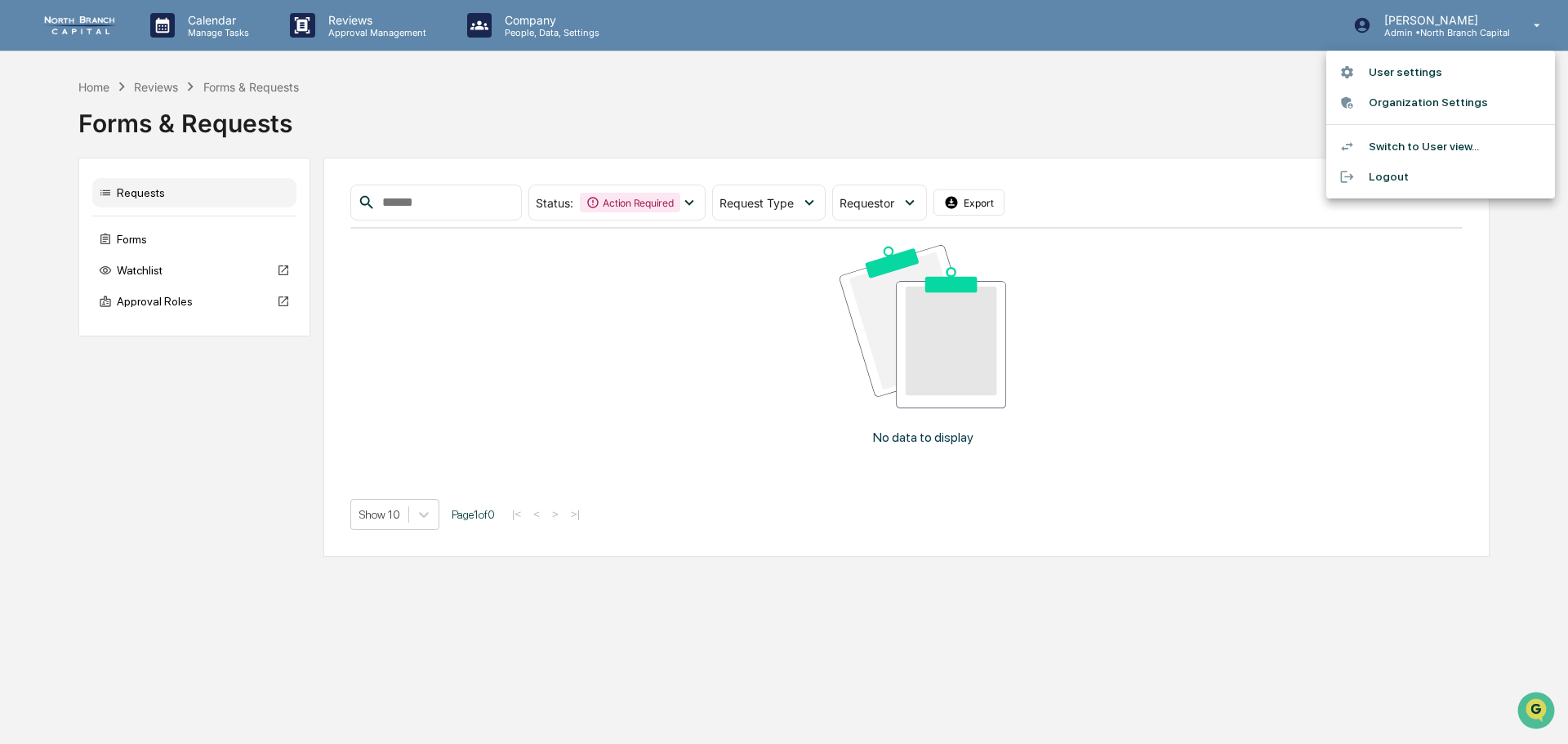
drag, startPoint x: 1157, startPoint y: 107, endPoint x: 1121, endPoint y: 105, distance: 36.1
click at [1156, 107] on div at bounding box center [784, 372] width 1568 height 744
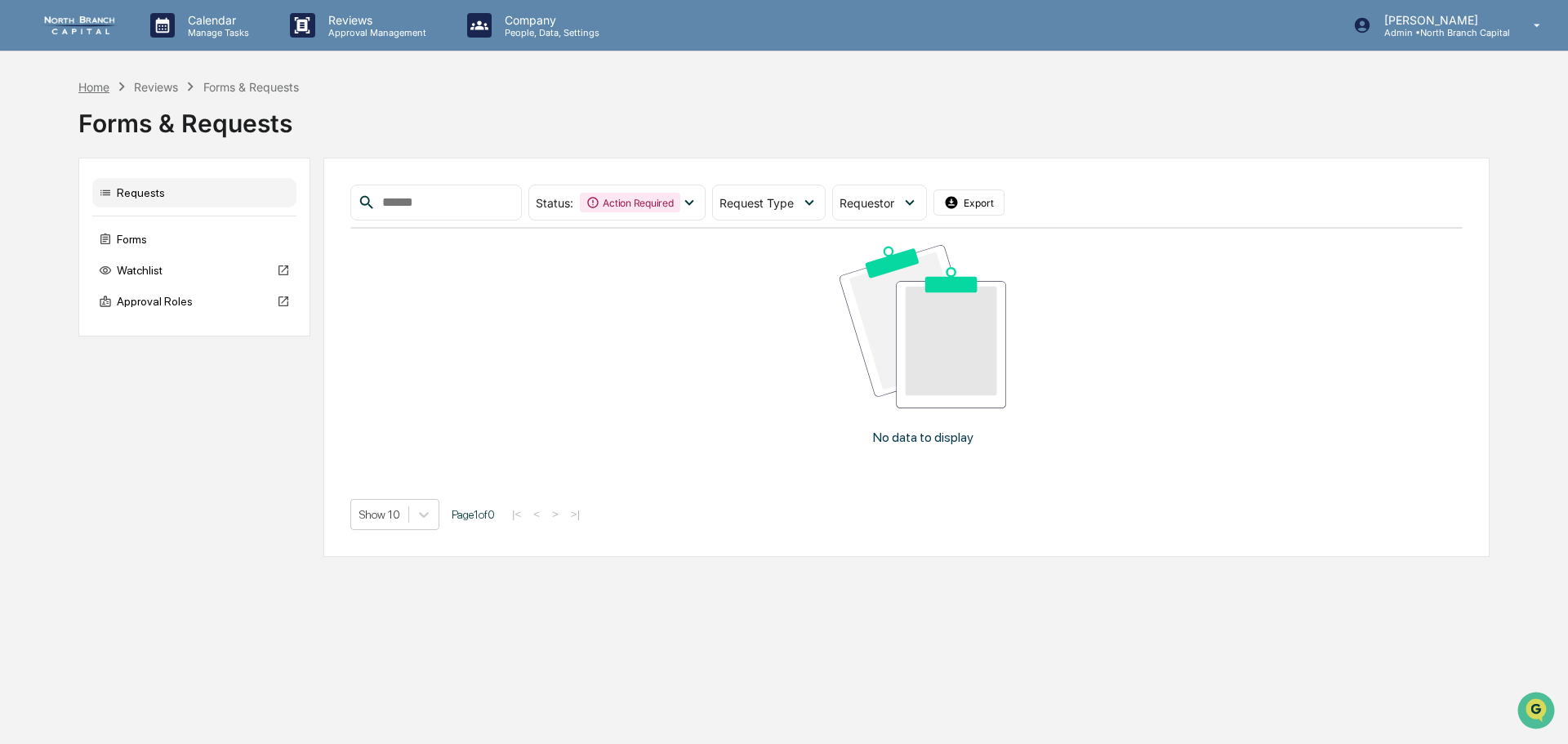
click at [108, 88] on div "Home" at bounding box center [93, 87] width 31 height 14
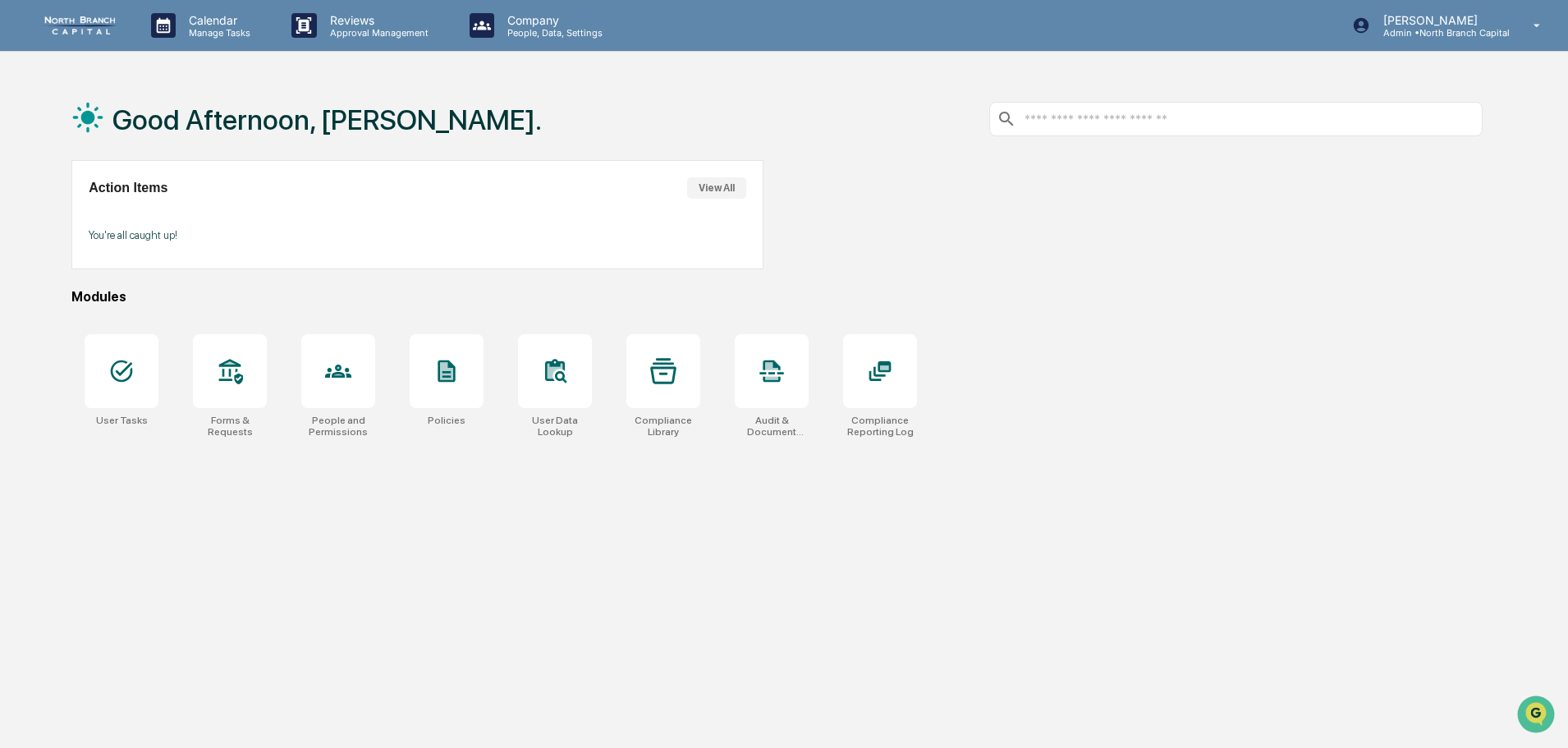
click at [650, 40] on div "Calendar Manage Tasks Reviews Approval Management Company People, Data, Setting…" at bounding box center [784, 26] width 1568 height 52
click at [586, 34] on p "People, Data, Settings" at bounding box center [552, 33] width 117 height 12
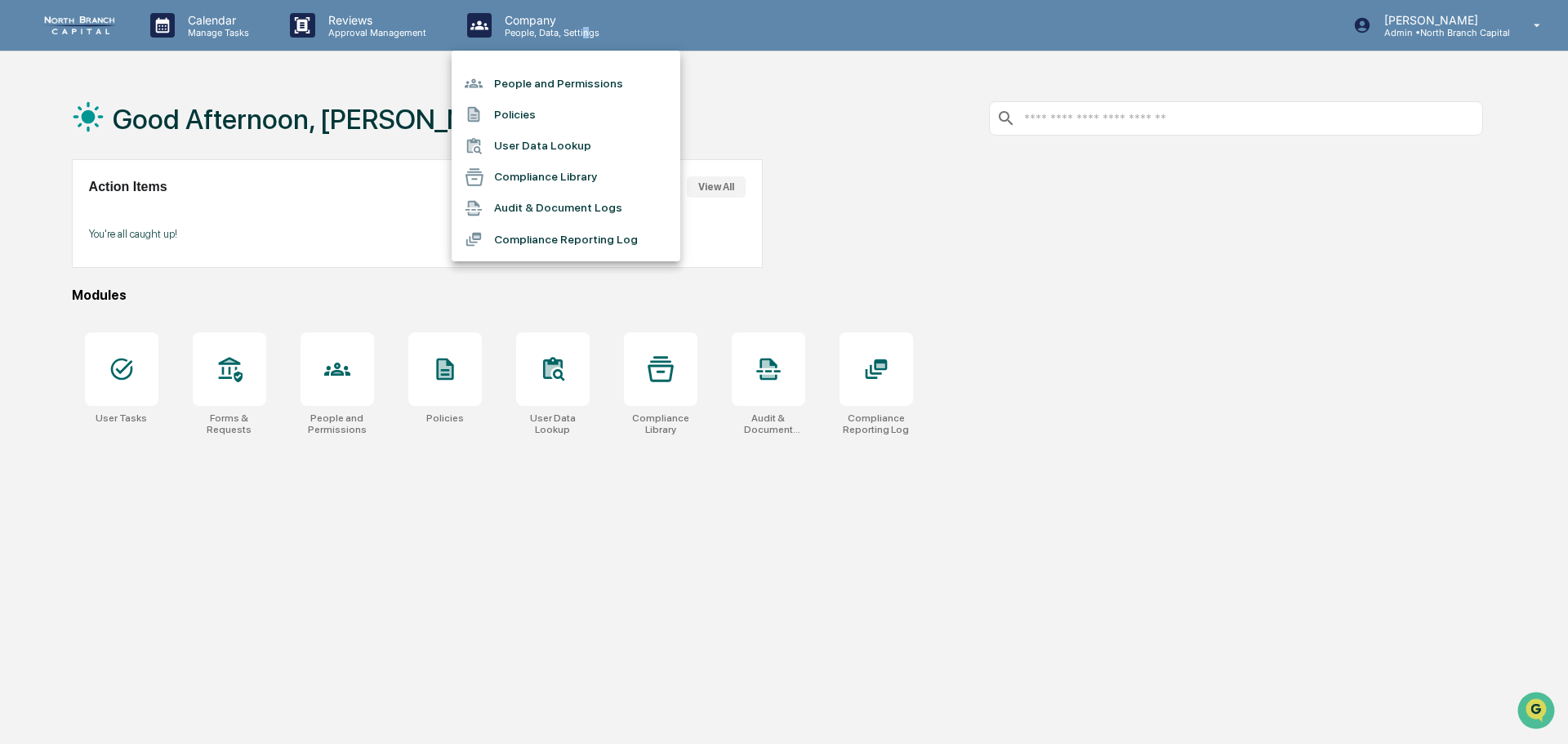
click at [559, 86] on li "People and Permissions" at bounding box center [565, 82] width 229 height 31
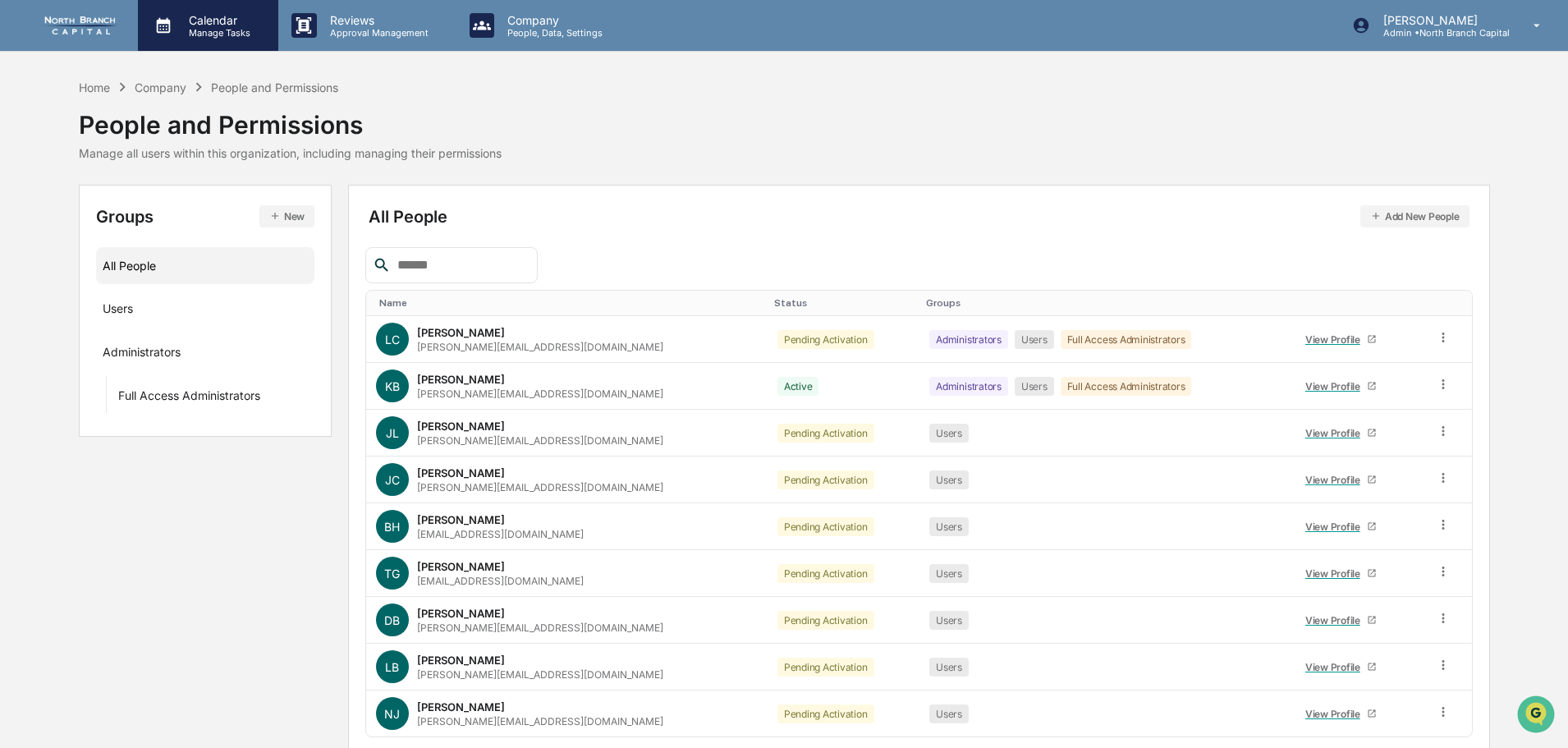
click at [237, 27] on p "Manage Tasks" at bounding box center [216, 33] width 83 height 12
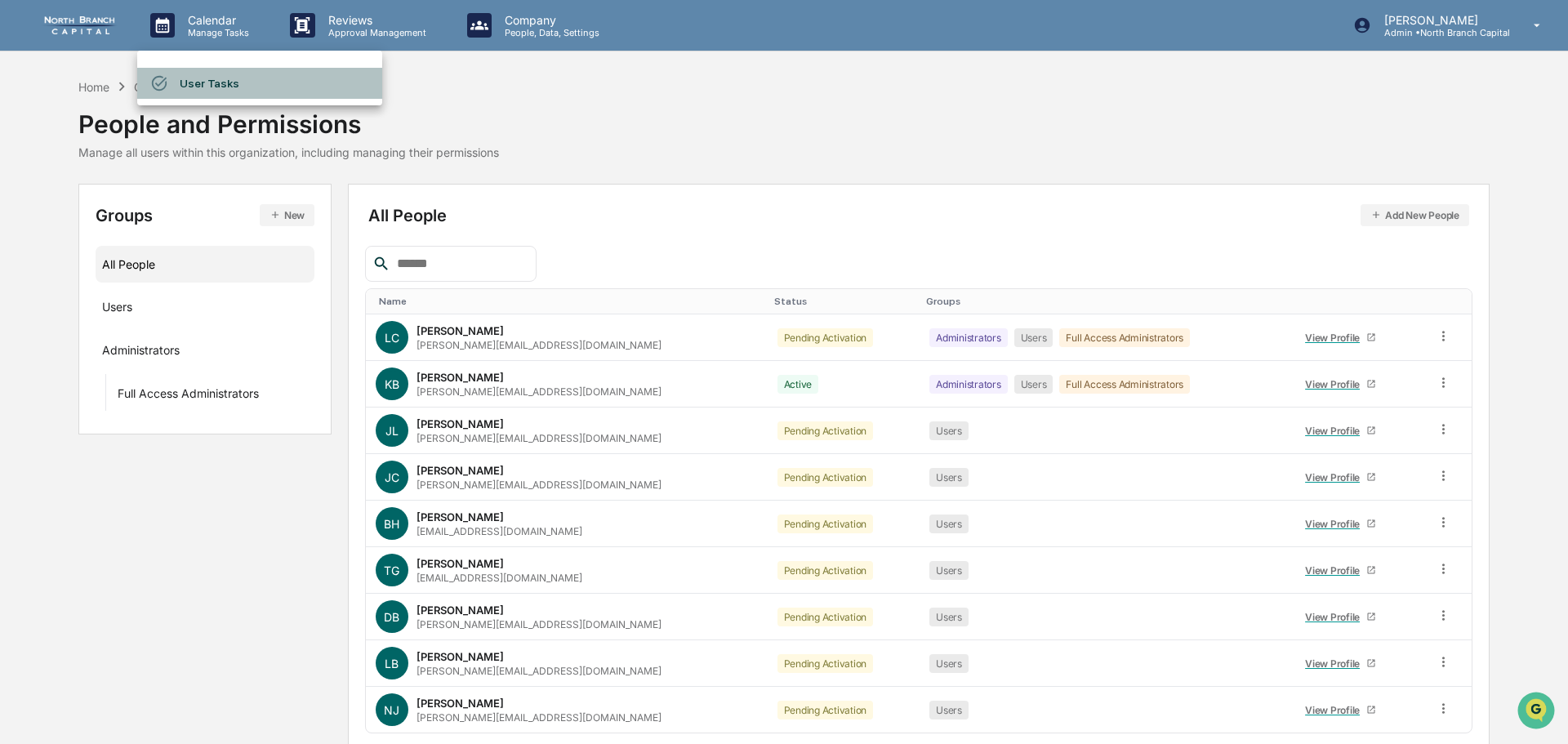
click at [202, 79] on li "User Tasks" at bounding box center [259, 82] width 245 height 31
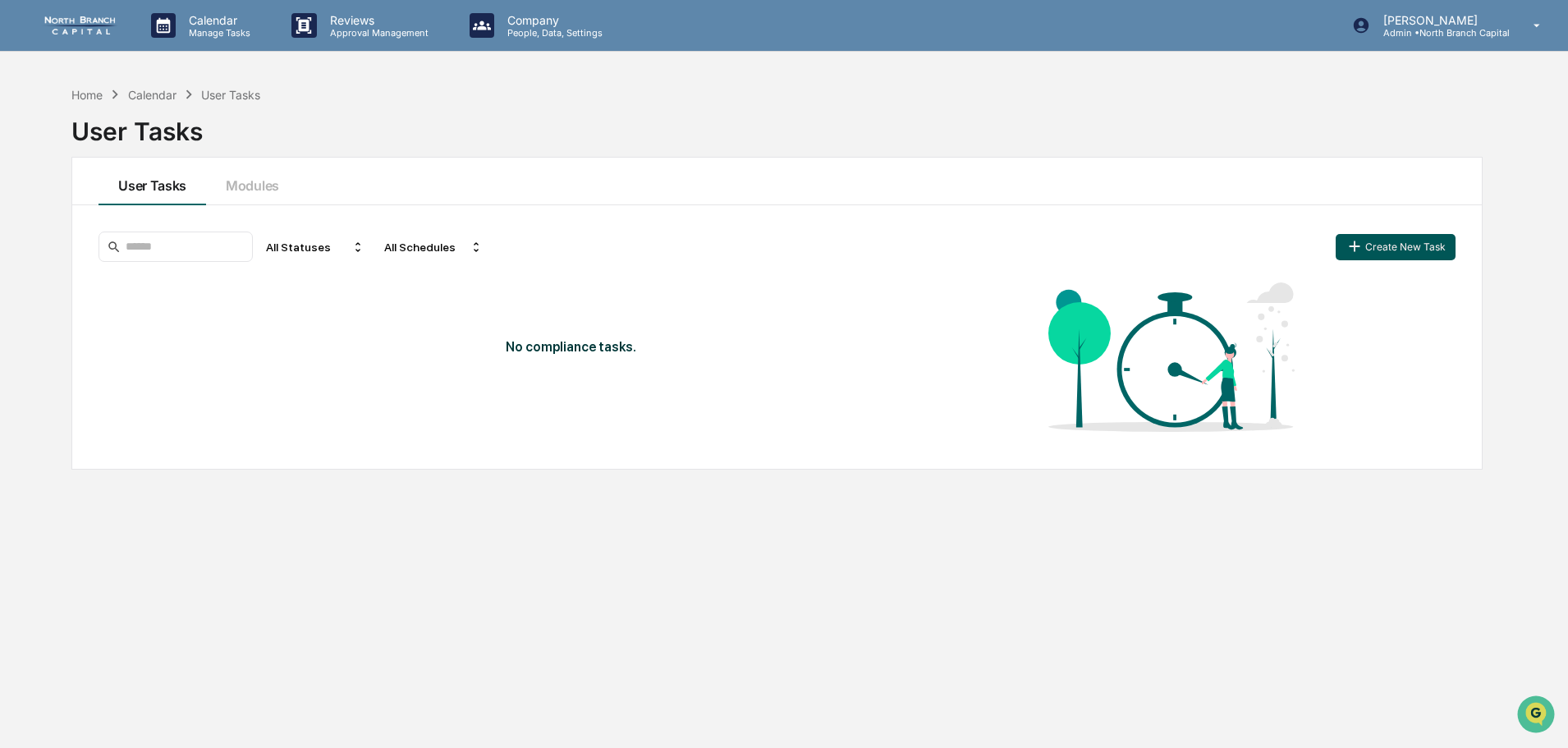
click at [1406, 249] on button "Create New Task" at bounding box center [1396, 247] width 120 height 26
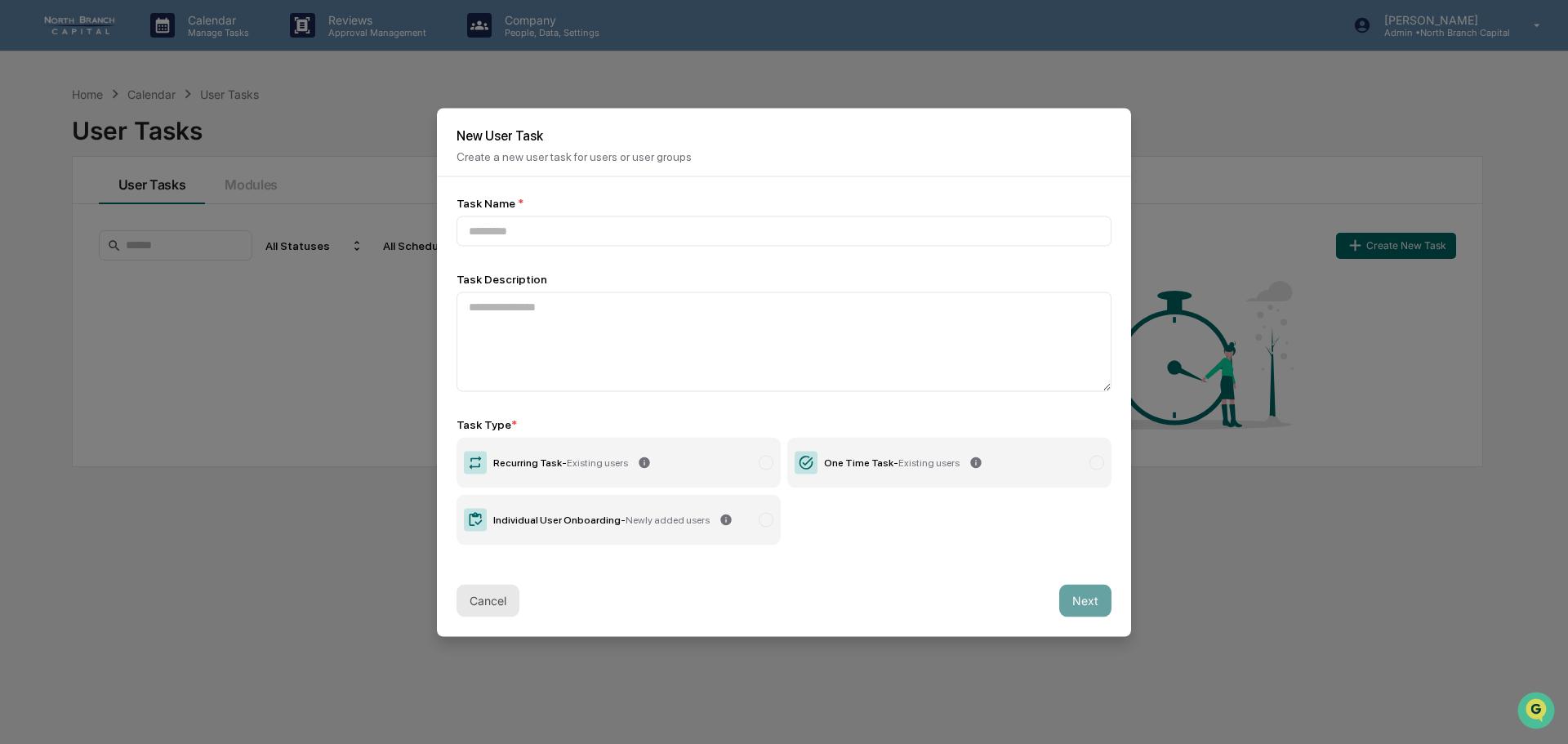
click at [488, 594] on button "Cancel" at bounding box center [487, 600] width 62 height 33
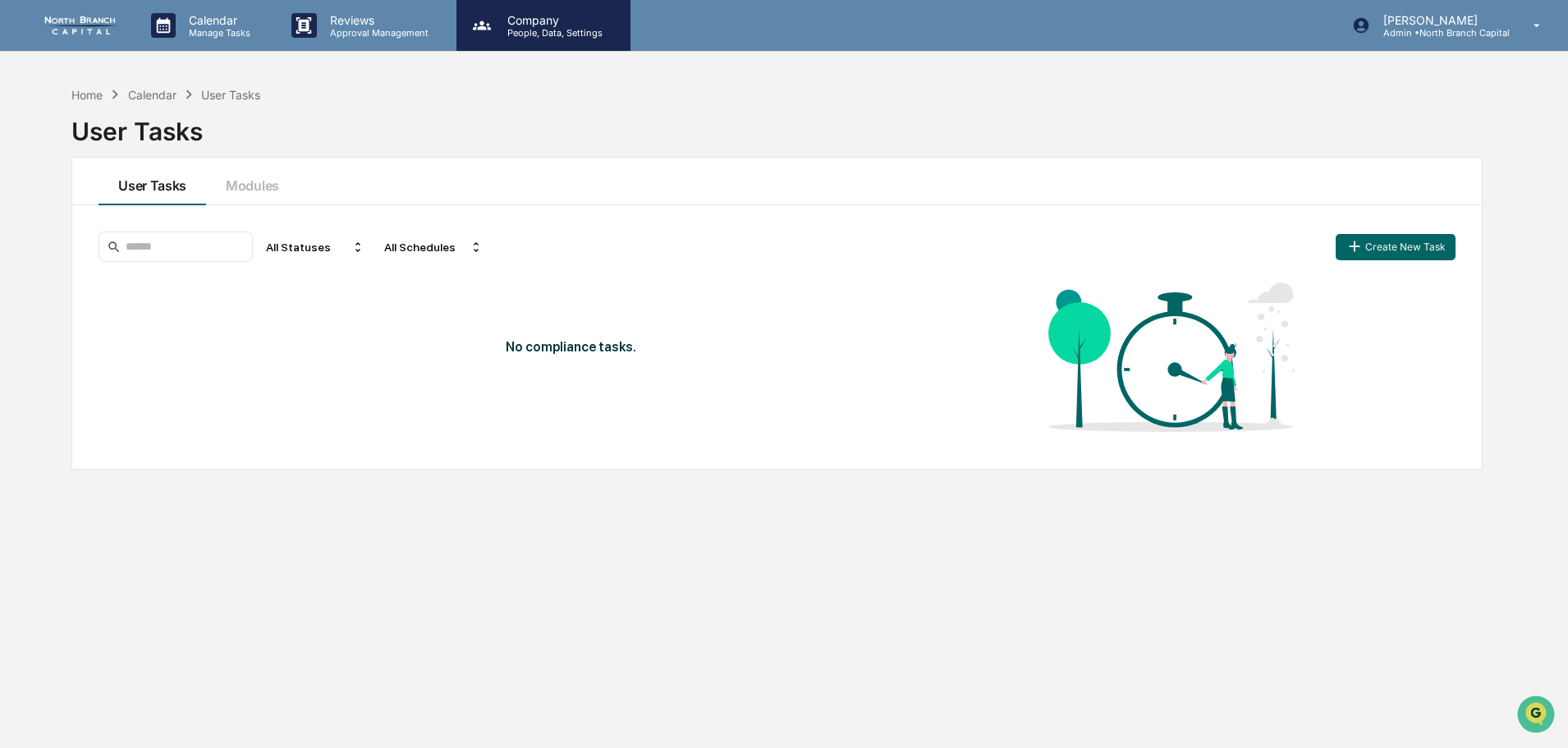
click at [494, 27] on p "People, Data, Settings" at bounding box center [552, 33] width 117 height 12
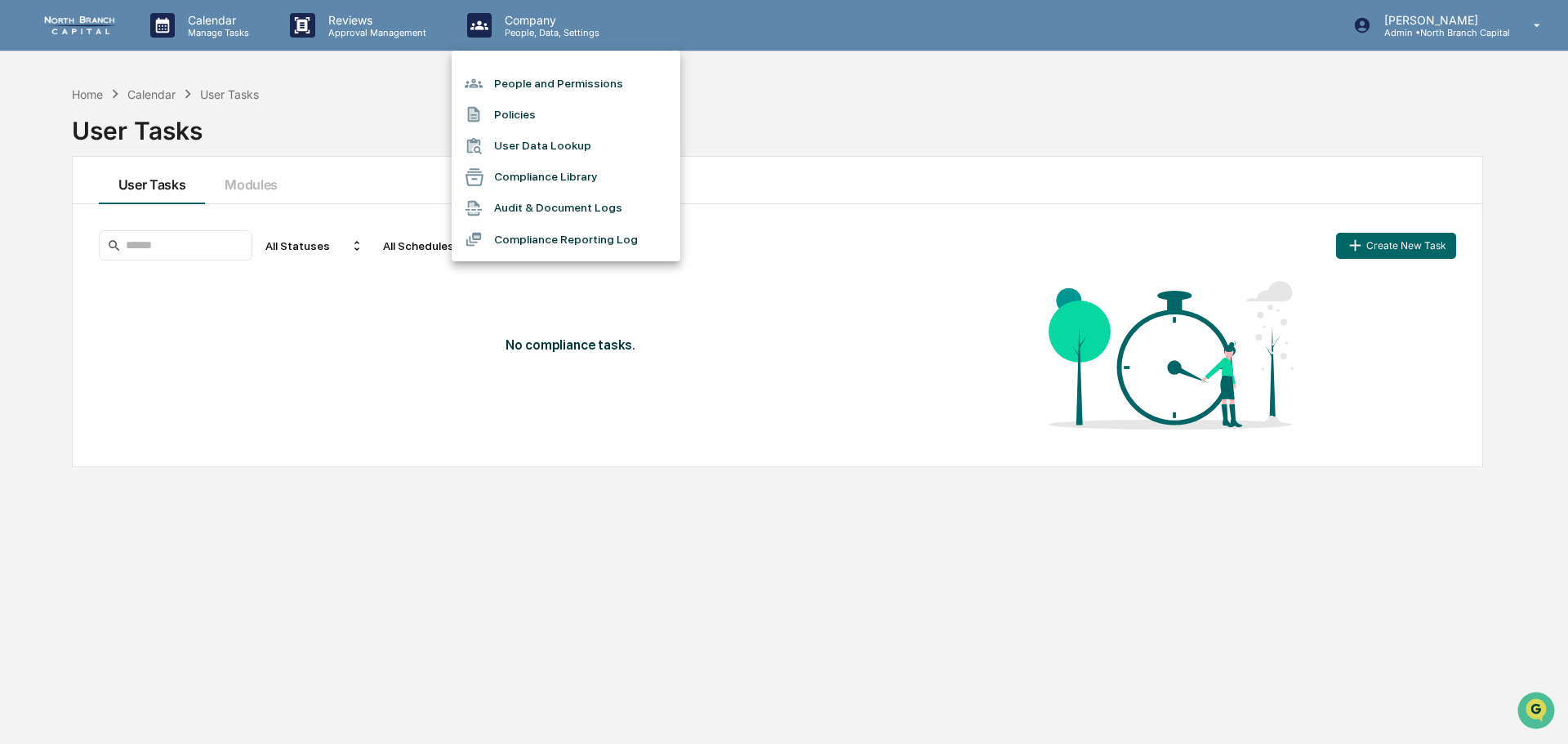
click at [538, 119] on li "Policies" at bounding box center [565, 114] width 229 height 31
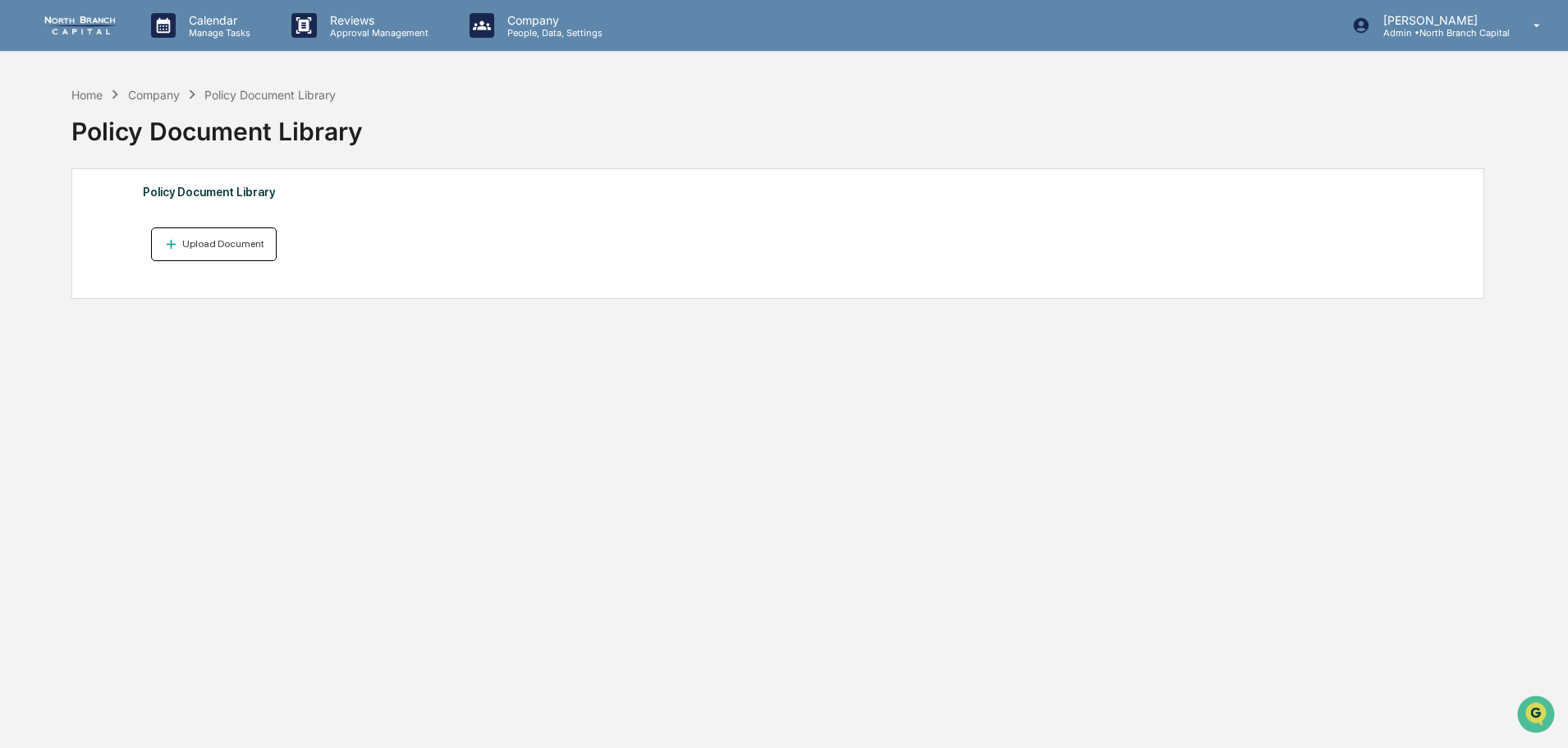
click at [198, 248] on div "Upload Document" at bounding box center [222, 244] width 86 height 12
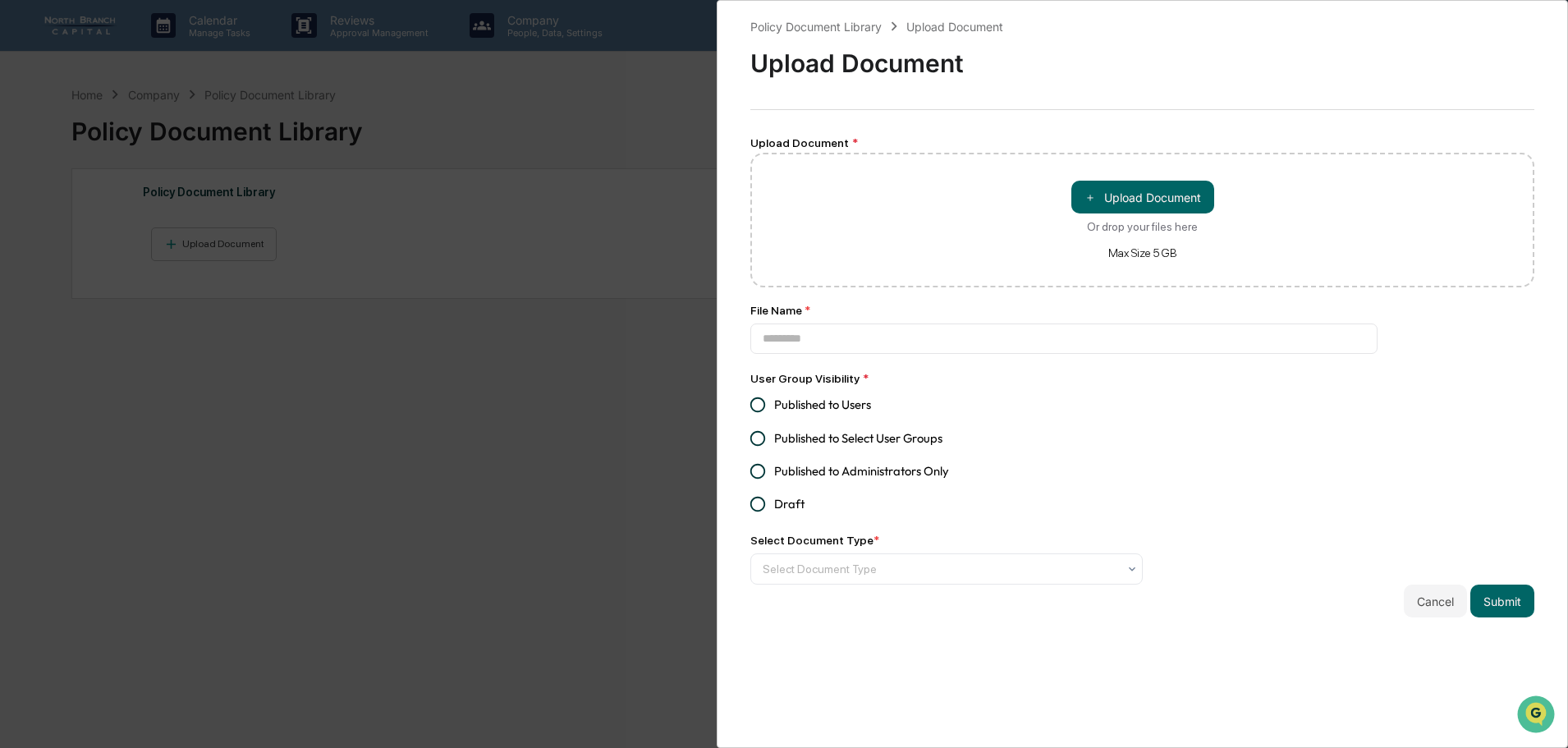
click at [453, 133] on div "Policy Document Library Upload Document Upload Document Upload Document * ＋ Upl…" at bounding box center [784, 374] width 1568 height 748
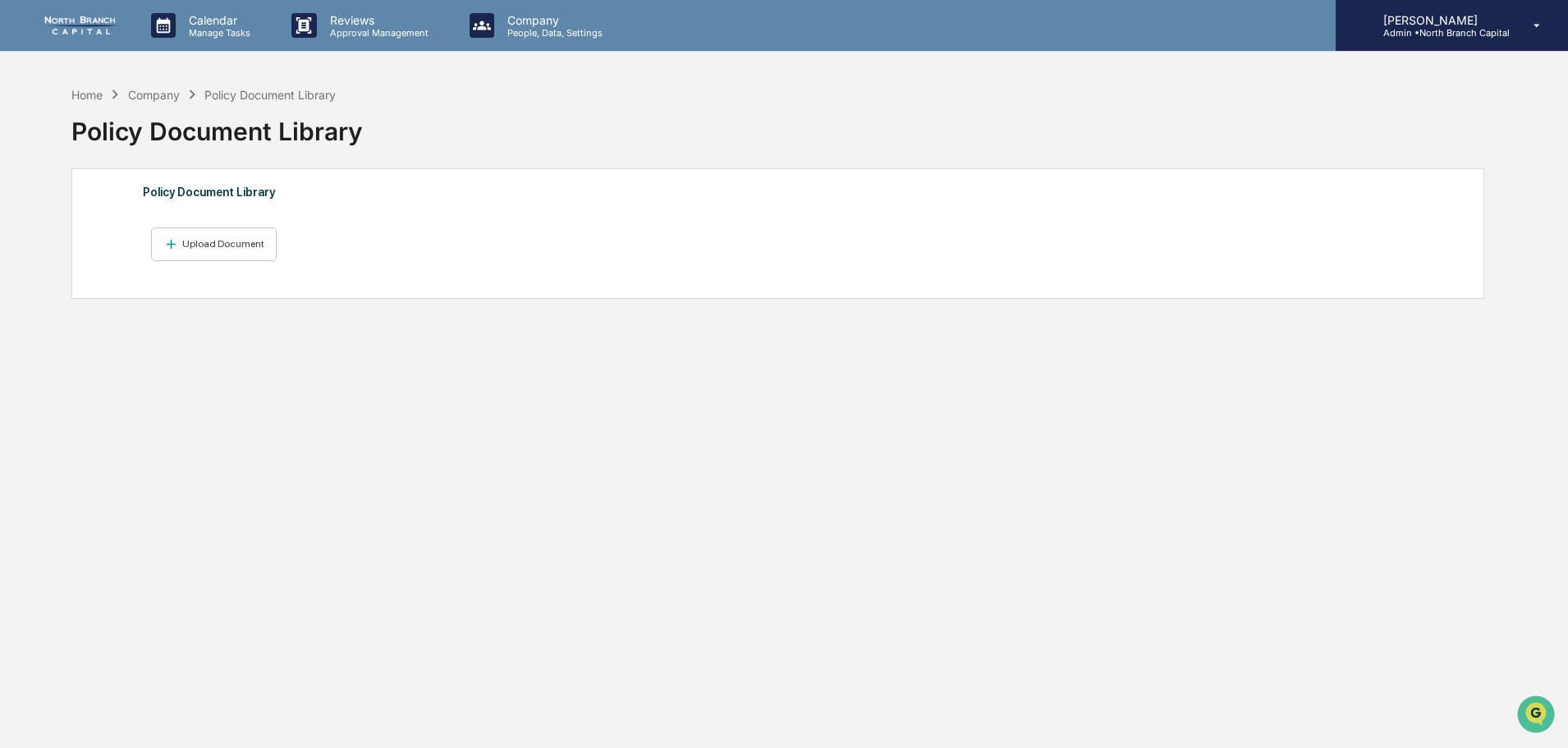
click at [1450, 21] on p "[PERSON_NAME]" at bounding box center [1439, 20] width 140 height 14
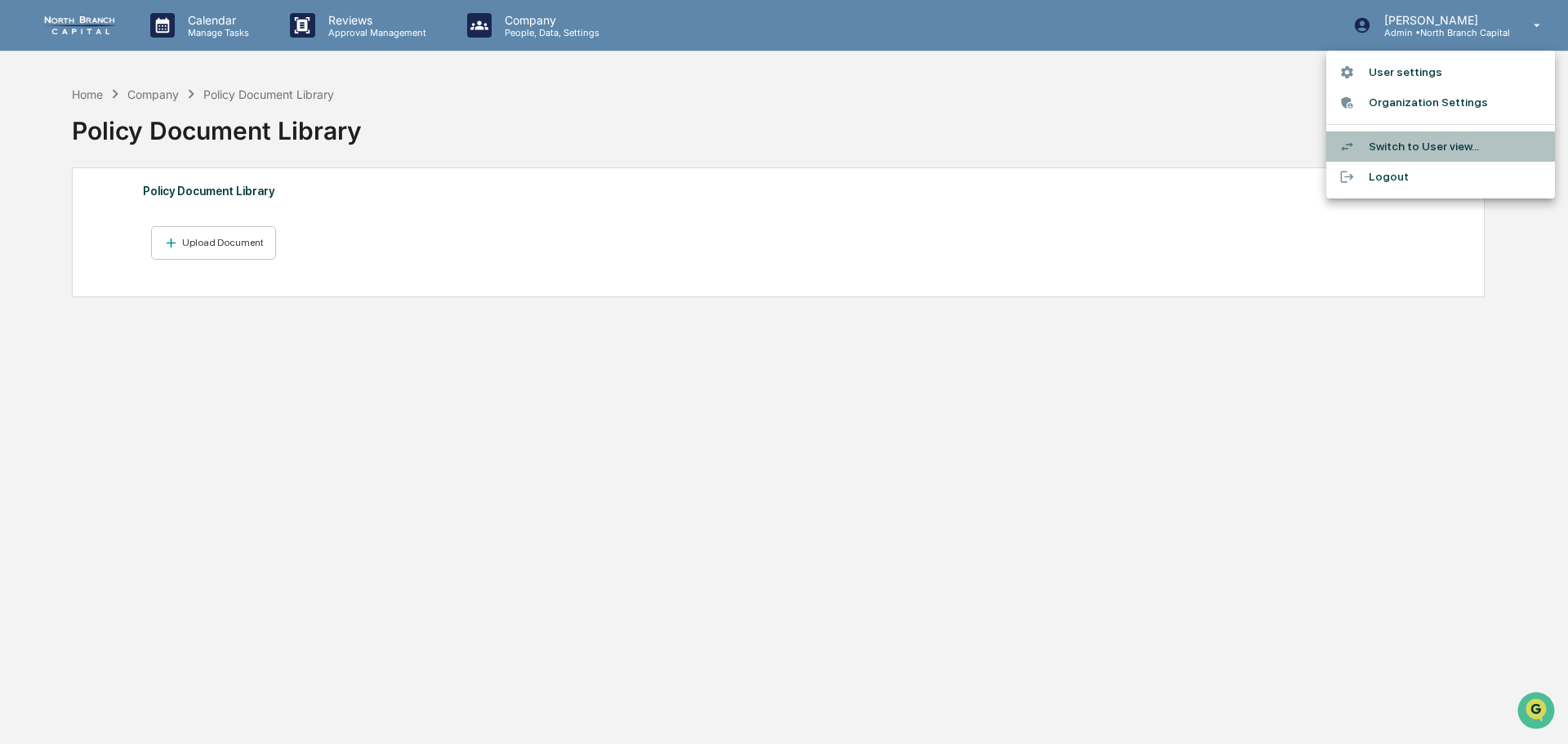
click at [1413, 146] on li "Switch to User view..." at bounding box center [1440, 147] width 229 height 30
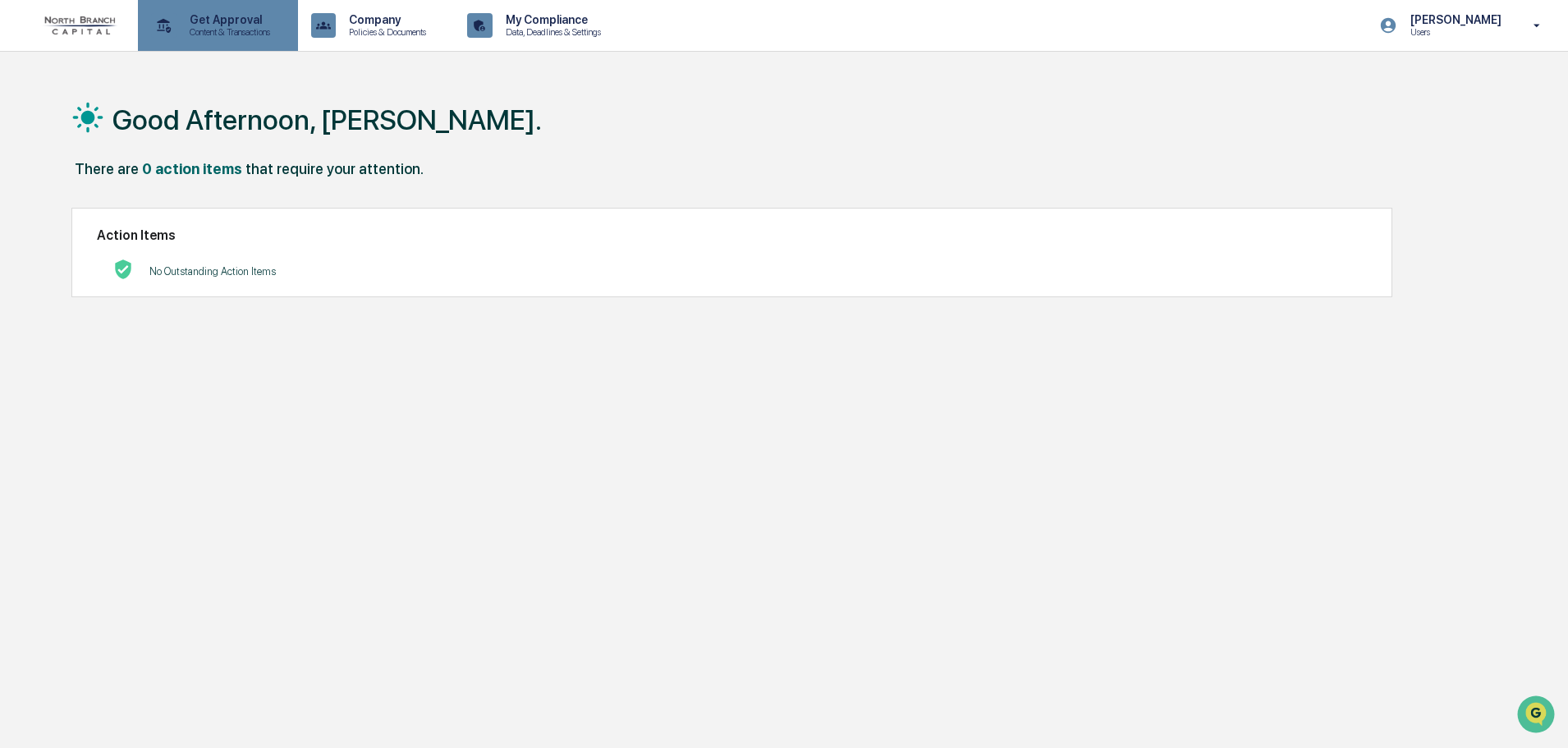
click at [251, 33] on p "Content & Transactions" at bounding box center [227, 32] width 102 height 12
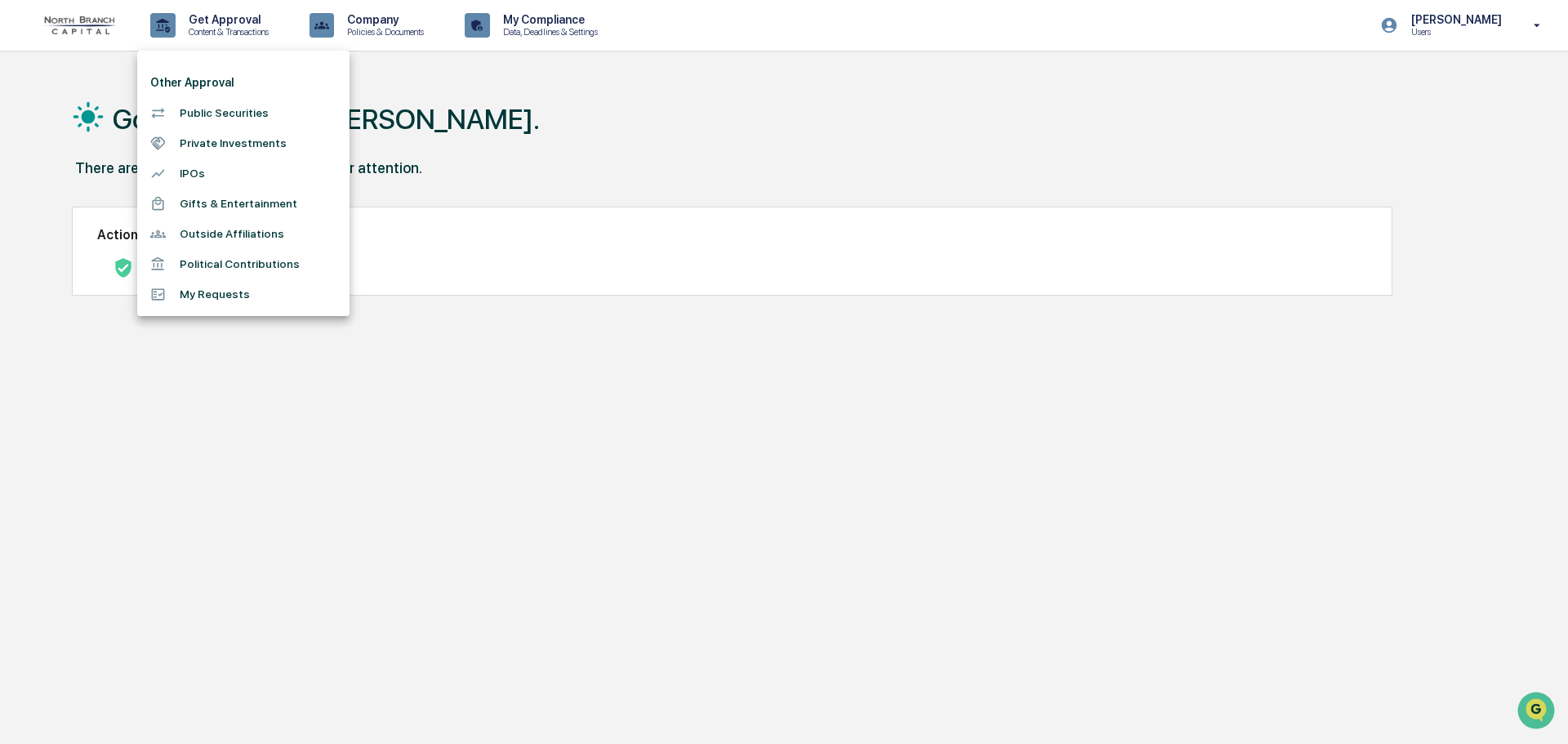
click at [205, 143] on li "Private Investments" at bounding box center [243, 143] width 212 height 30
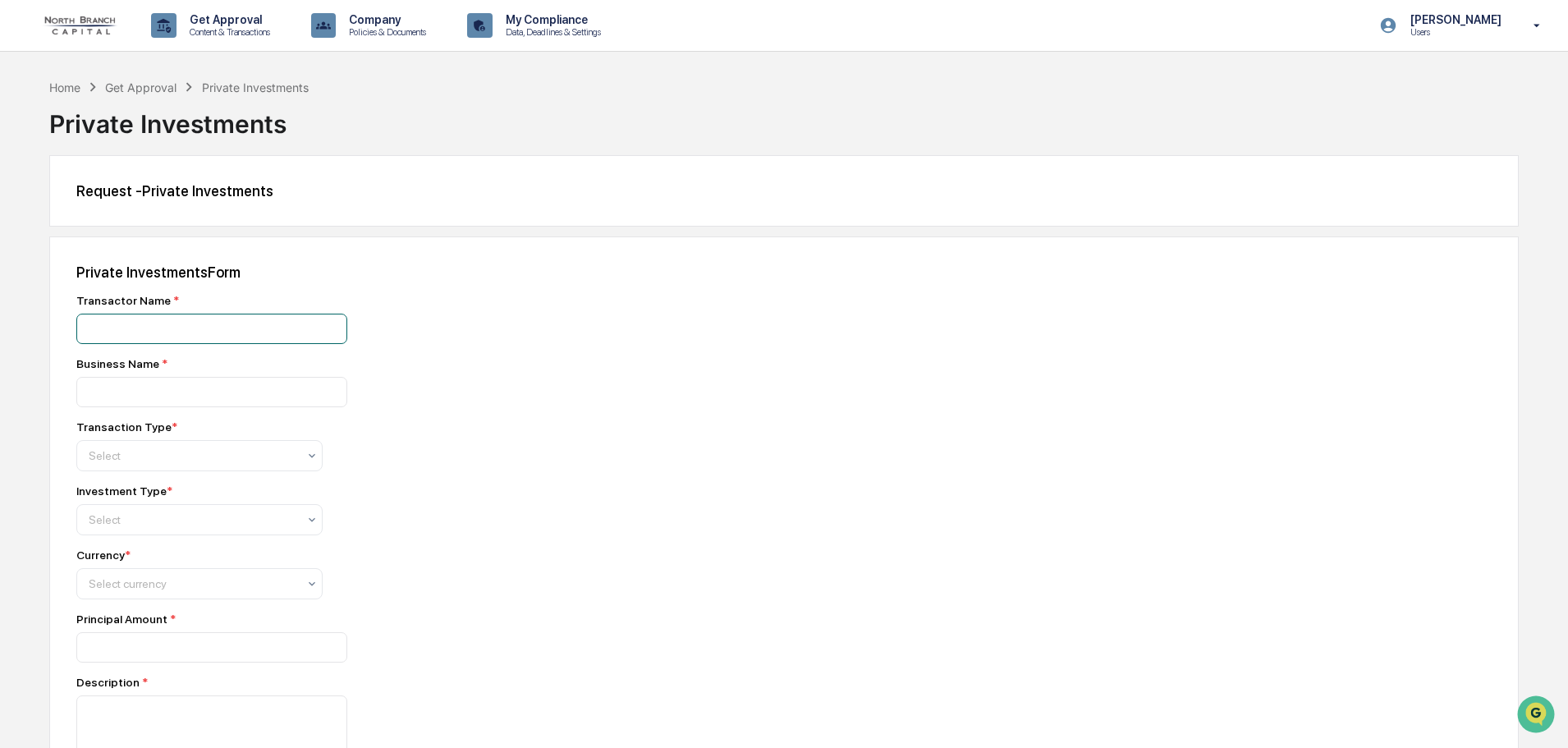
click at [259, 324] on input at bounding box center [212, 329] width 271 height 30
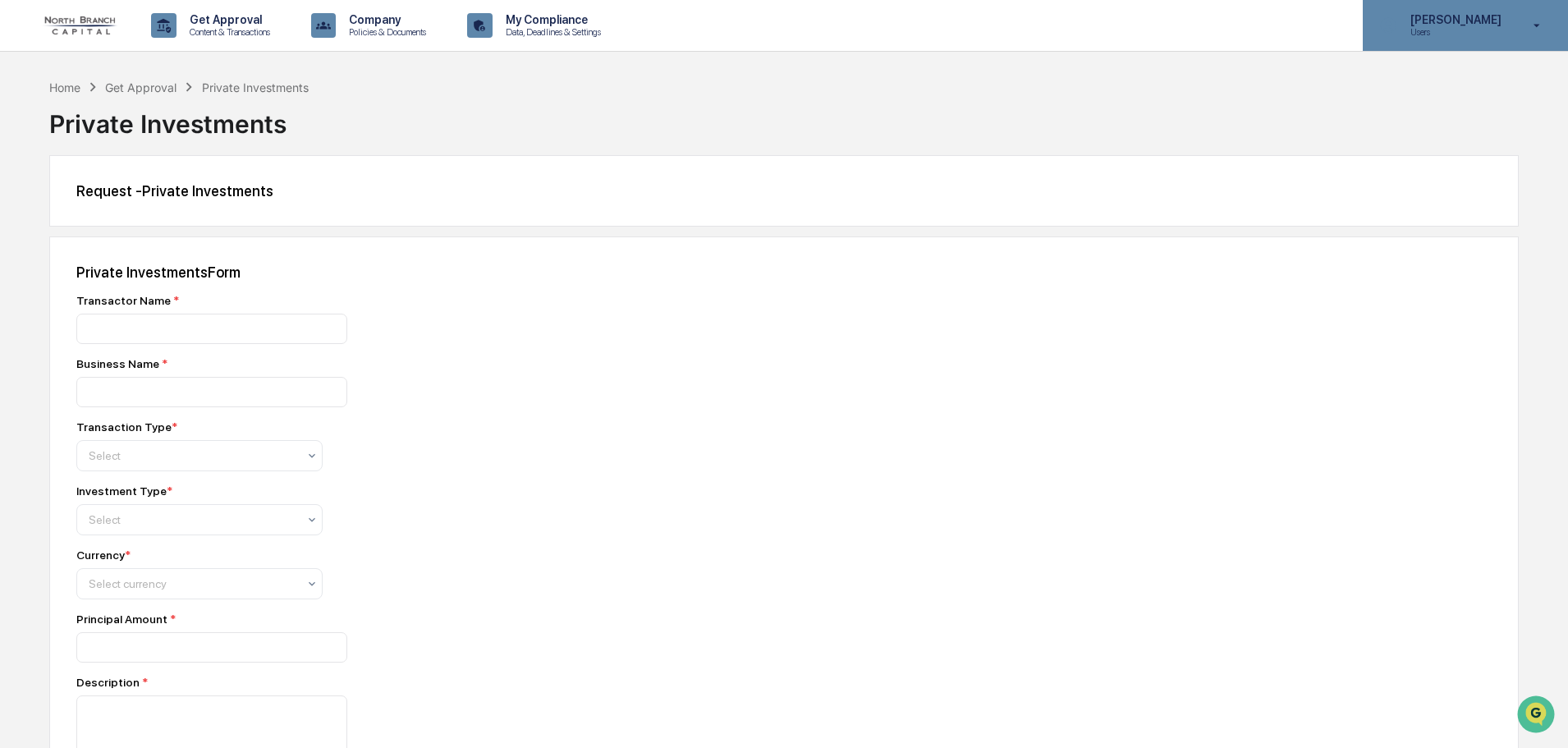
click at [1435, 19] on p "[PERSON_NAME]" at bounding box center [1452, 19] width 113 height 13
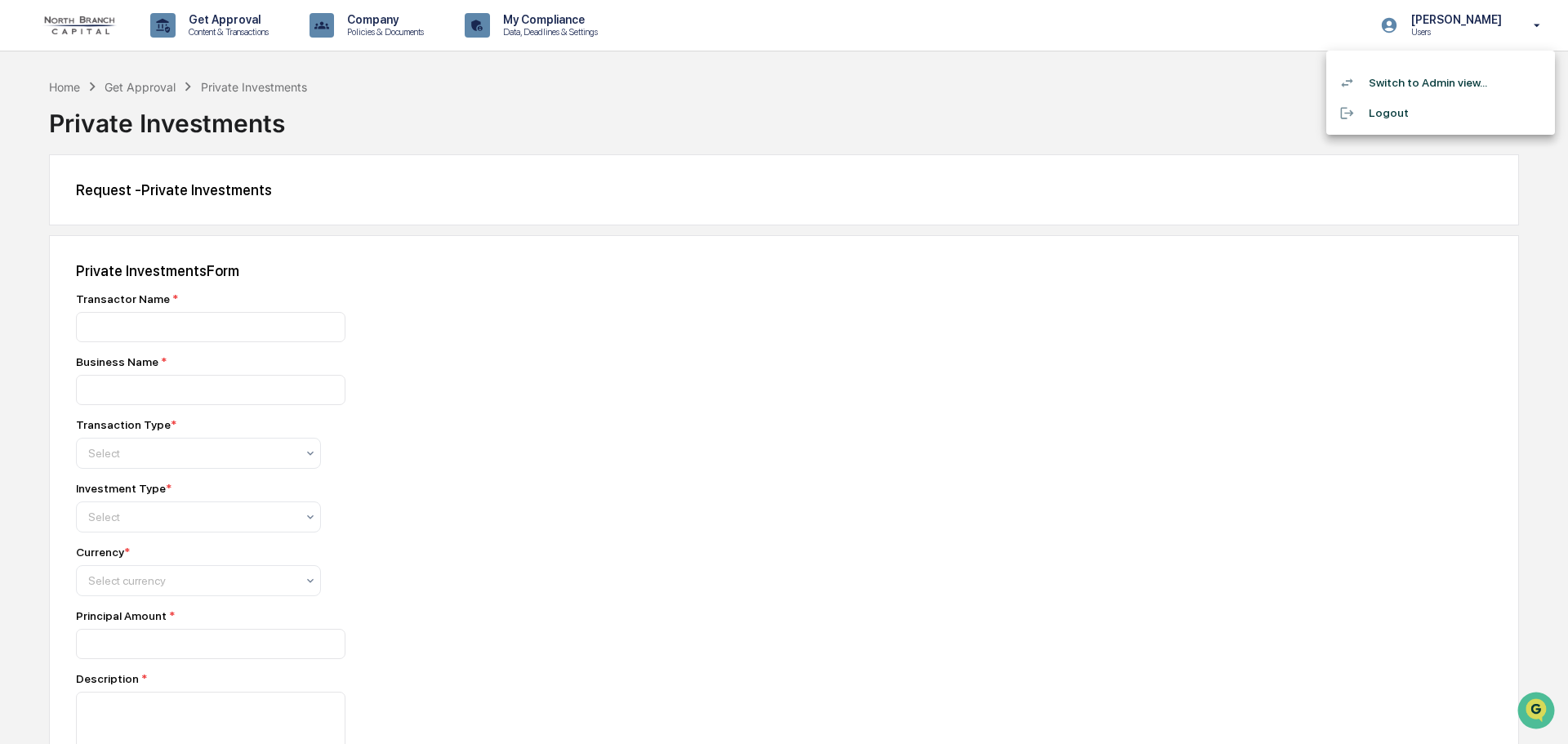
click at [1416, 88] on li "Switch to Admin view..." at bounding box center [1440, 82] width 229 height 30
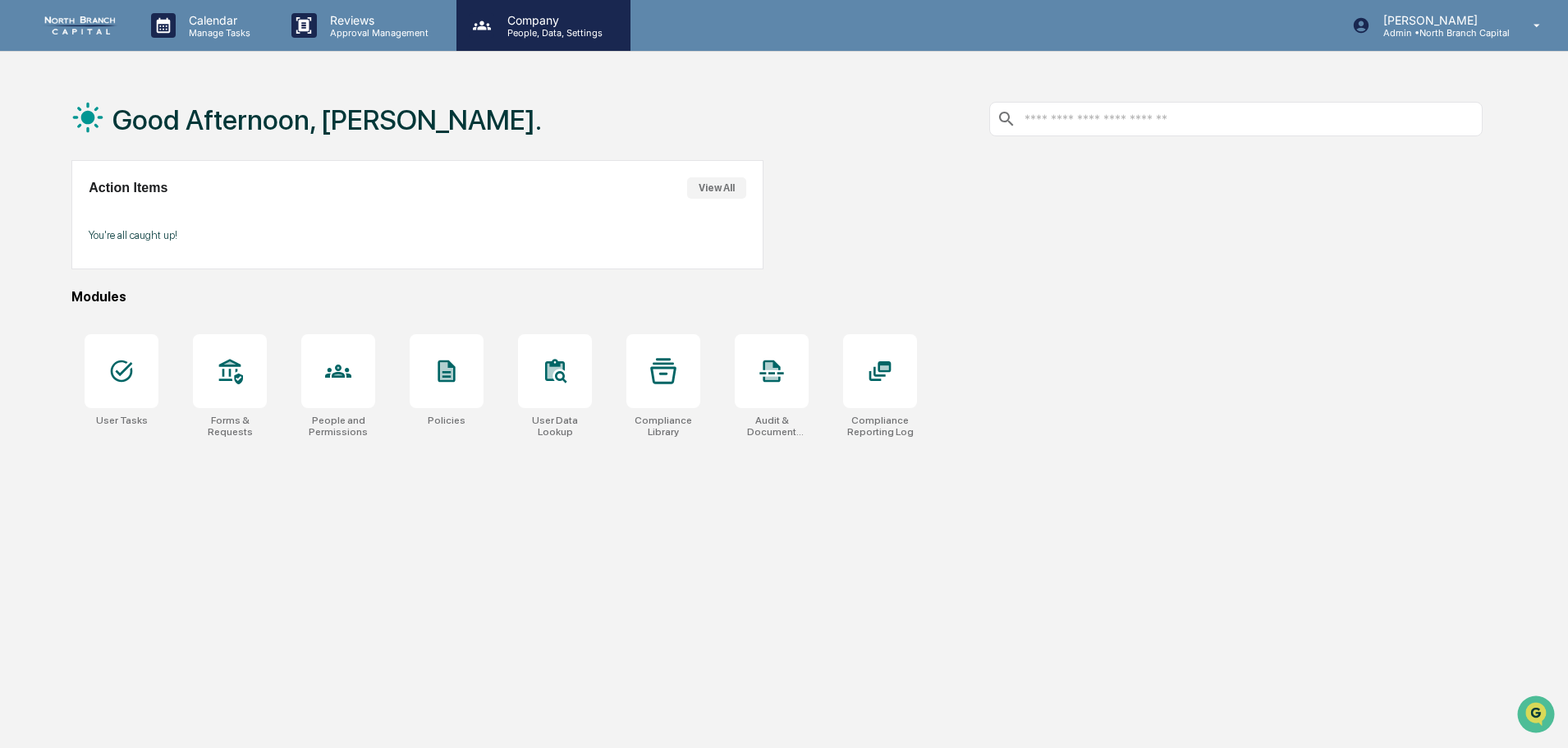
click at [546, 16] on p "Company" at bounding box center [552, 20] width 117 height 14
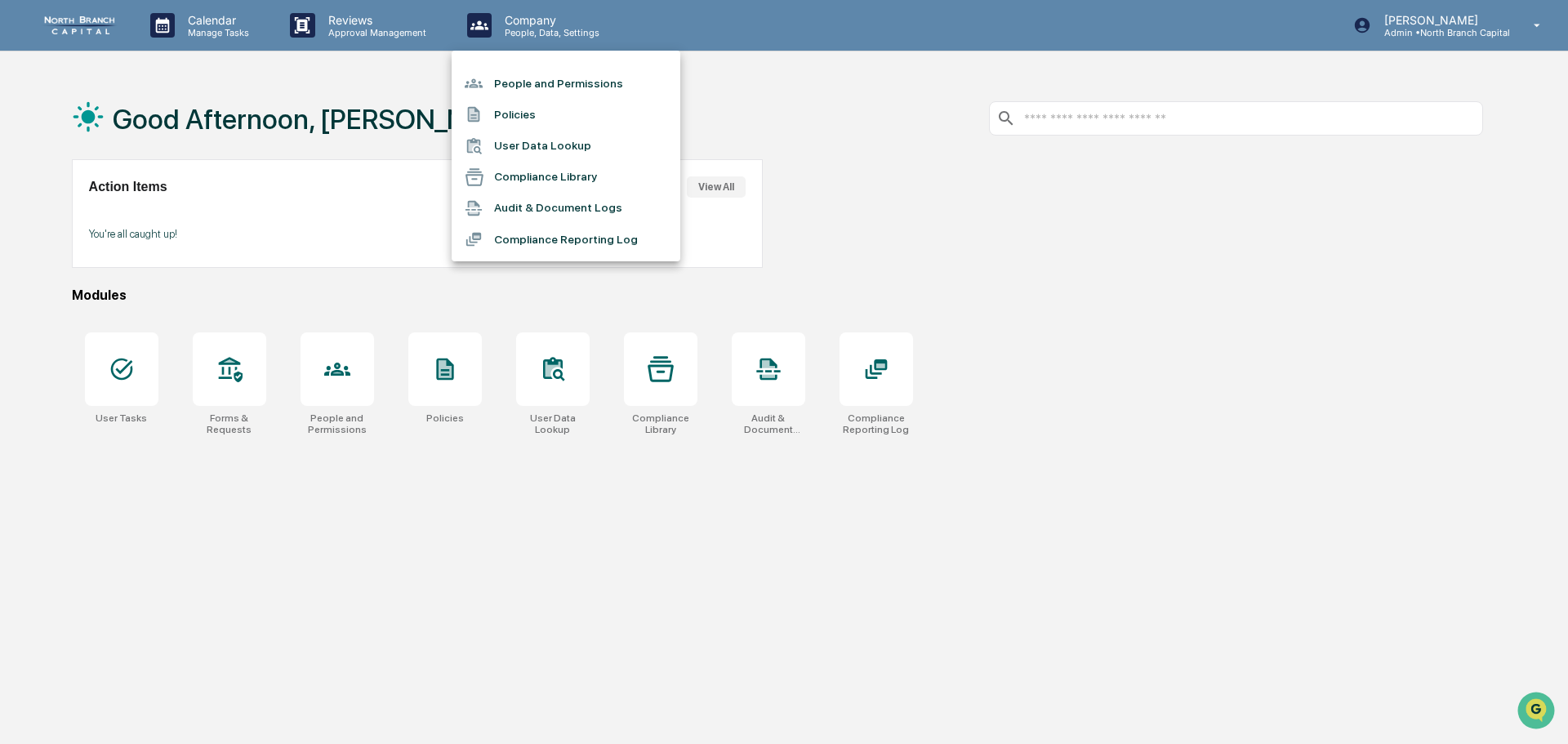
click at [551, 85] on li "People and Permissions" at bounding box center [565, 82] width 229 height 31
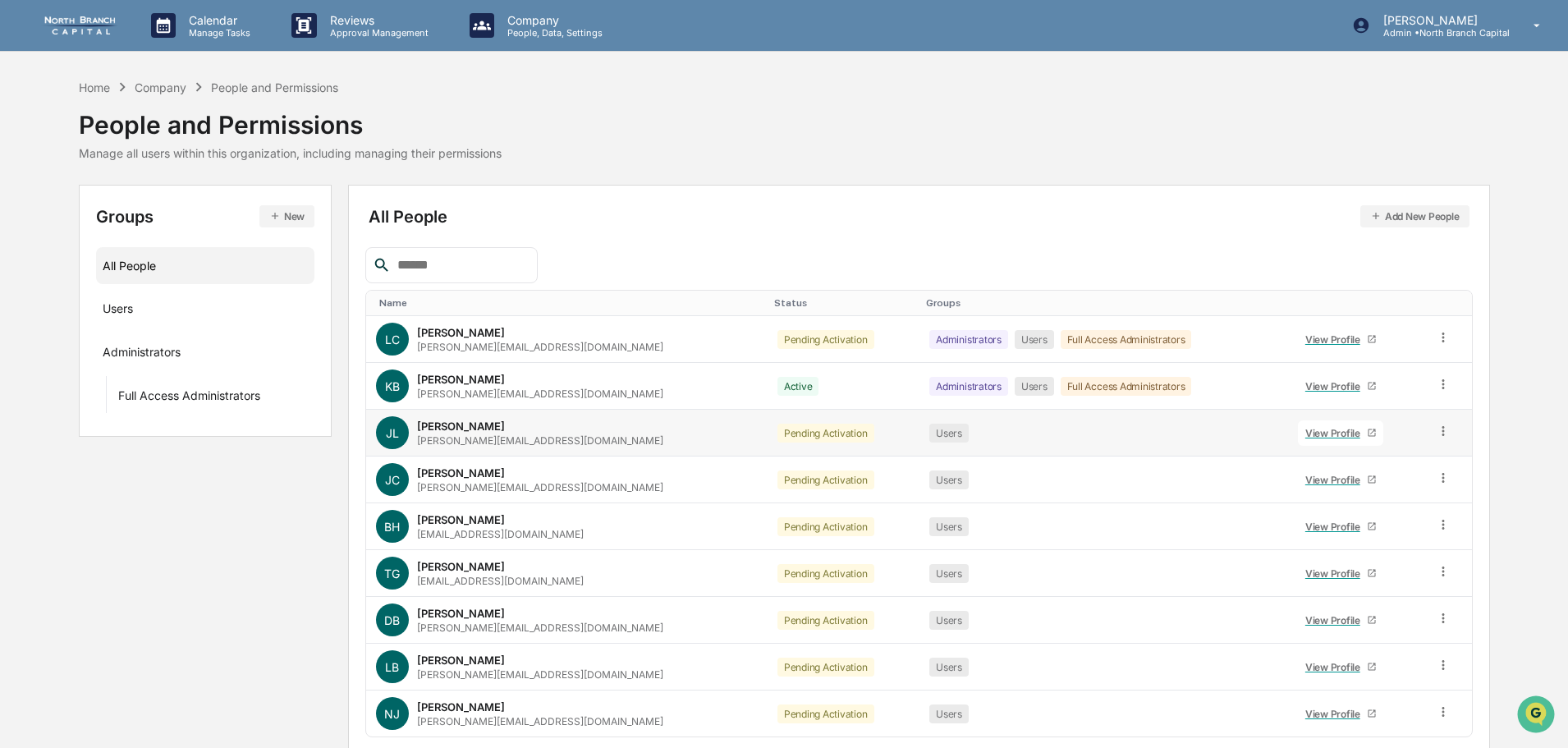
click at [1318, 435] on div "View Profile" at bounding box center [1336, 433] width 62 height 12
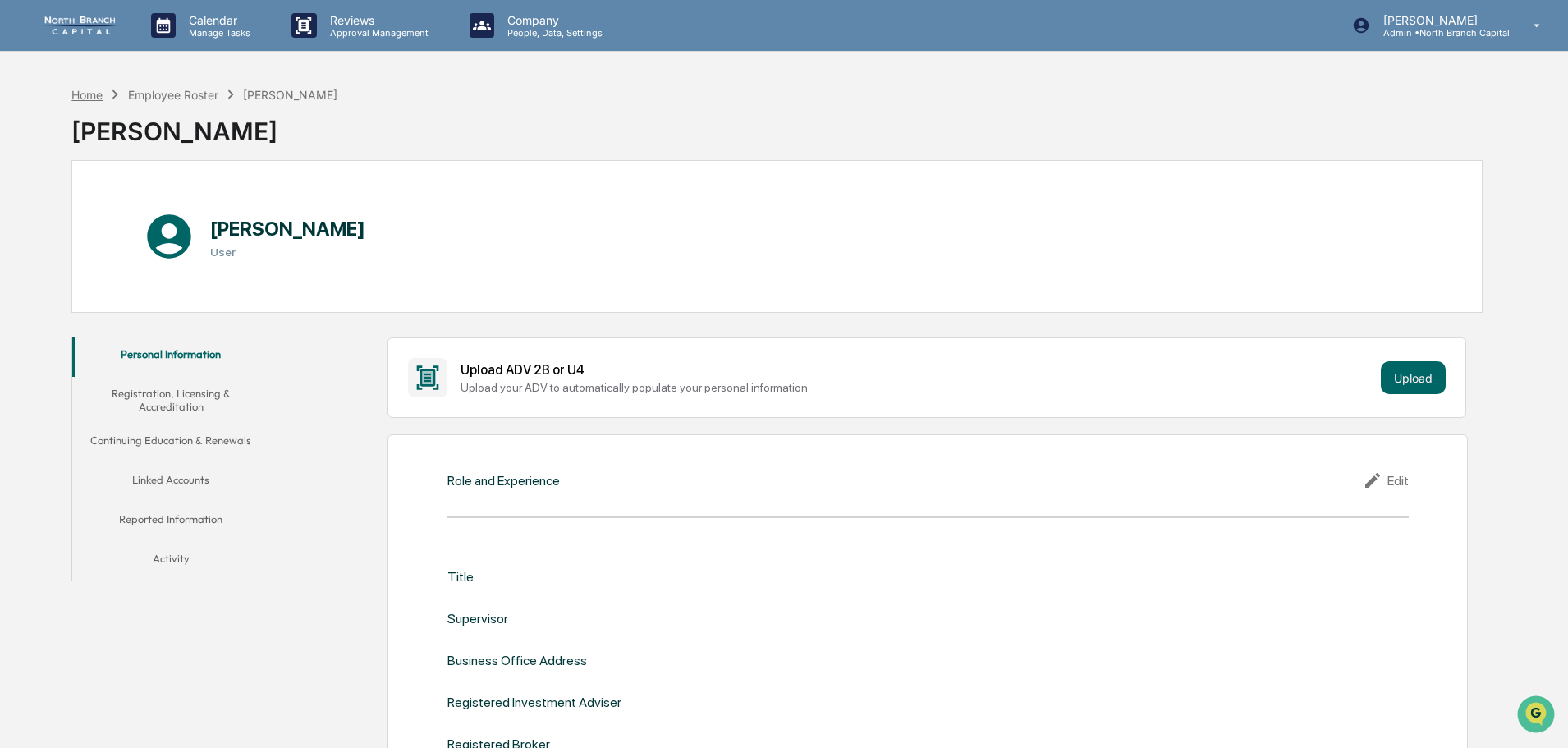
click at [85, 91] on div "Home" at bounding box center [87, 95] width 31 height 14
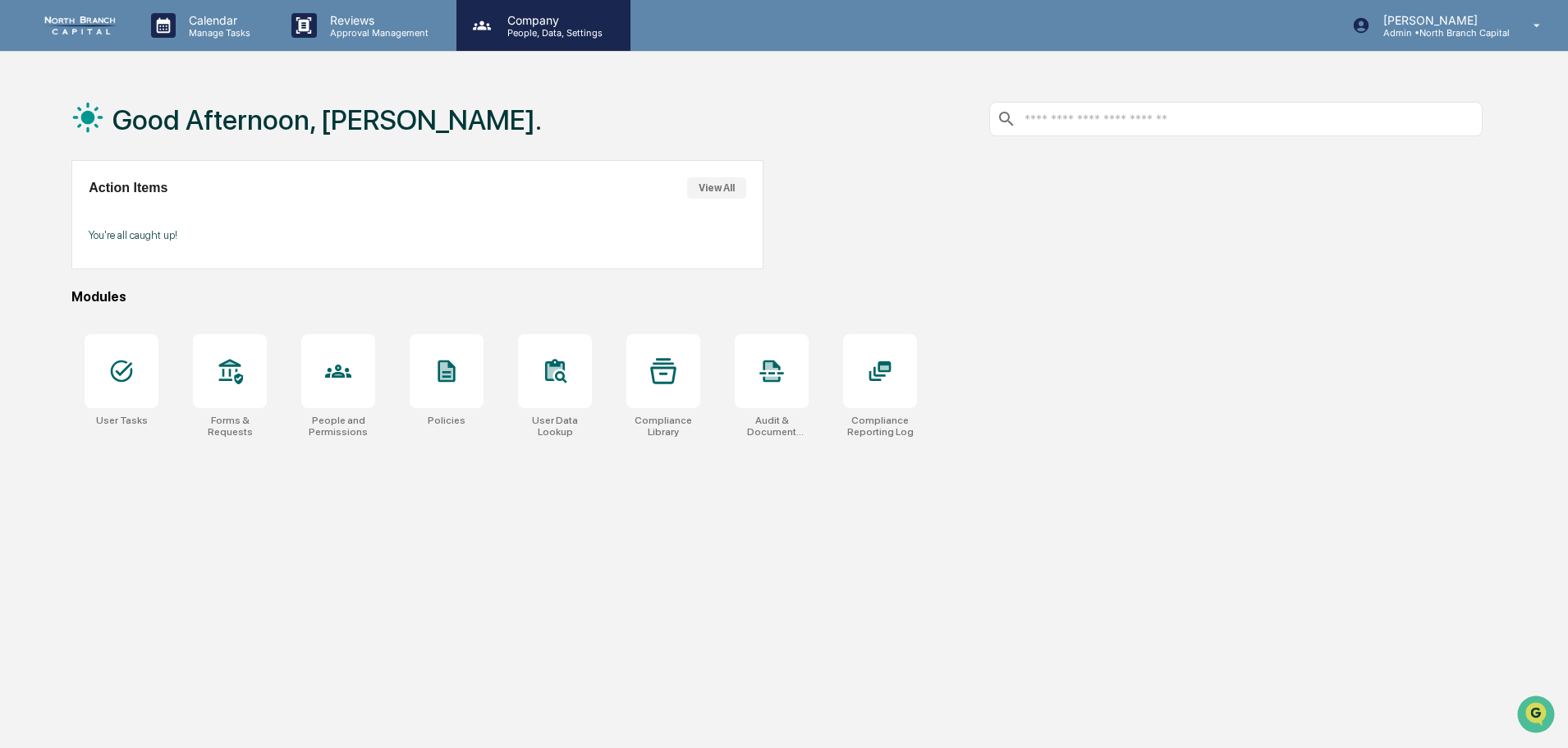
click at [527, 34] on p "People, Data, Settings" at bounding box center [552, 33] width 117 height 12
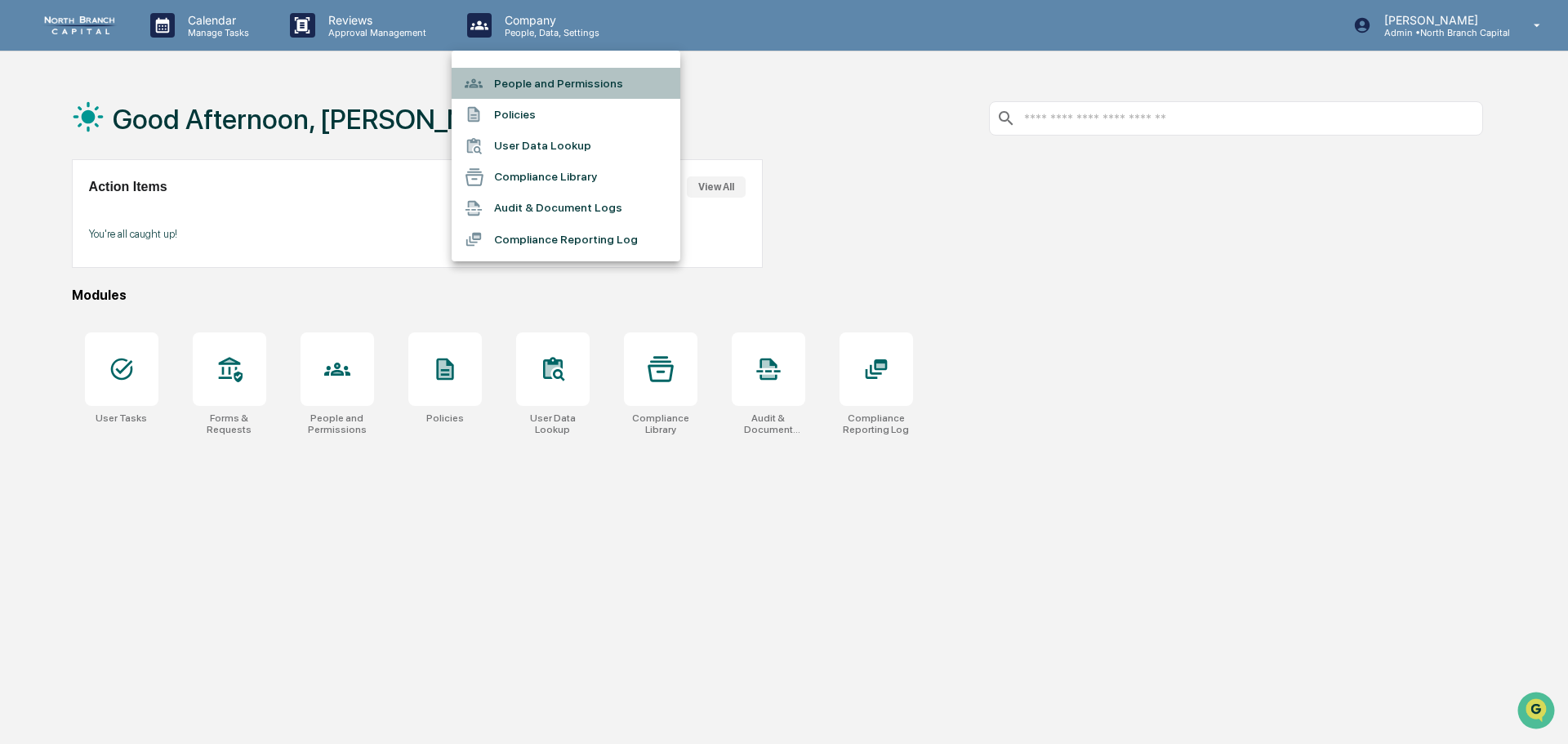
click at [536, 81] on li "People and Permissions" at bounding box center [565, 82] width 229 height 31
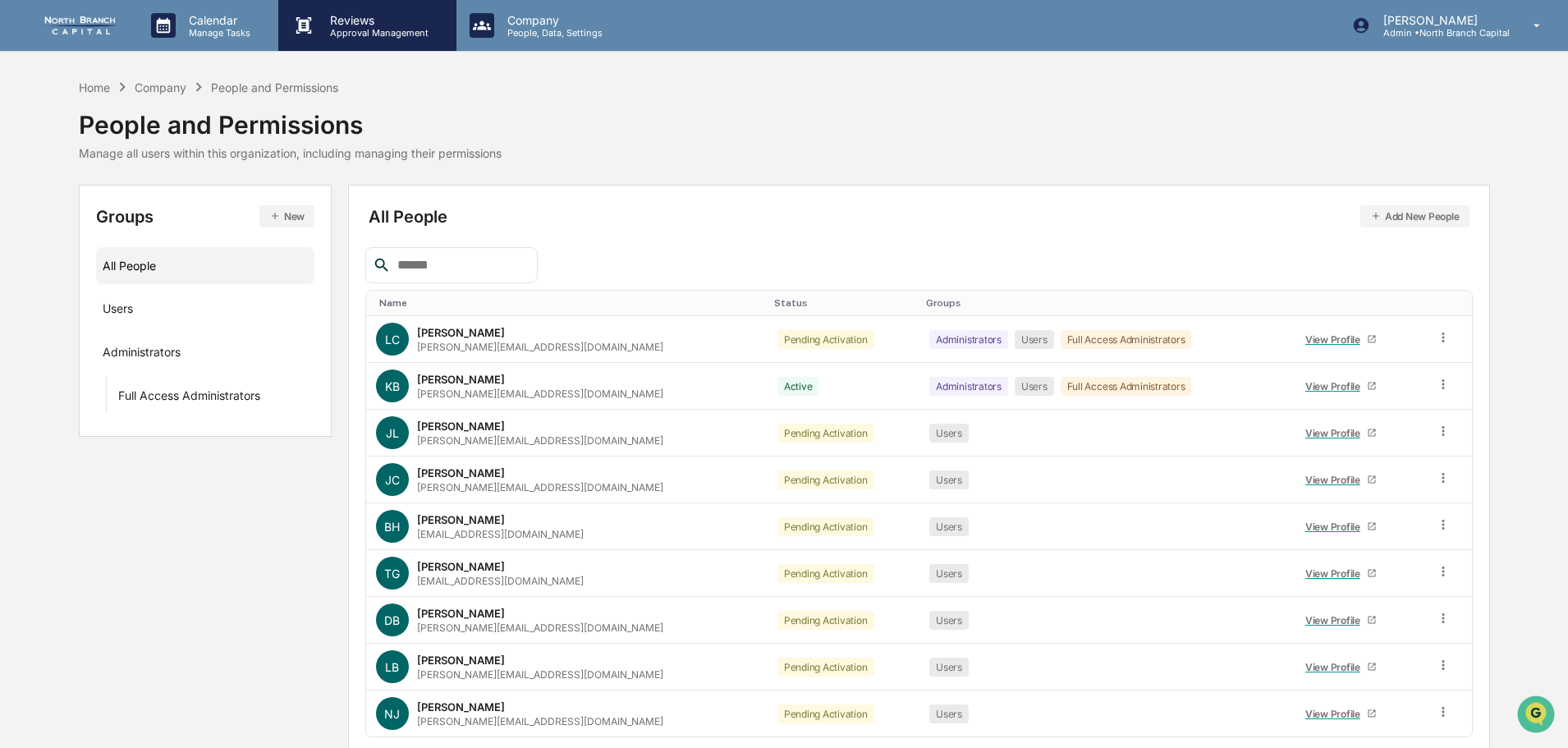
click at [352, 28] on p "Approval Management" at bounding box center [377, 33] width 120 height 12
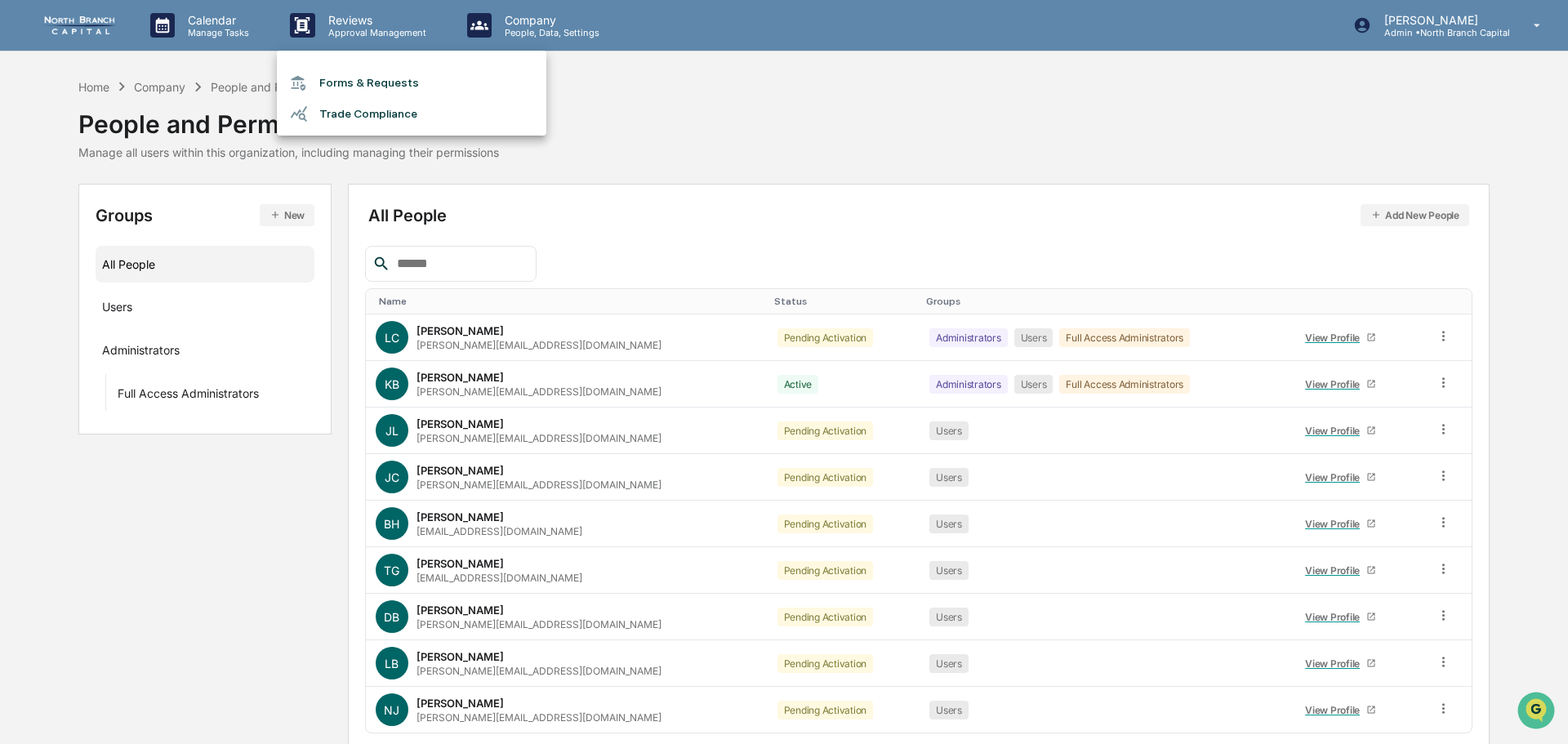
click at [365, 80] on li "Forms & Requests" at bounding box center [412, 82] width 270 height 30
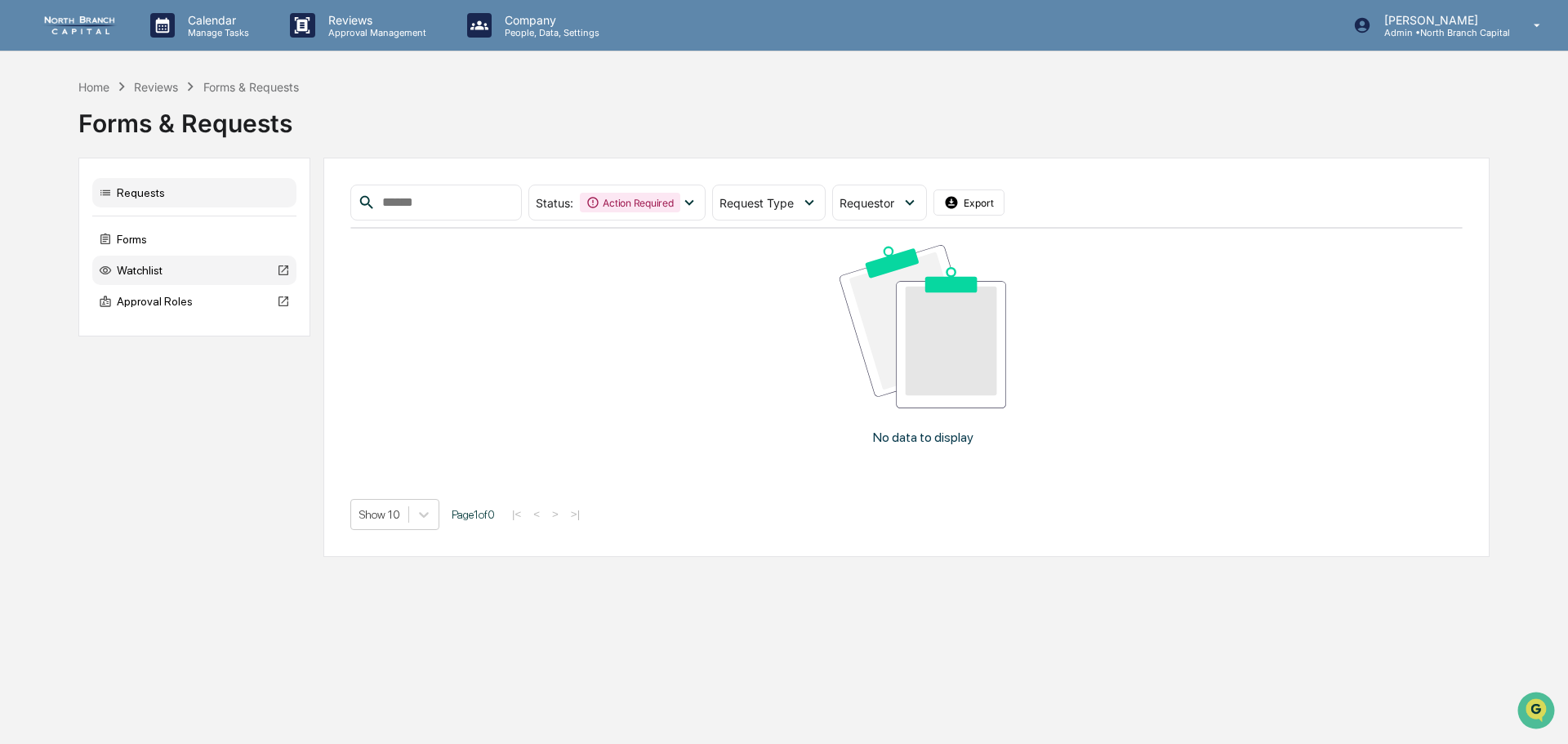
click at [144, 269] on div "Watchlist" at bounding box center [194, 271] width 204 height 30
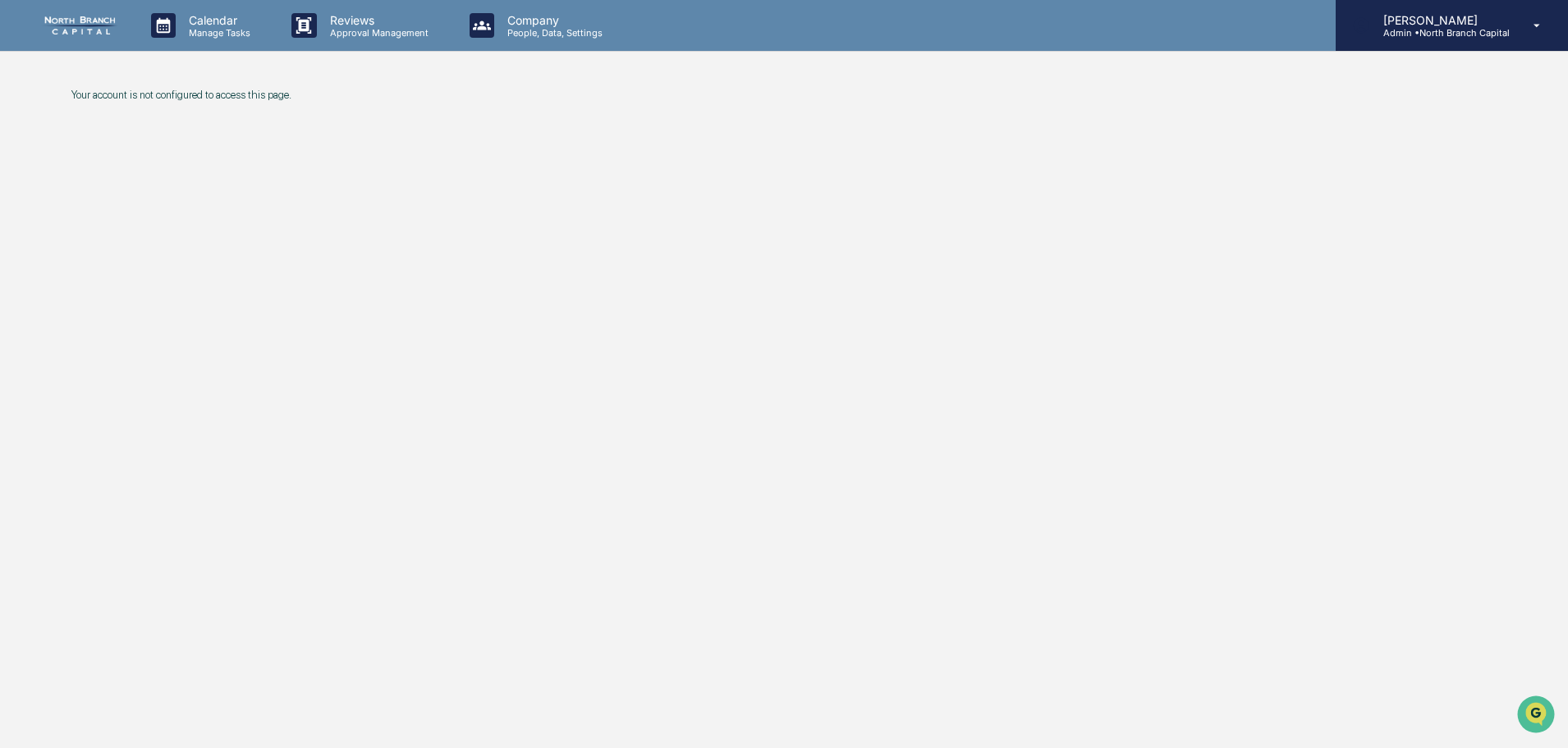
click at [1536, 24] on icon at bounding box center [1536, 26] width 29 height 16
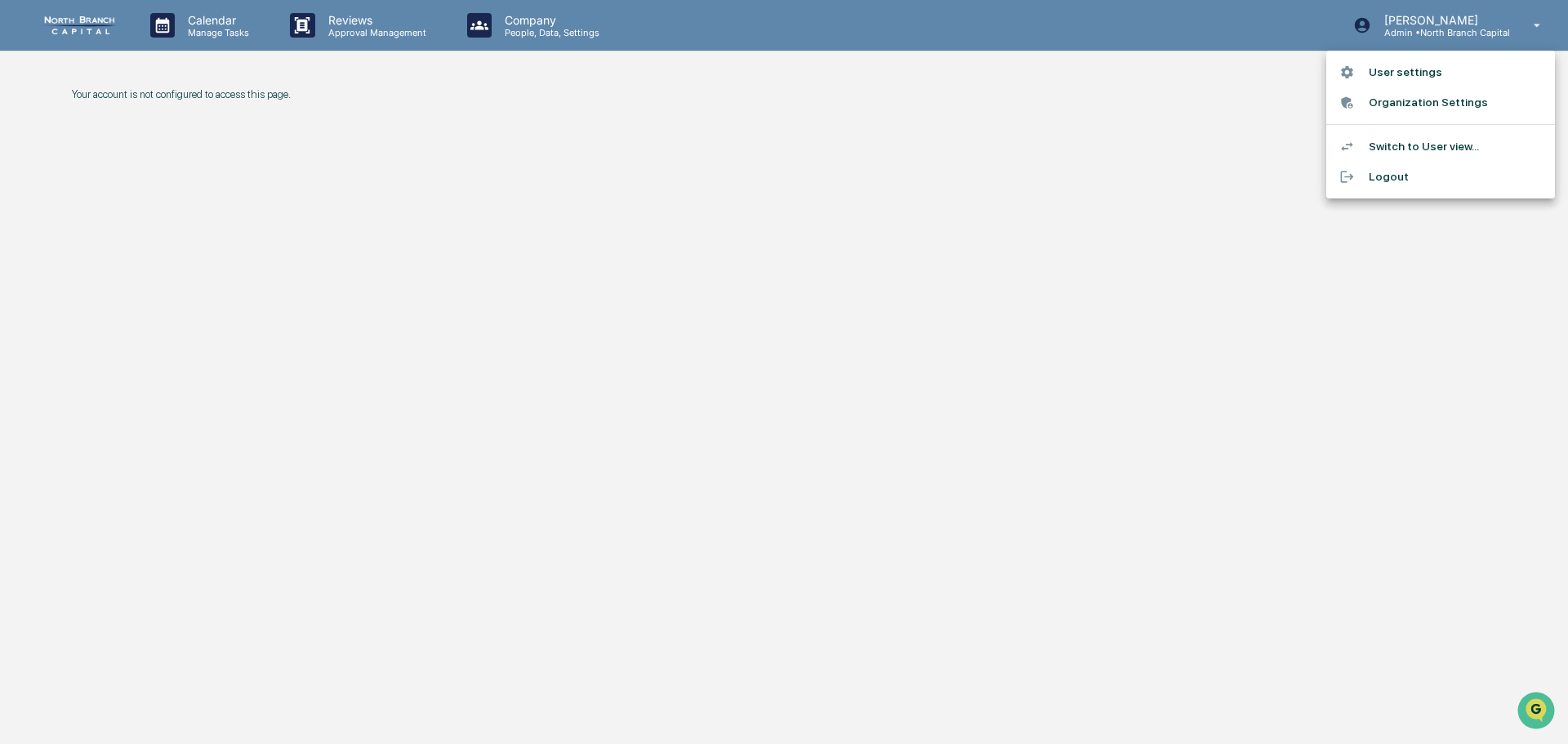
click at [1397, 177] on li "Logout" at bounding box center [1440, 177] width 229 height 30
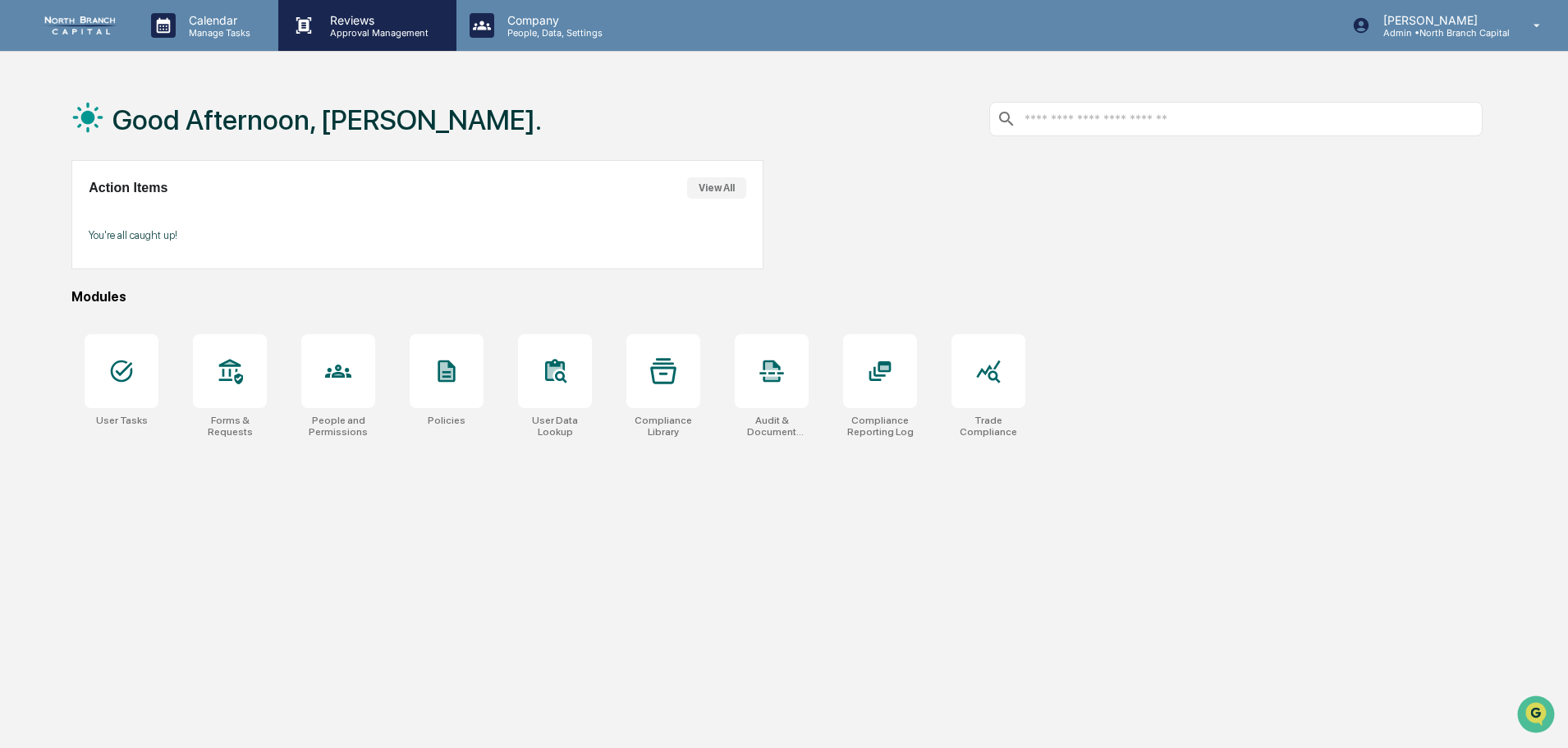
click at [393, 25] on p "Reviews" at bounding box center [377, 20] width 120 height 14
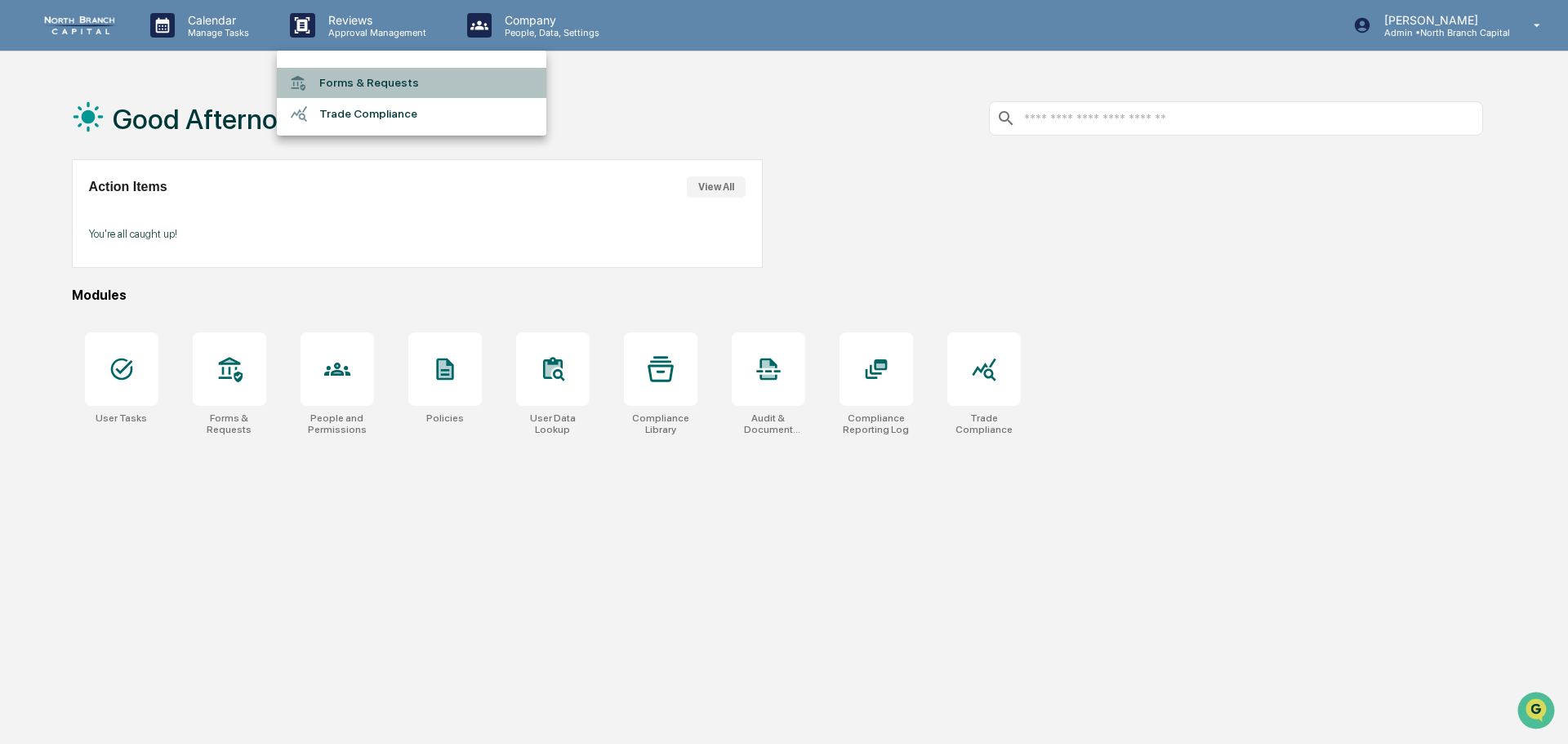
click at [348, 76] on li "Forms & Requests" at bounding box center [412, 82] width 270 height 30
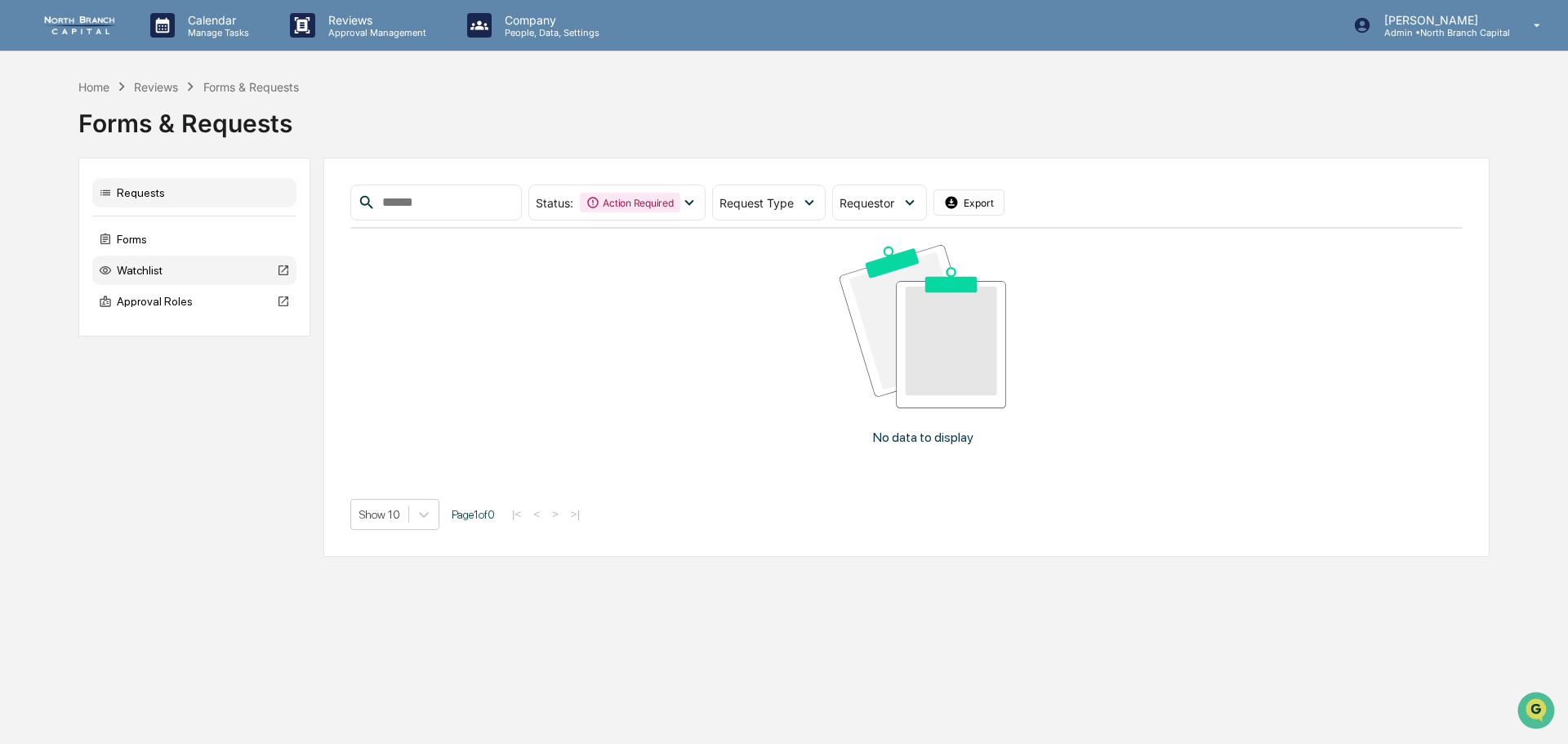
click at [179, 265] on div "Watchlist" at bounding box center [194, 271] width 204 height 30
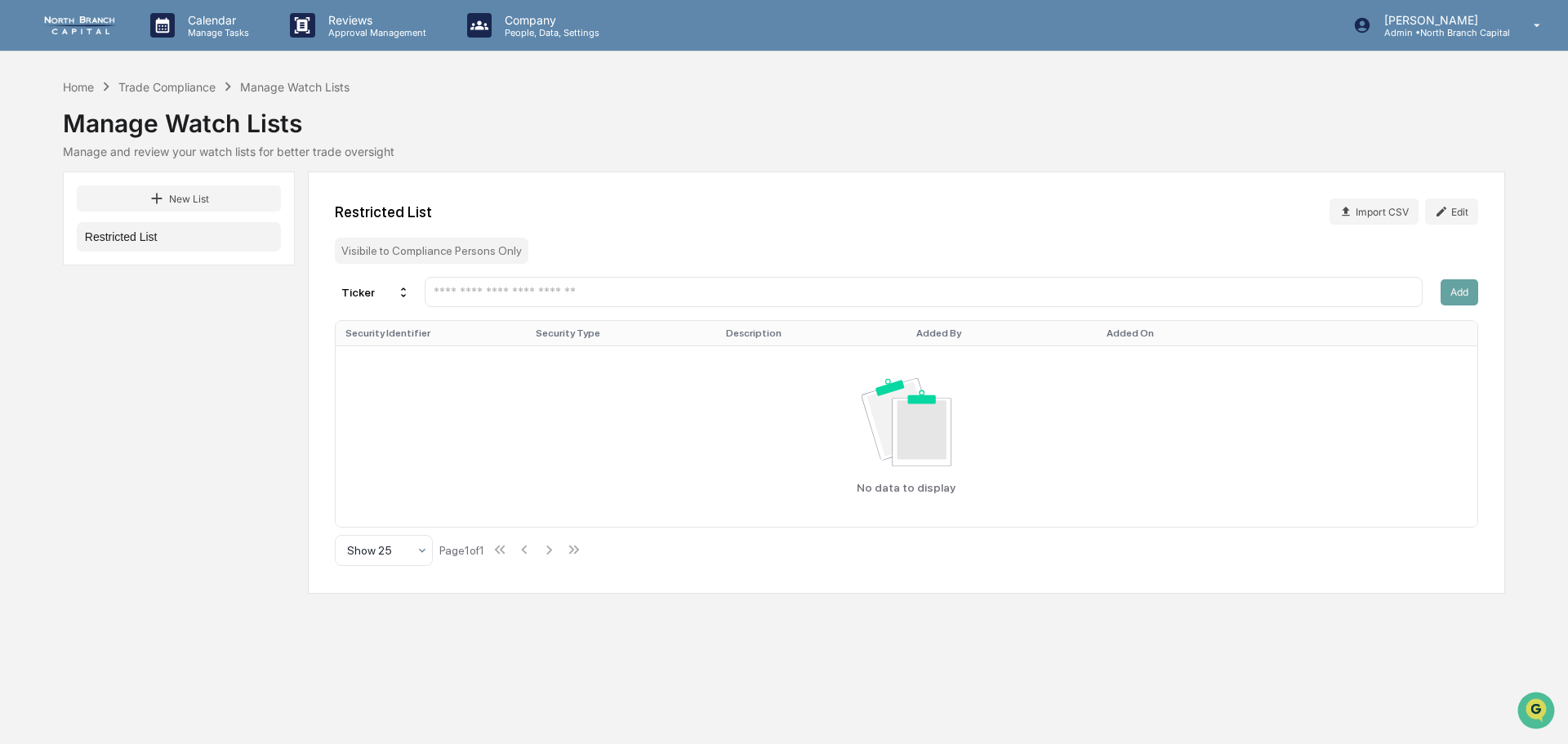
click at [464, 297] on input "text" at bounding box center [923, 293] width 983 height 16
click at [475, 296] on input "text" at bounding box center [923, 293] width 983 height 16
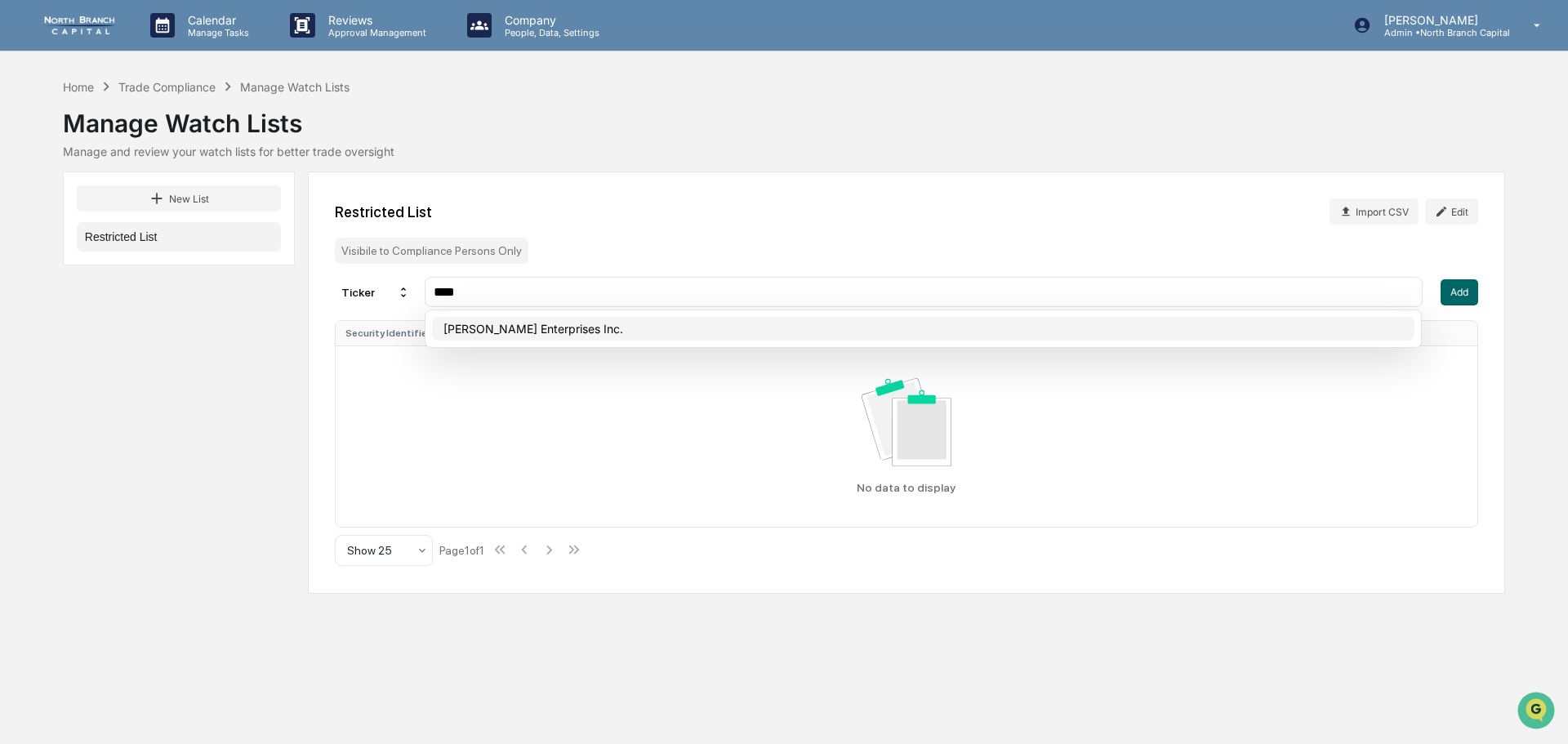
type input "****"
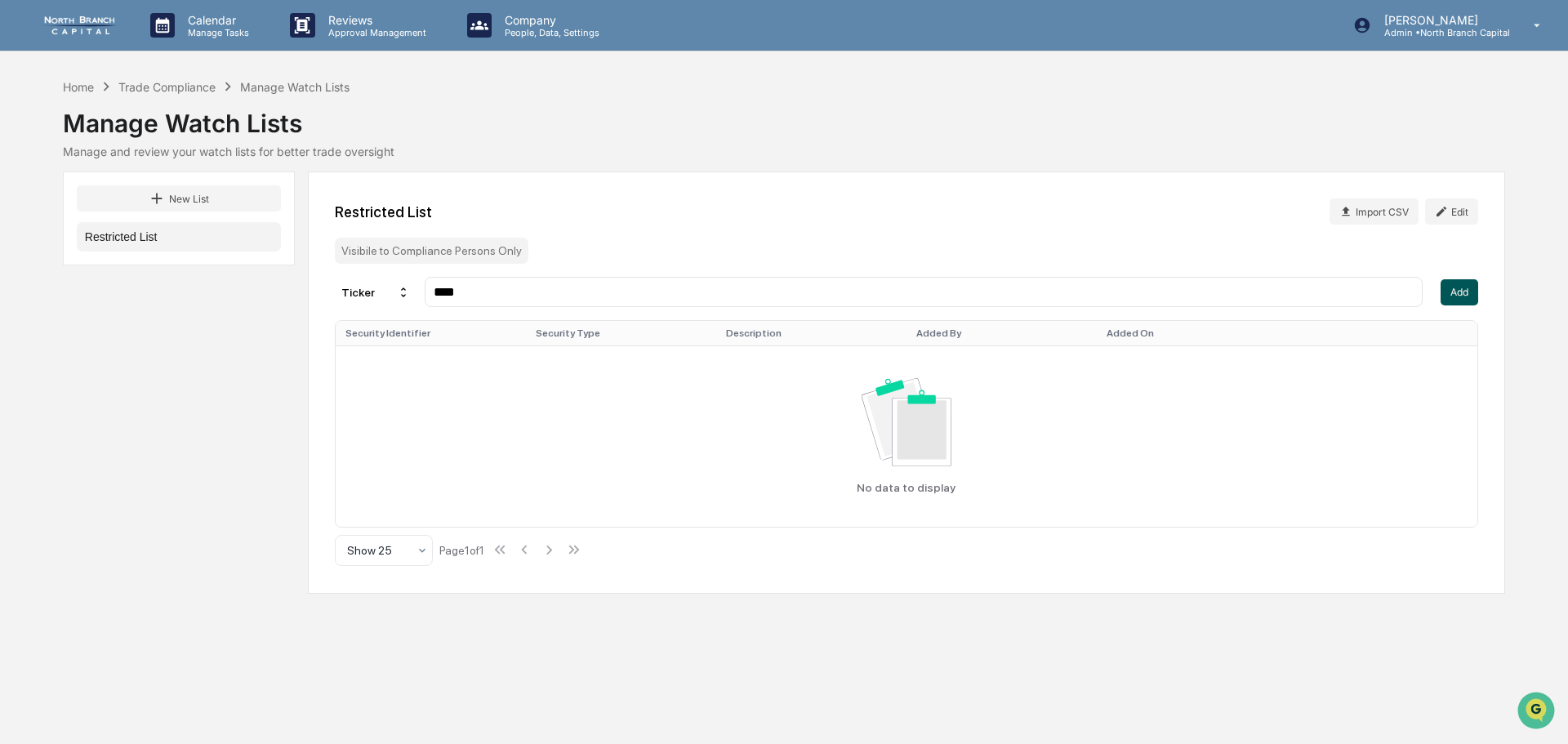
click at [1448, 303] on button "Add" at bounding box center [1459, 293] width 38 height 26
